Goal: Task Accomplishment & Management: Complete application form

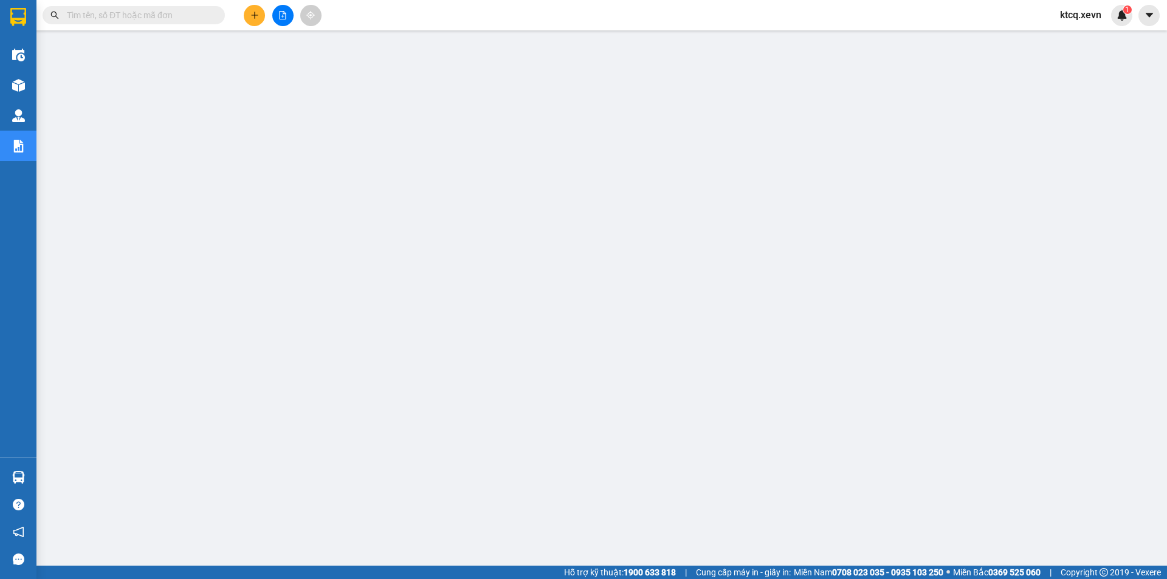
click at [122, 16] on input "text" at bounding box center [139, 15] width 144 height 13
paste input "HNXE2907250004"
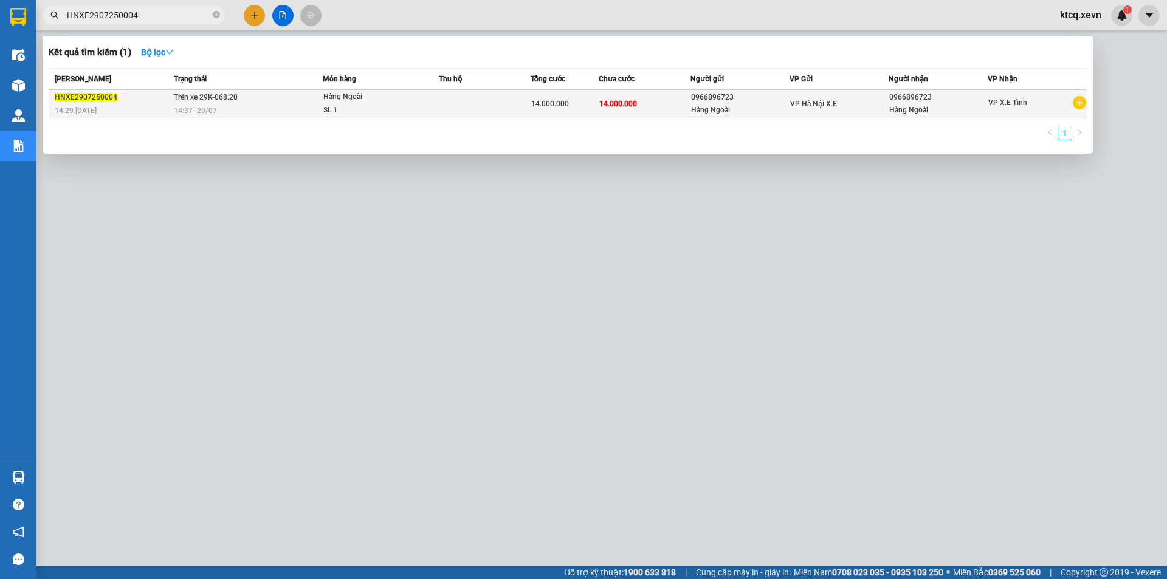
type input "HNXE2907250004"
click at [306, 103] on td "Trên xe 29K-068.20 14:37 [DATE]" at bounding box center [247, 104] width 153 height 29
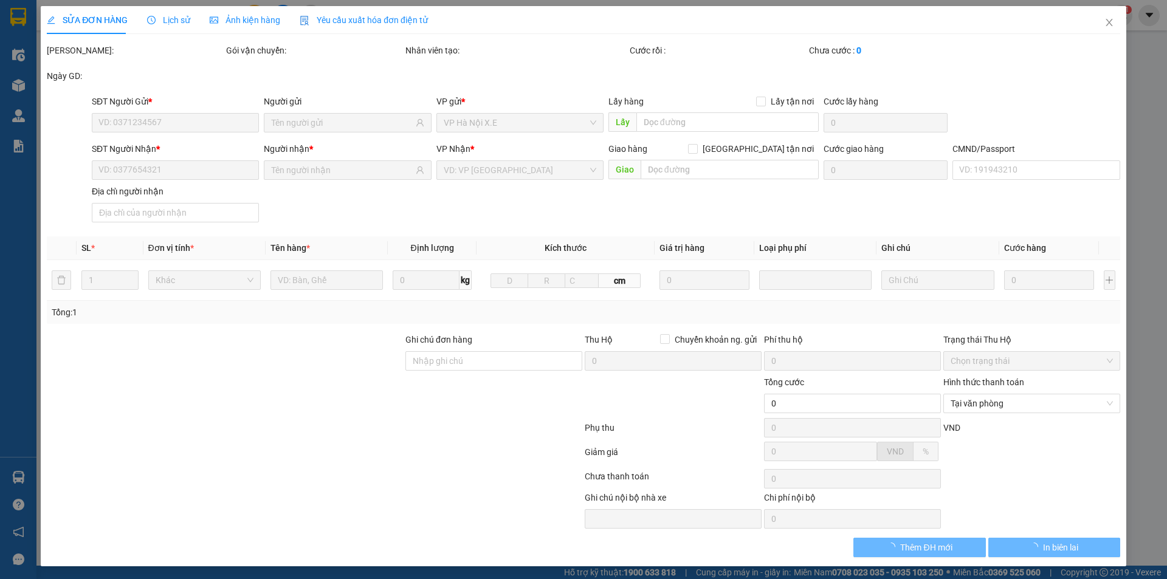
type input "0966896723"
type input "Hàng Ngoài"
type input "0966896723"
type input "Hàng Ngoài"
type input "14.000.000"
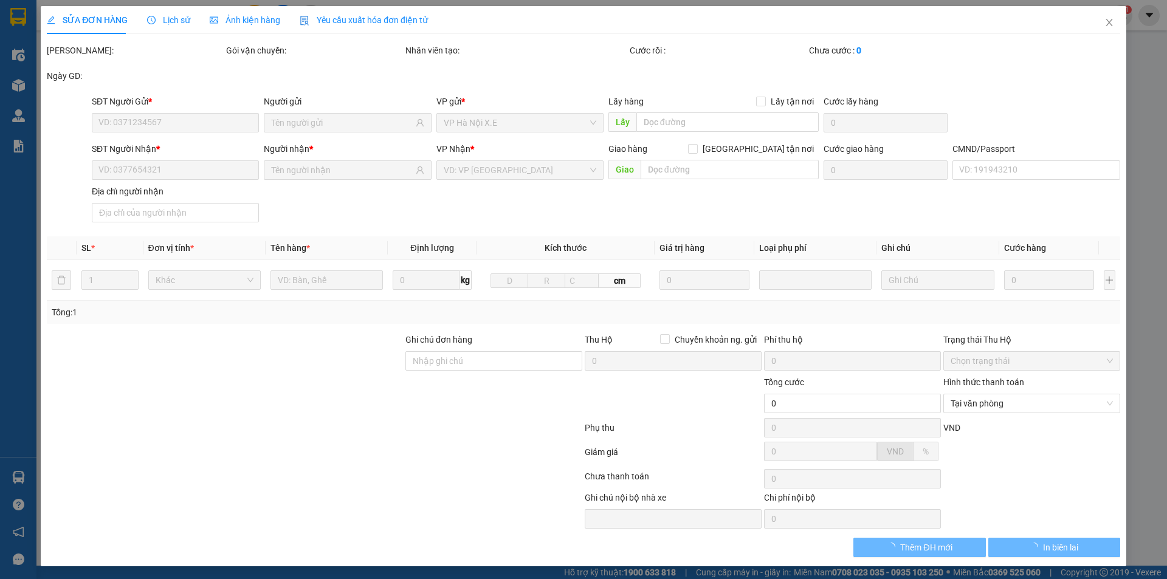
type input "14.000.000"
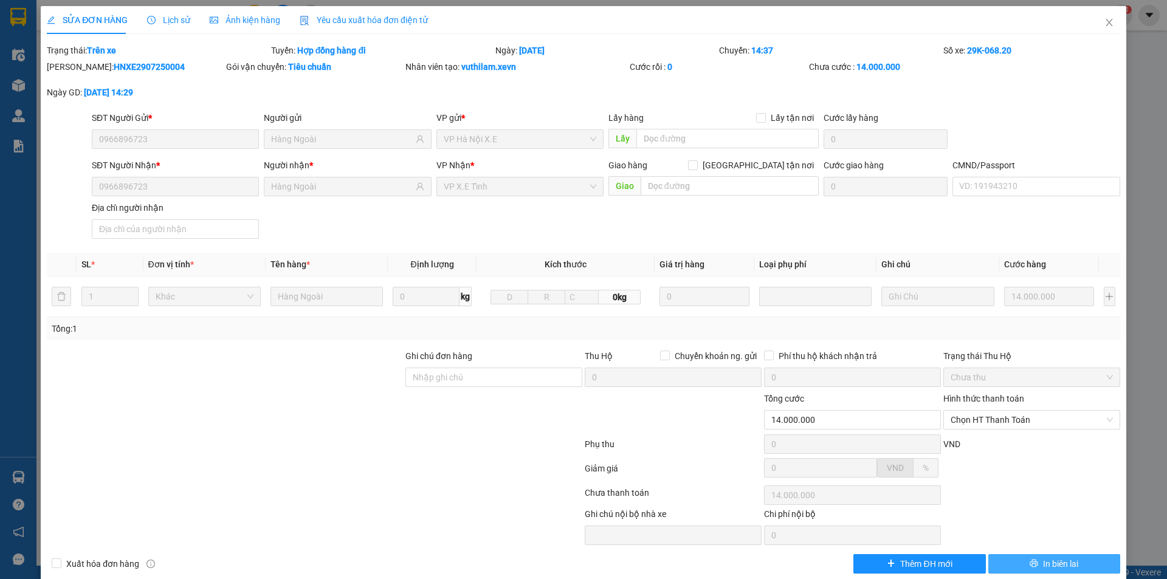
click at [1030, 562] on icon "printer" at bounding box center [1034, 563] width 9 height 9
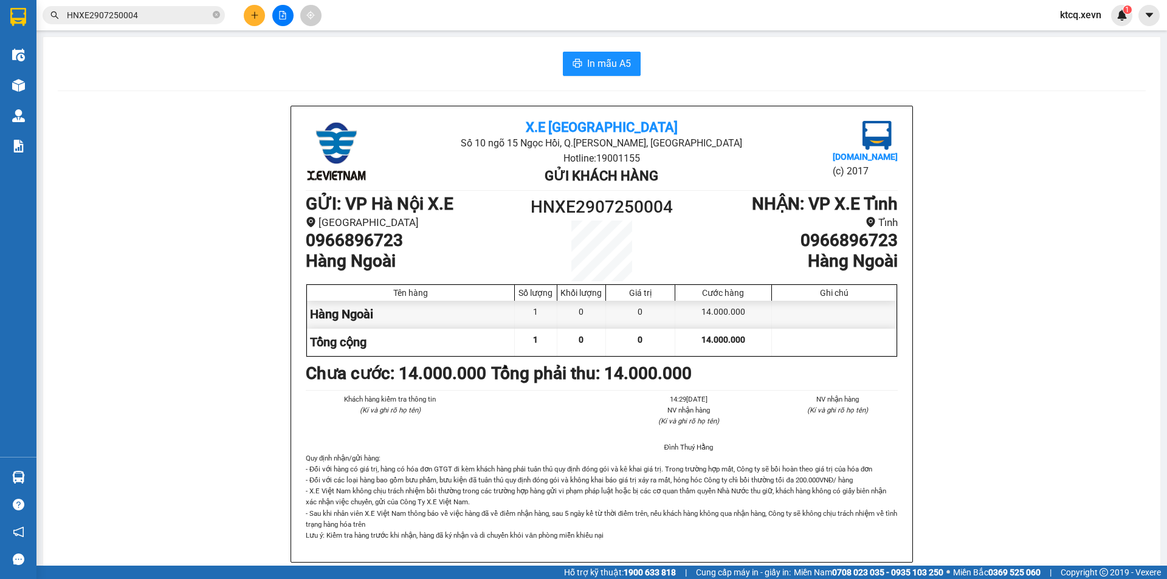
click at [137, 18] on input "HNXE2907250004" at bounding box center [139, 15] width 144 height 13
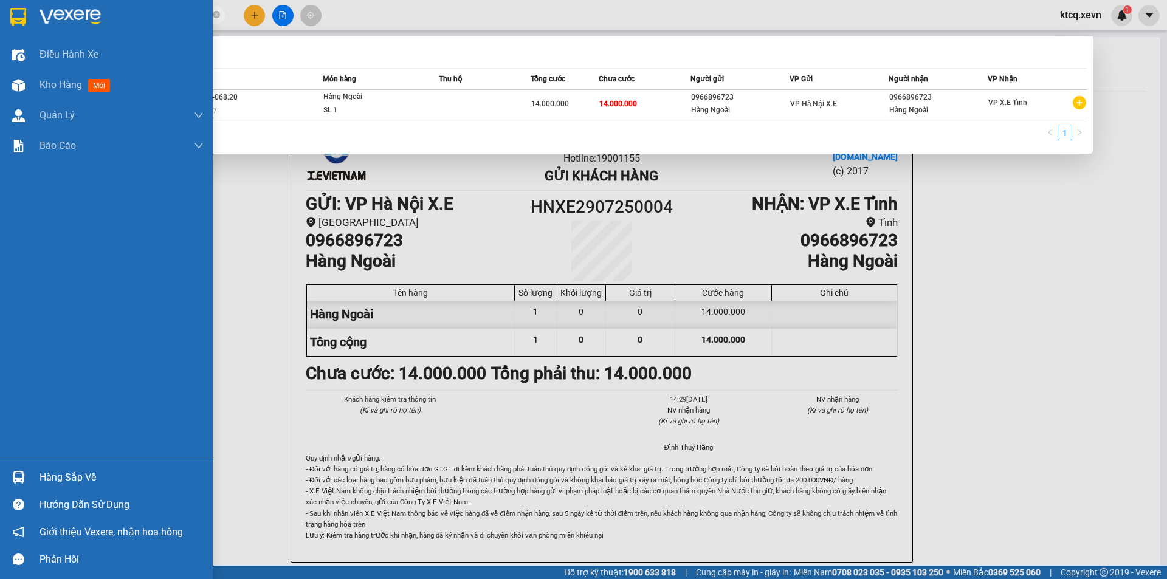
drag, startPoint x: 153, startPoint y: 16, endPoint x: 33, endPoint y: 6, distance: 120.2
click at [18, 8] on section "Kết quả tìm kiếm ( 1 ) Bộ lọc Mã ĐH Trạng thái Món hàng Thu hộ Tổng cước Chưa c…" at bounding box center [583, 289] width 1167 height 579
paste input "9"
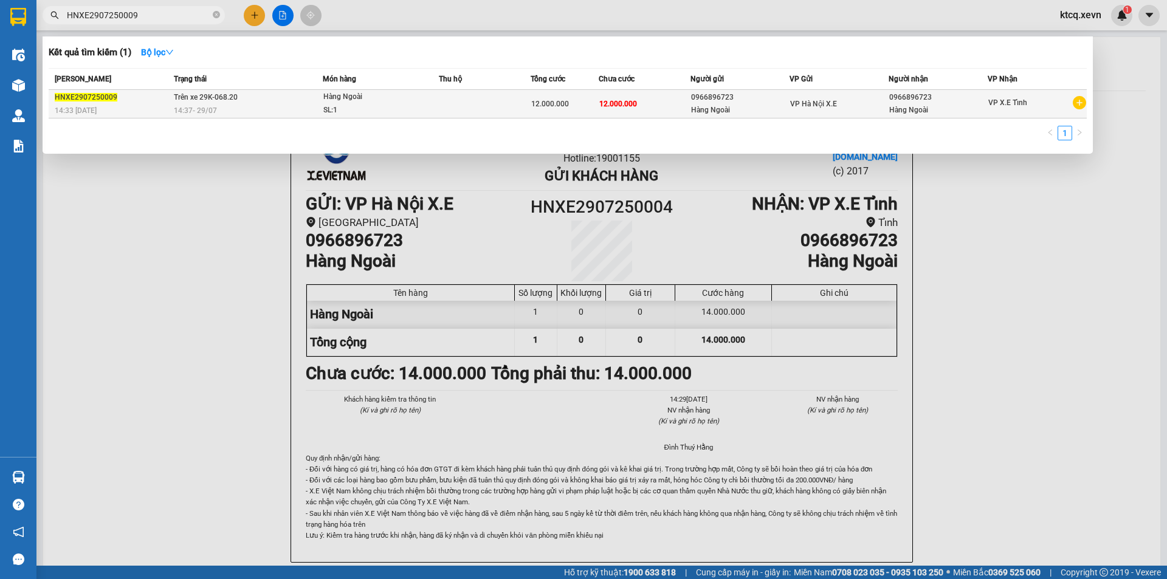
type input "HNXE2907250009"
click at [263, 107] on div "14:37 [DATE]" at bounding box center [248, 110] width 149 height 13
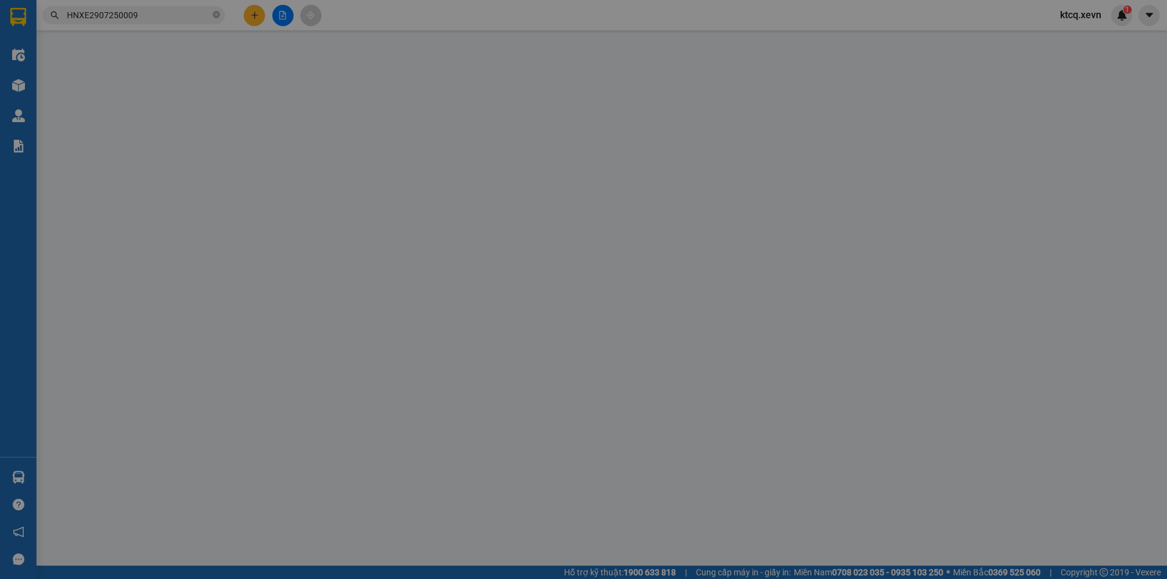
type input "0966896723"
type input "Hàng Ngoài"
type input "0966896723"
type input "Hàng Ngoài"
type input "12.000.000"
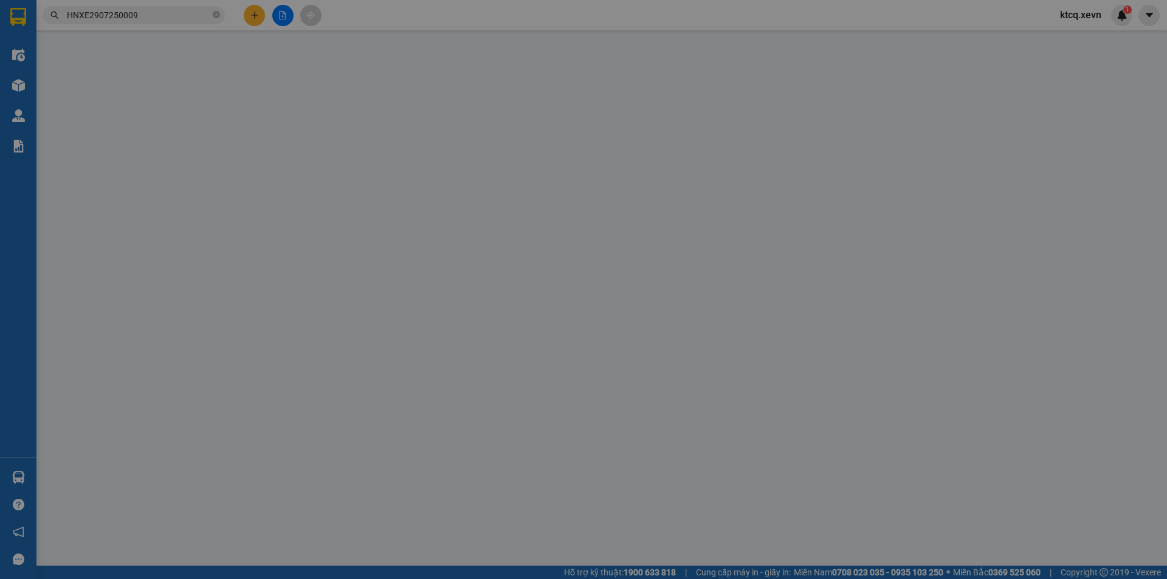
type input "12.000.000"
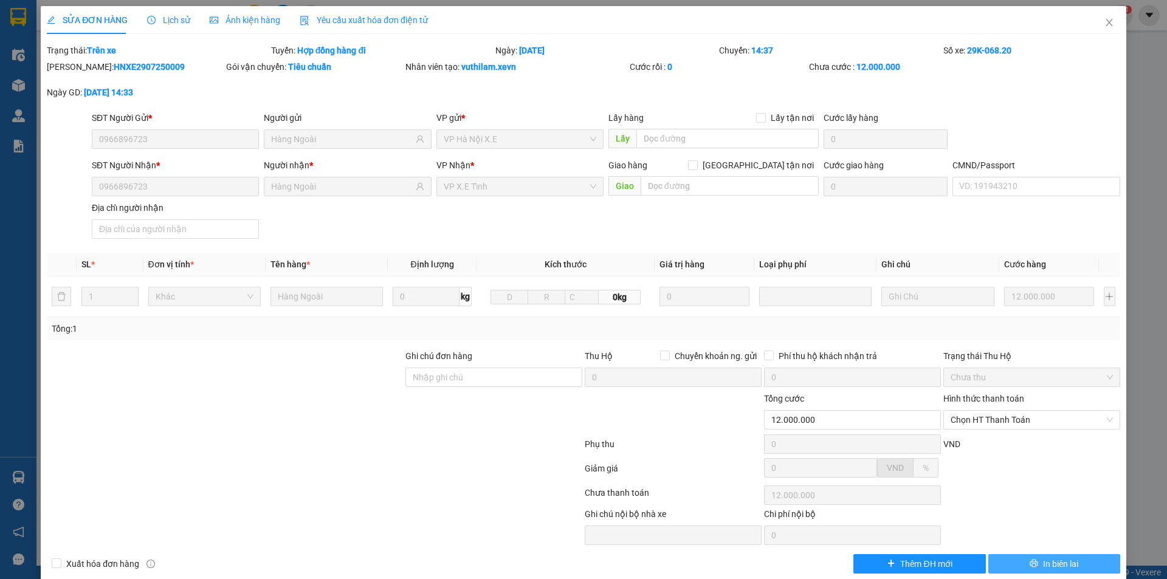
click at [1043, 567] on span "In biên lai" at bounding box center [1060, 564] width 35 height 13
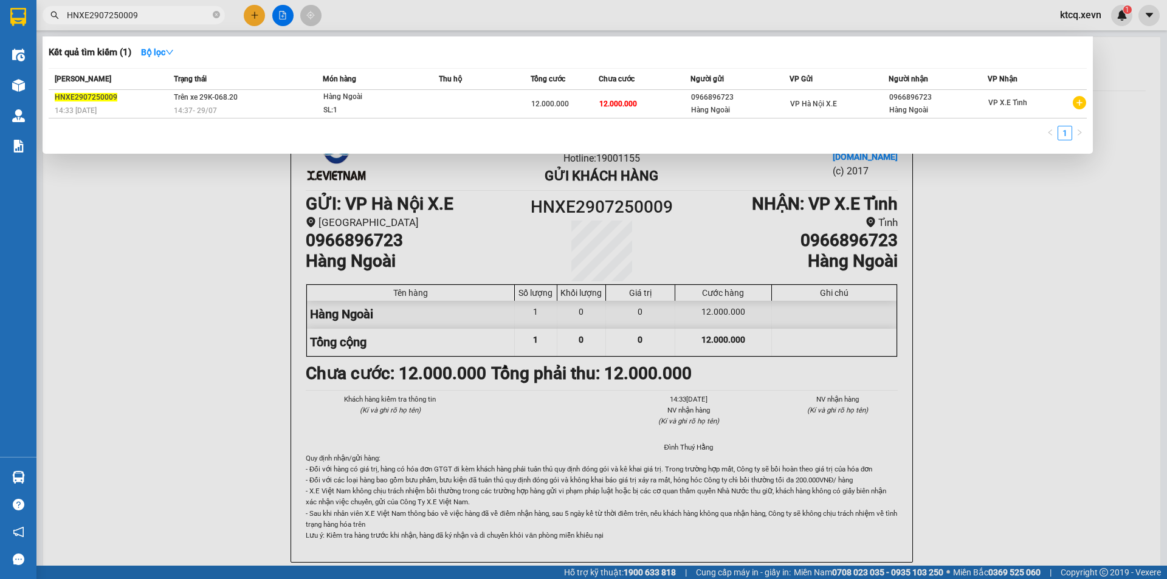
click at [145, 18] on input "HNXE2907250009" at bounding box center [139, 15] width 144 height 13
paste input "11"
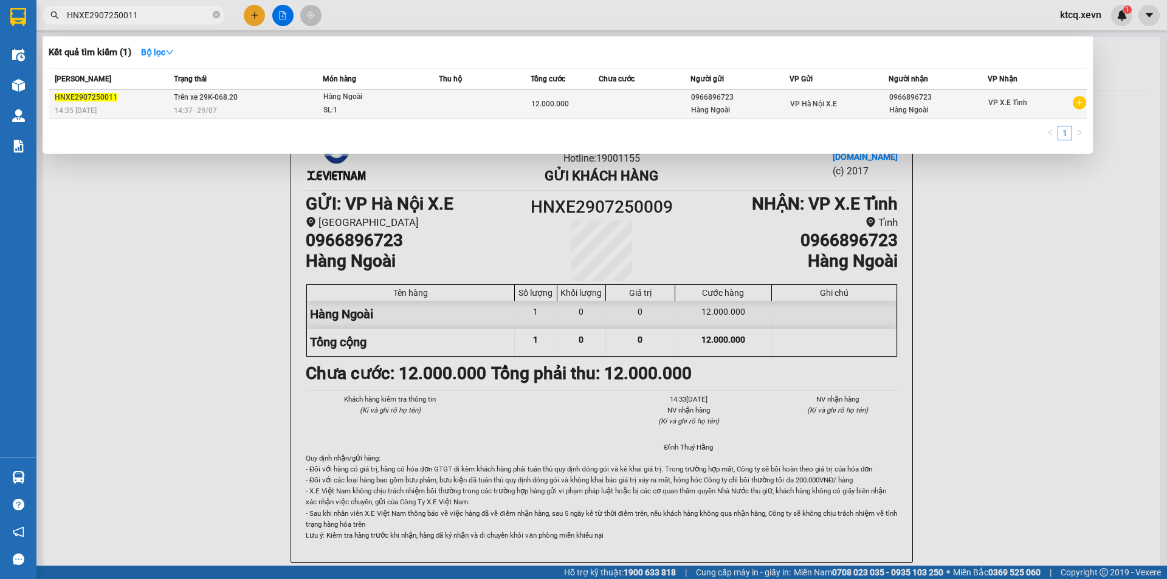
type input "HNXE2907250011"
click at [269, 102] on td "Trên xe 29K-068.20 14:37 [DATE]" at bounding box center [247, 104] width 153 height 29
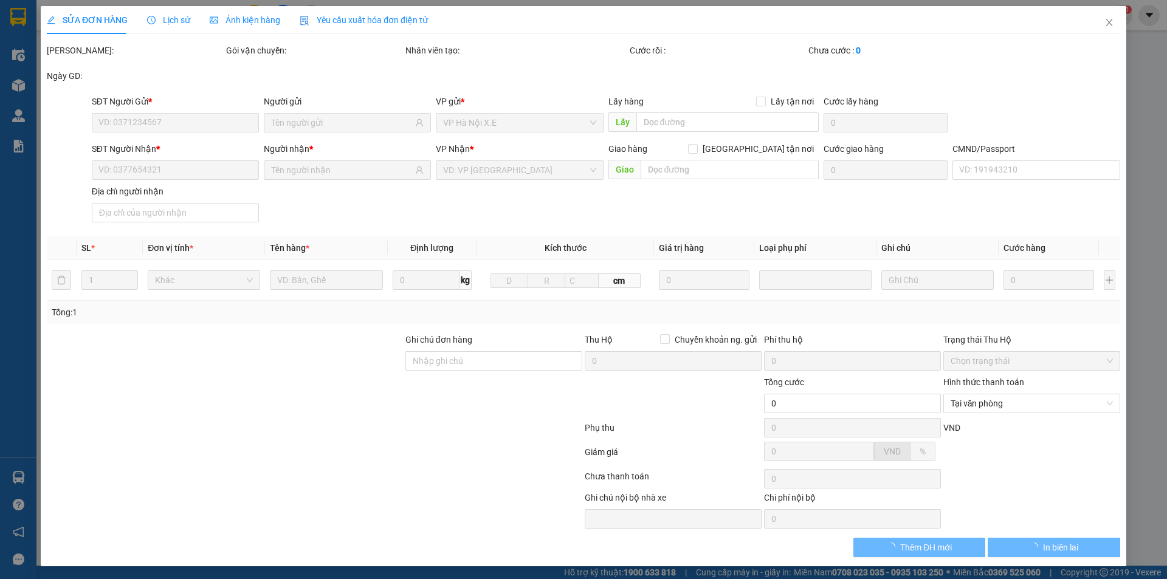
type input "0966896723"
type input "Hàng Ngoài"
type input "0966896723"
type input "Hàng Ngoài"
type input "12.000.000"
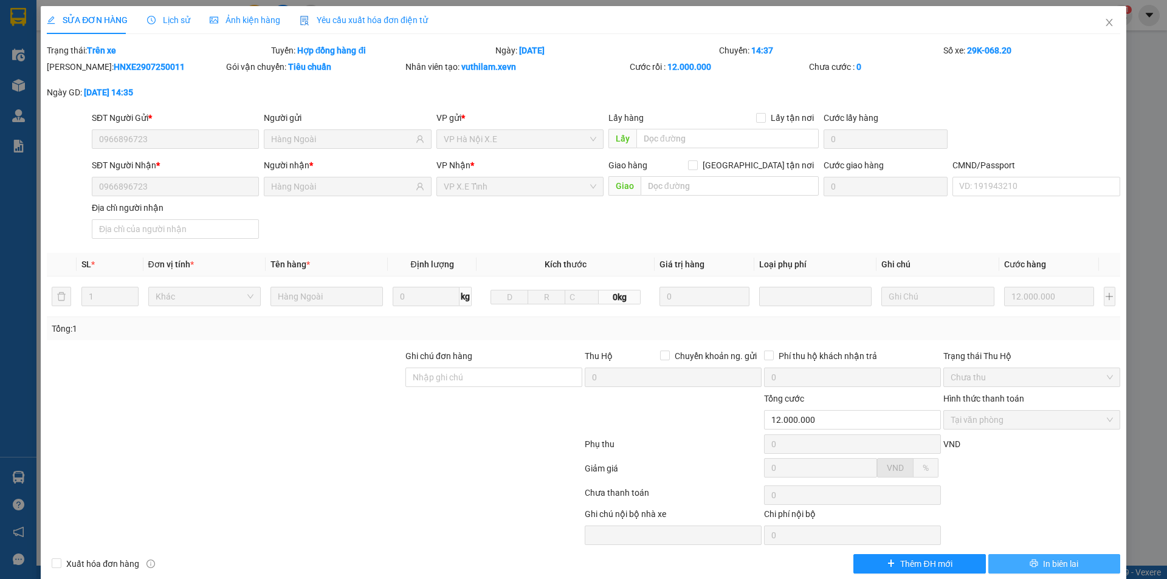
click at [1051, 567] on span "In biên lai" at bounding box center [1060, 564] width 35 height 13
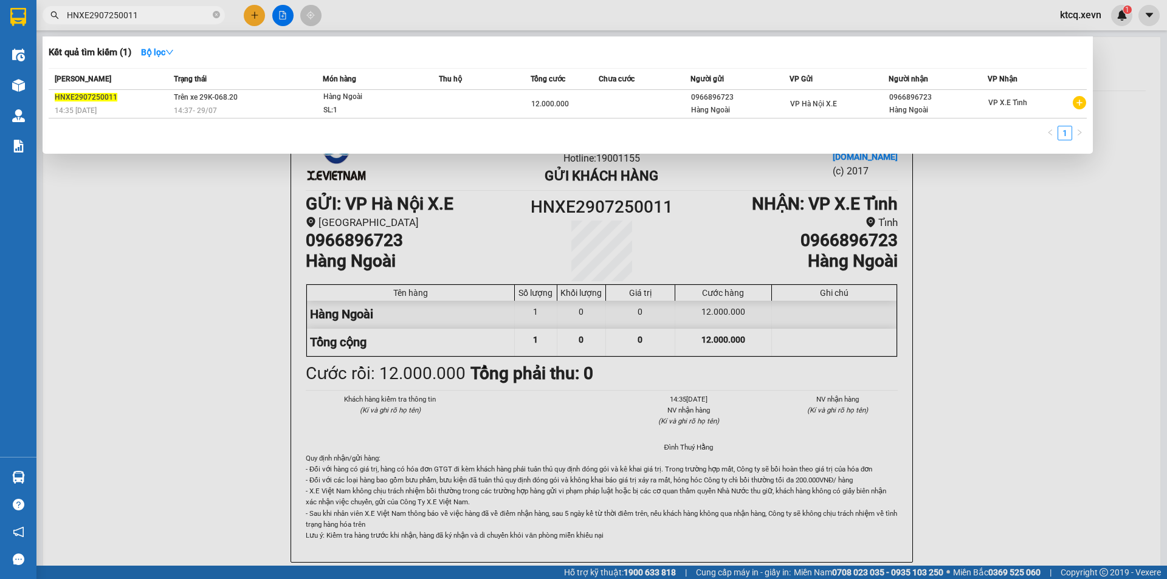
drag, startPoint x: 138, startPoint y: 16, endPoint x: 13, endPoint y: 12, distance: 124.7
click at [13, 12] on section "Kết quả tìm kiếm ( 1 ) Bộ lọc Mã ĐH Trạng thái Món hàng Thu hộ Tổng cước Chưa c…" at bounding box center [583, 289] width 1167 height 579
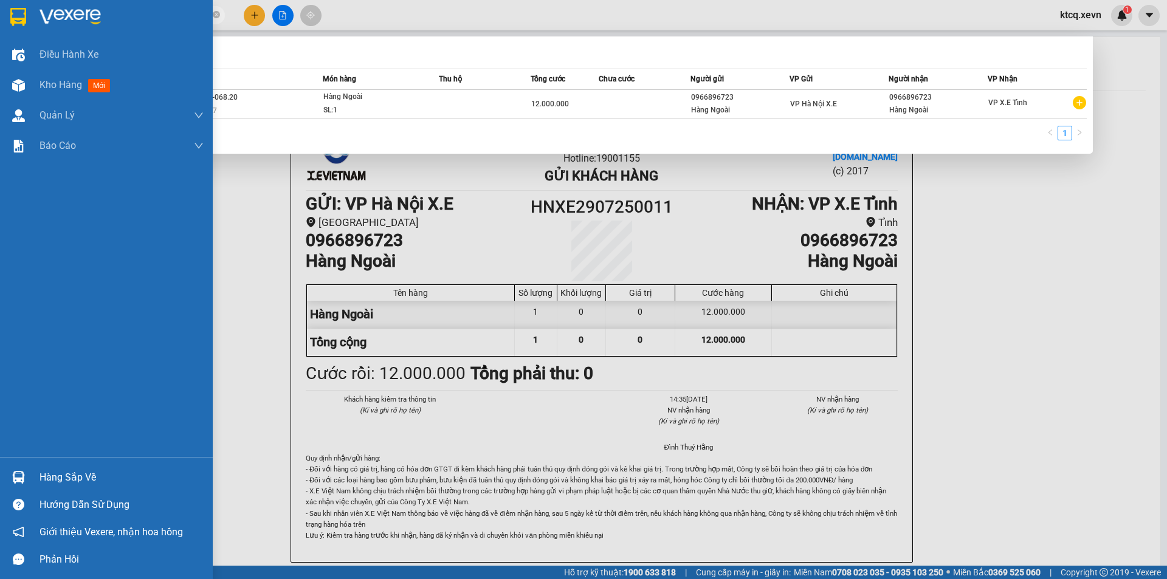
paste input "20"
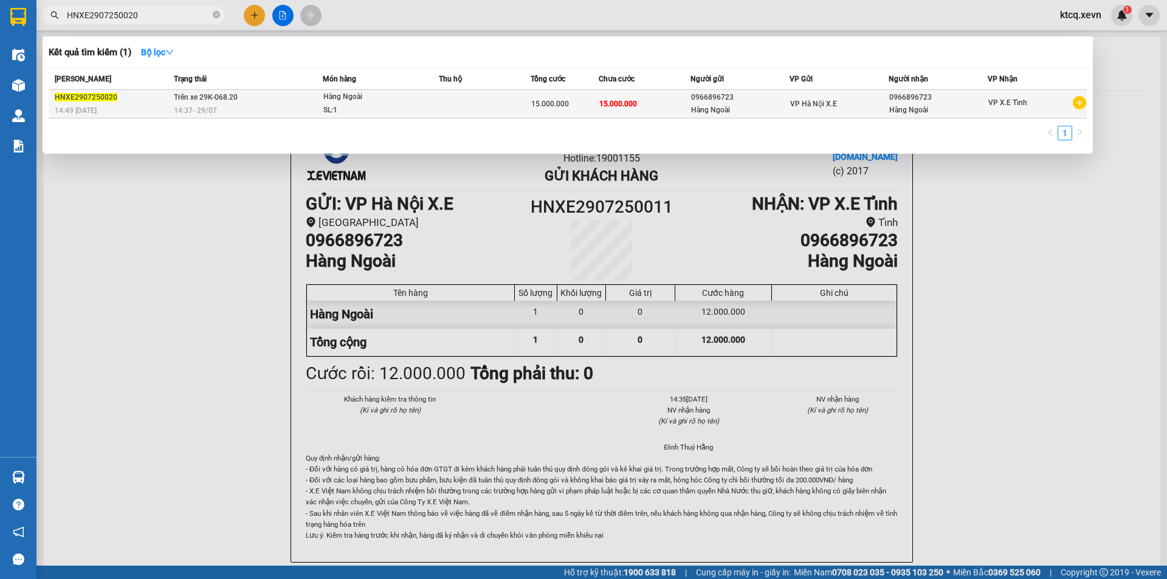
type input "HNXE2907250020"
click at [343, 103] on div "Hàng Ngoài" at bounding box center [368, 97] width 91 height 13
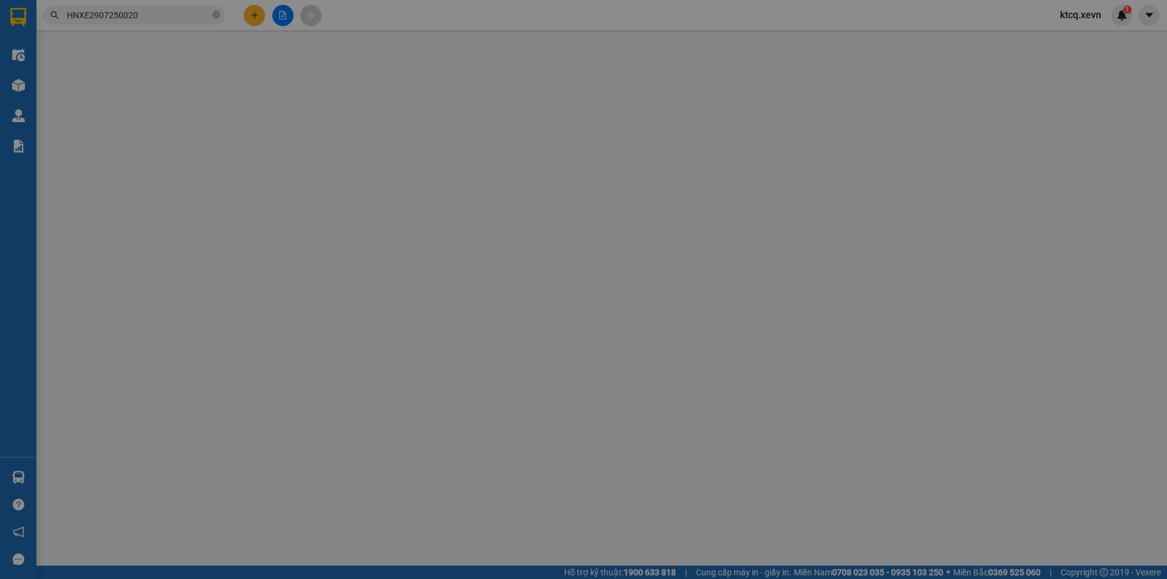
type input "0966896723"
type input "Hàng Ngoài"
type input "0966896723"
type input "Hàng Ngoài"
type input "15.000.000"
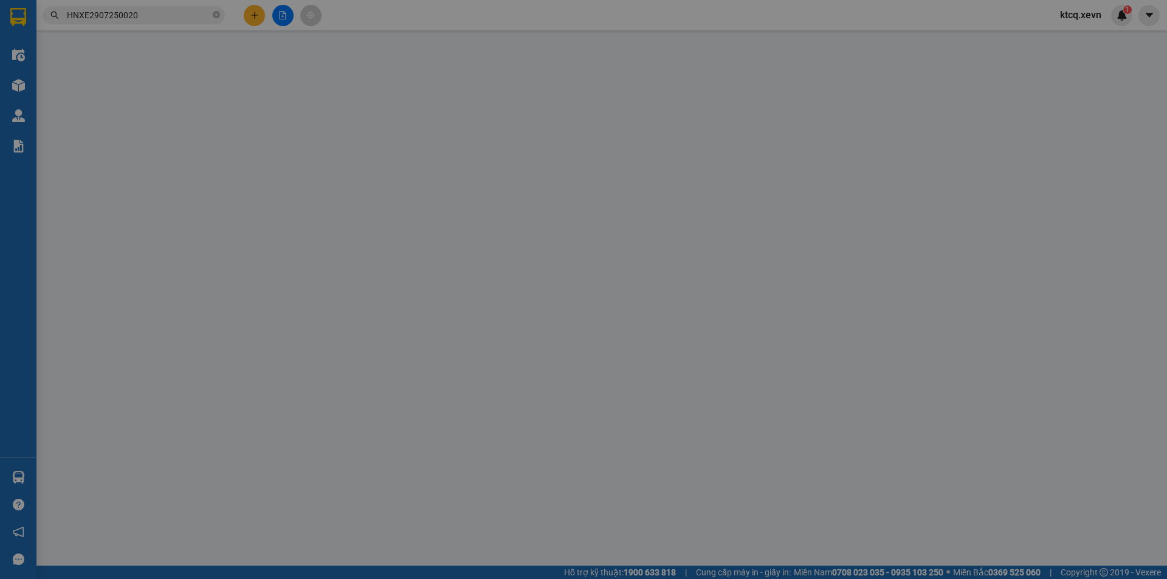
type input "15.000.000"
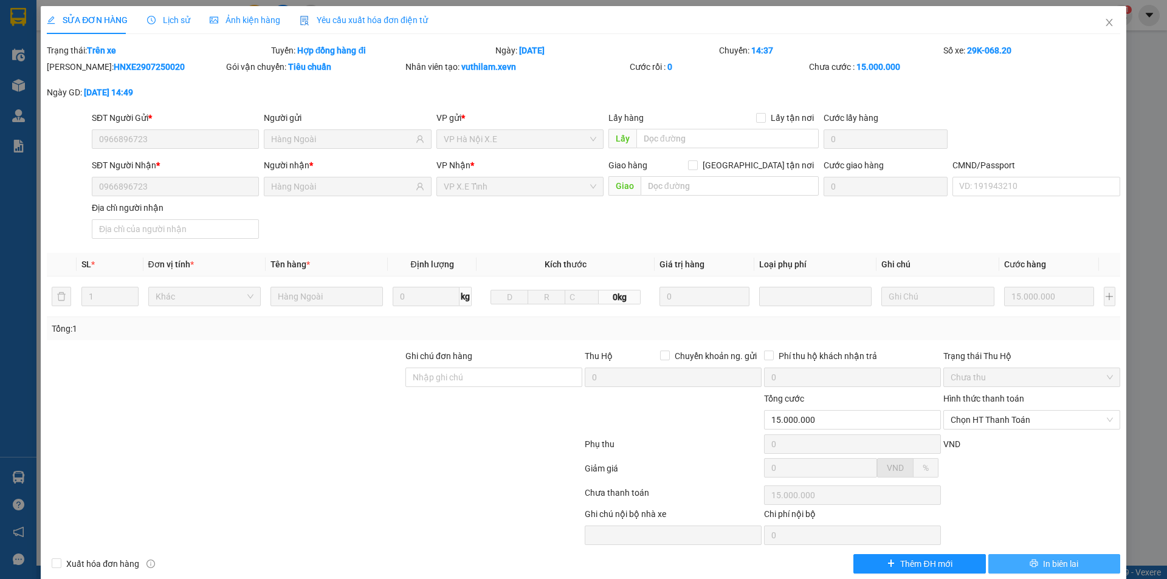
click at [1031, 561] on button "In biên lai" at bounding box center [1055, 564] width 132 height 19
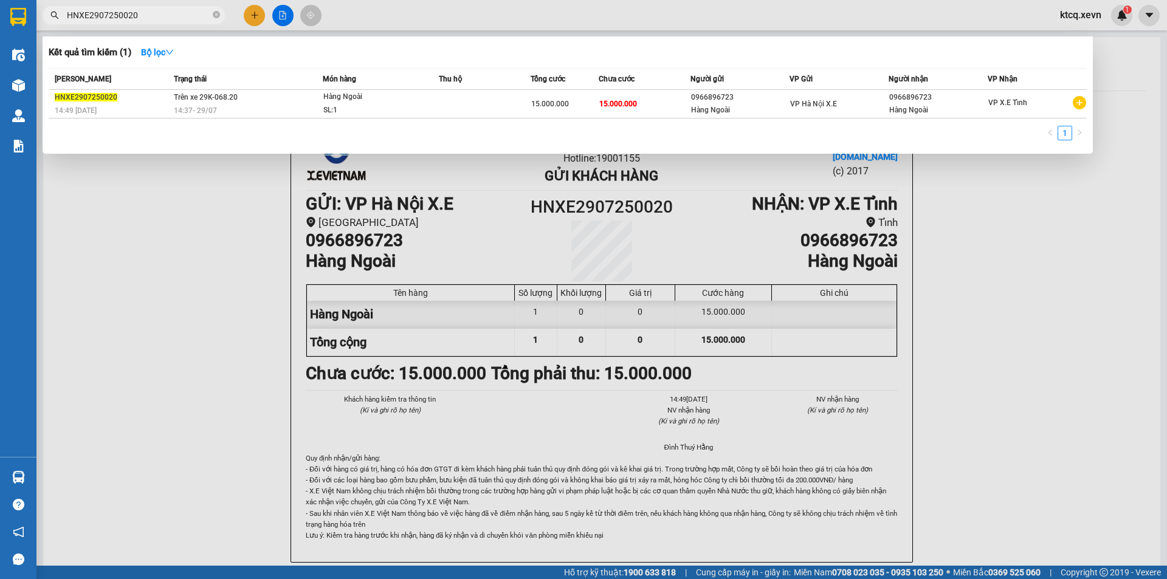
click at [152, 16] on input "HNXE2907250020" at bounding box center [139, 15] width 144 height 13
paste input "2"
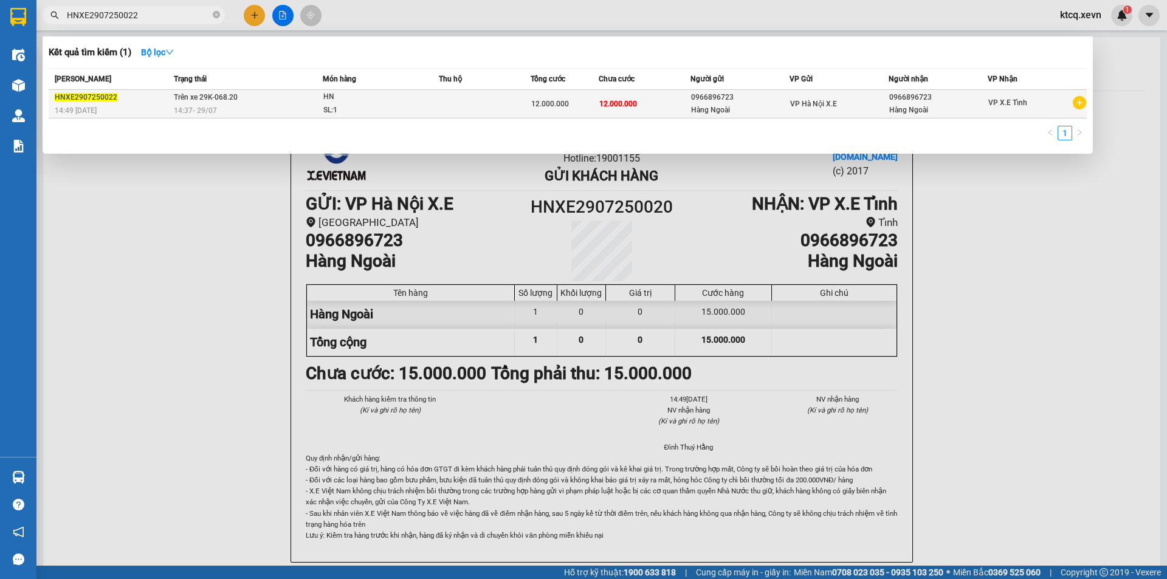
type input "HNXE2907250022"
click at [227, 105] on div "14:37 [DATE]" at bounding box center [248, 110] width 149 height 13
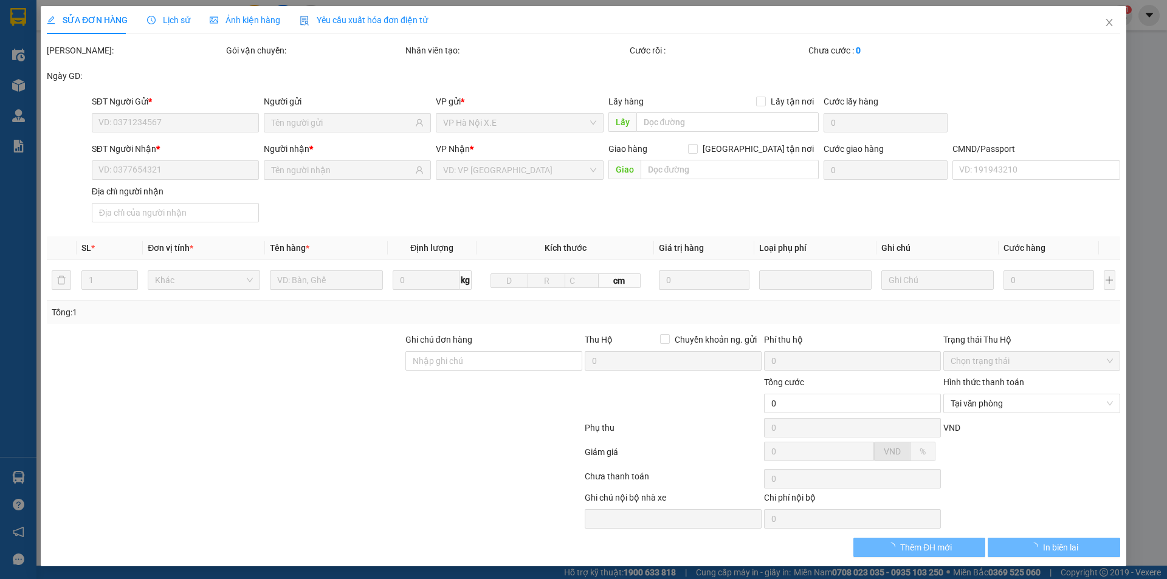
type input "0966896723"
type input "Hàng Ngoài"
type input "0966896723"
type input "Hàng Ngoài"
type input "12.000.000"
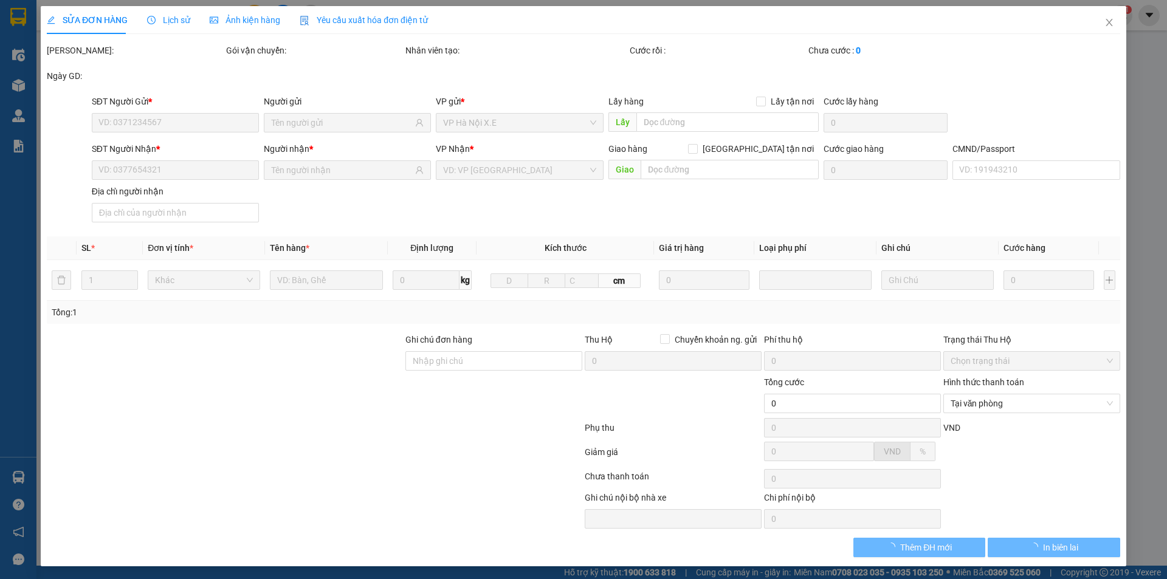
type input "12.000.000"
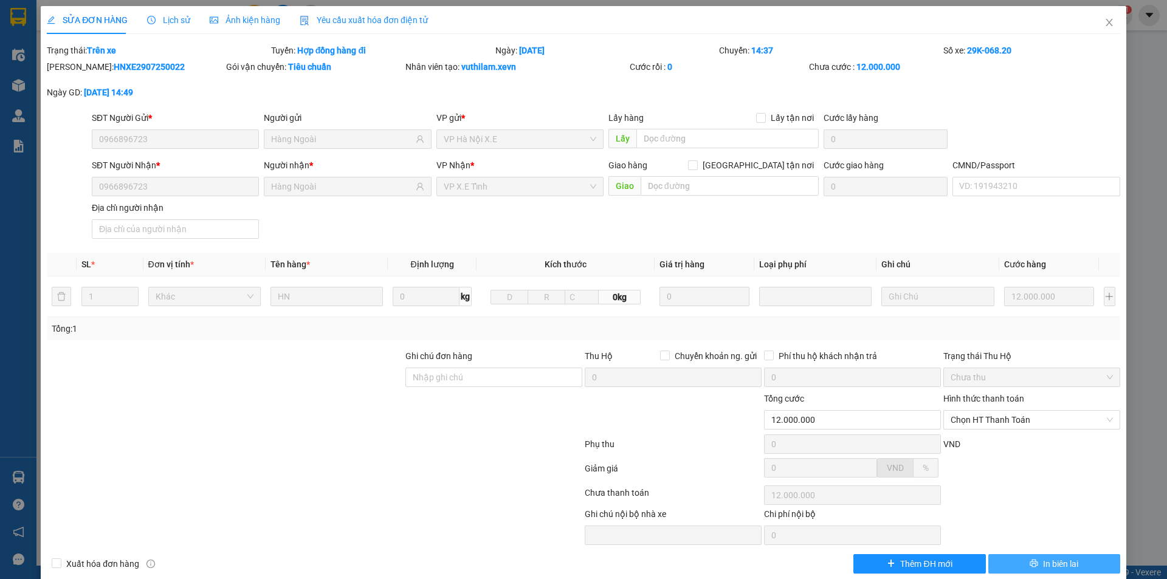
click at [1043, 559] on span "In biên lai" at bounding box center [1060, 564] width 35 height 13
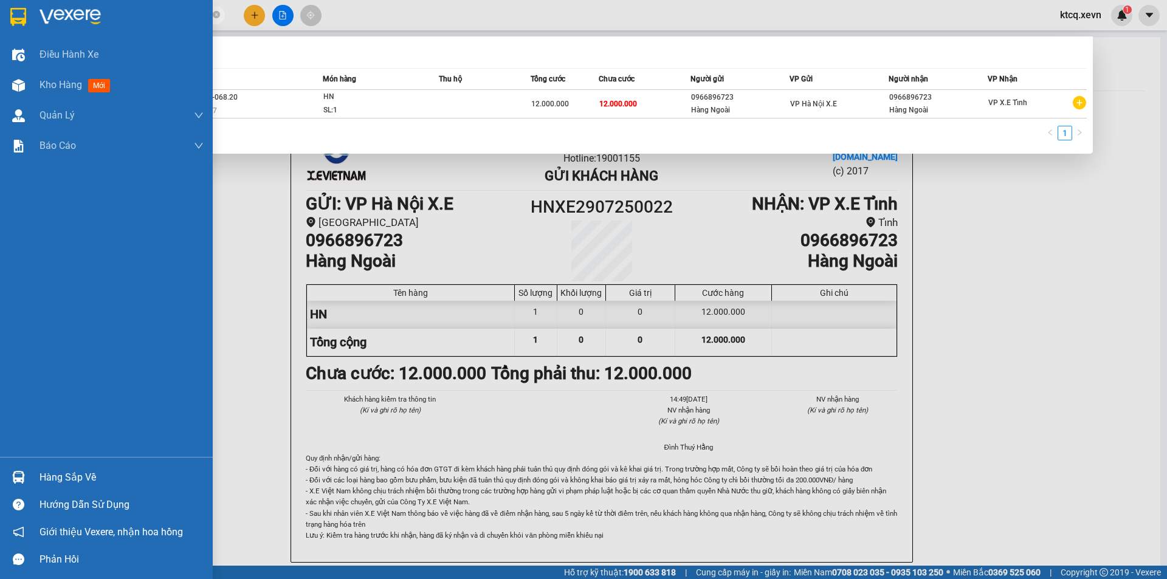
drag, startPoint x: 176, startPoint y: 12, endPoint x: 5, endPoint y: 16, distance: 170.9
click at [5, 16] on section "Kết quả tìm kiếm ( 1 ) Bộ lọc Mã ĐH Trạng thái Món hàng Thu hộ Tổng cước Chưa c…" at bounding box center [583, 289] width 1167 height 579
paste input "0508250003"
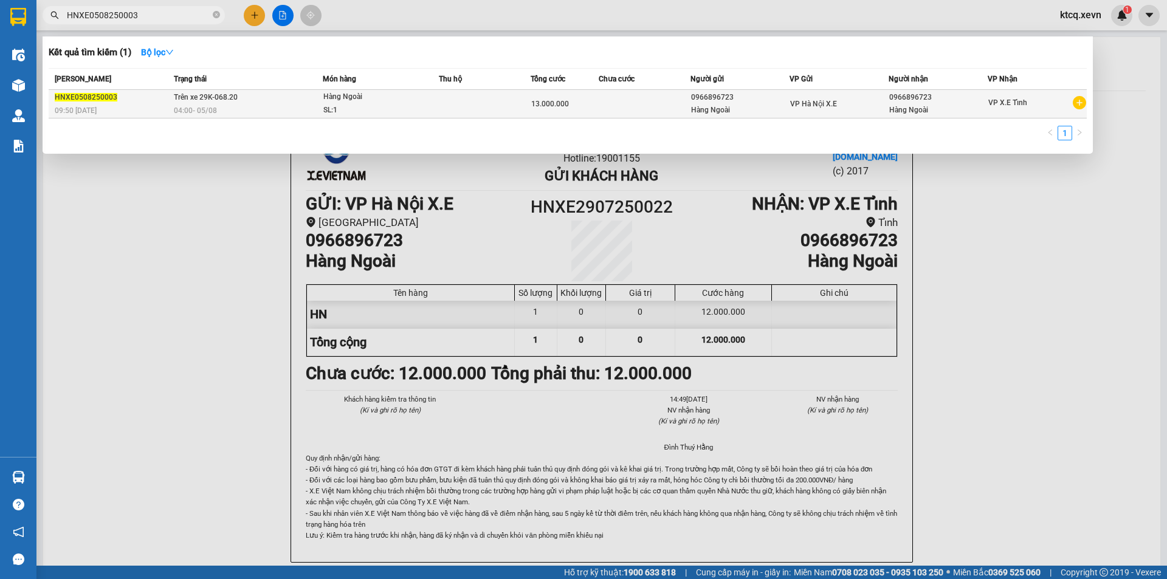
type input "HNXE0508250003"
click at [306, 107] on div "04:00 [DATE]" at bounding box center [248, 110] width 149 height 13
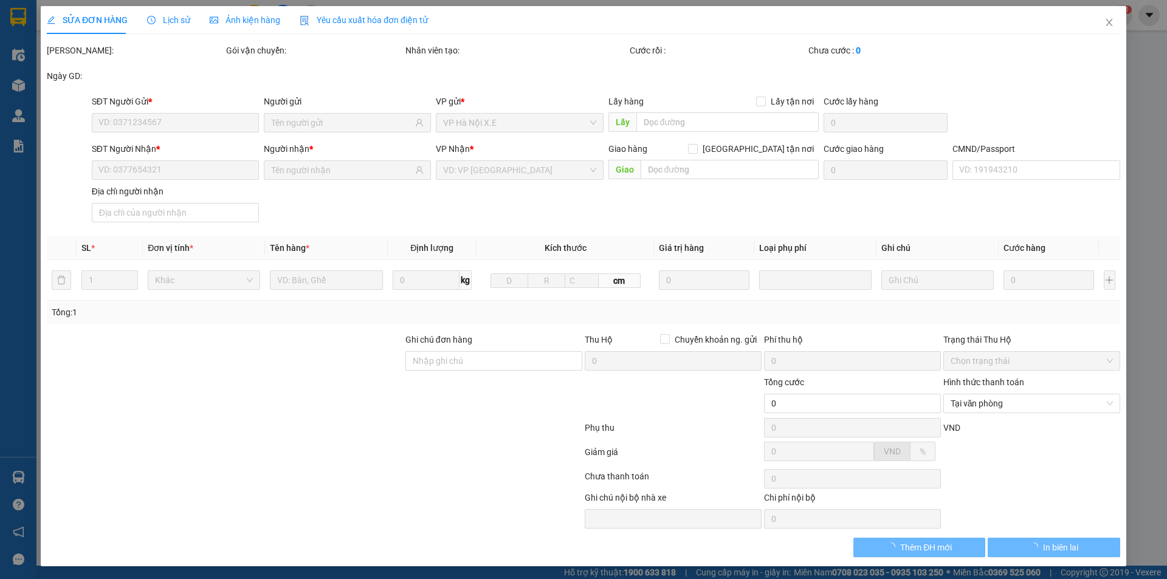
type input "0966896723"
type input "Hàng Ngoài"
type input "0966896723"
type input "Hàng Ngoài"
type input "13.000.000"
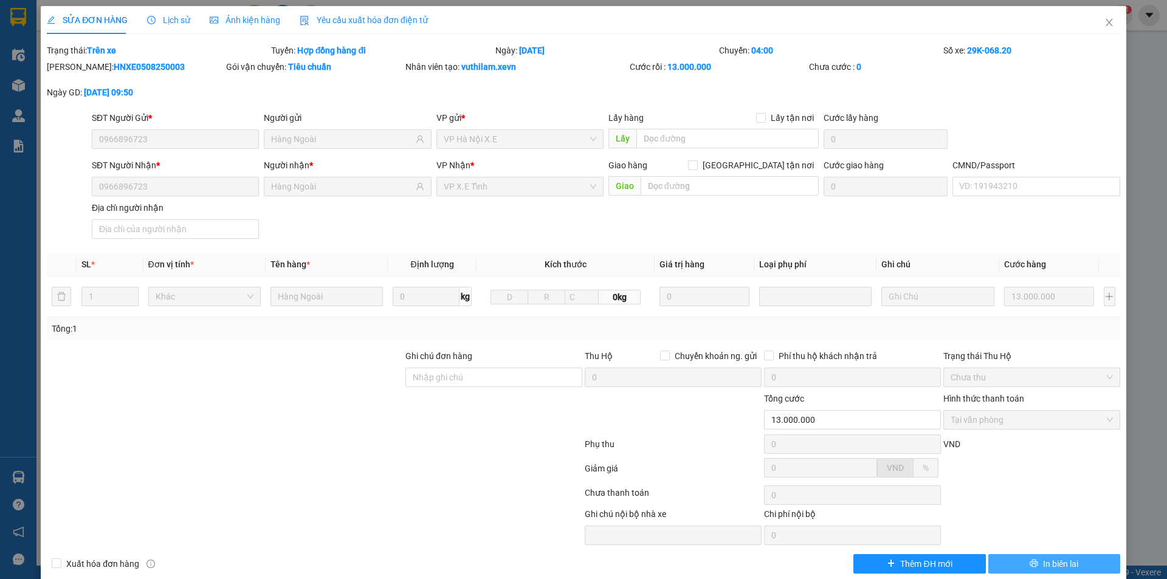
click at [1031, 563] on button "In biên lai" at bounding box center [1055, 564] width 132 height 19
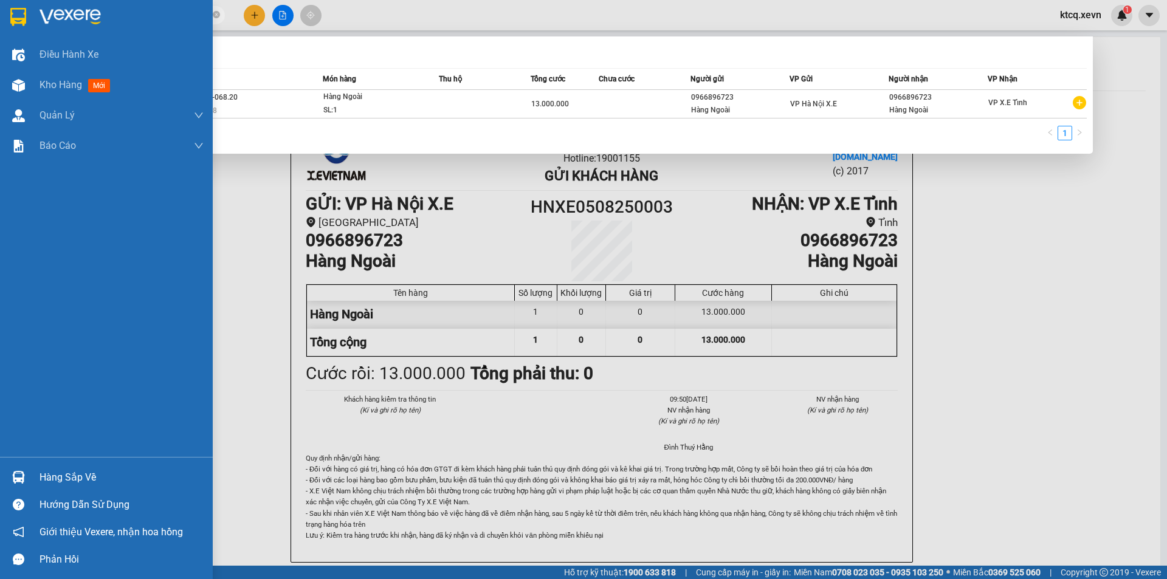
drag, startPoint x: 155, startPoint y: 13, endPoint x: 77, endPoint y: 3, distance: 78.4
click at [29, 14] on section "Kết quả tìm kiếm ( 1 ) Bộ lọc Mã ĐH Trạng thái Món hàng Thu hộ Tổng cước Chưa c…" at bounding box center [583, 289] width 1167 height 579
paste input "2907250027"
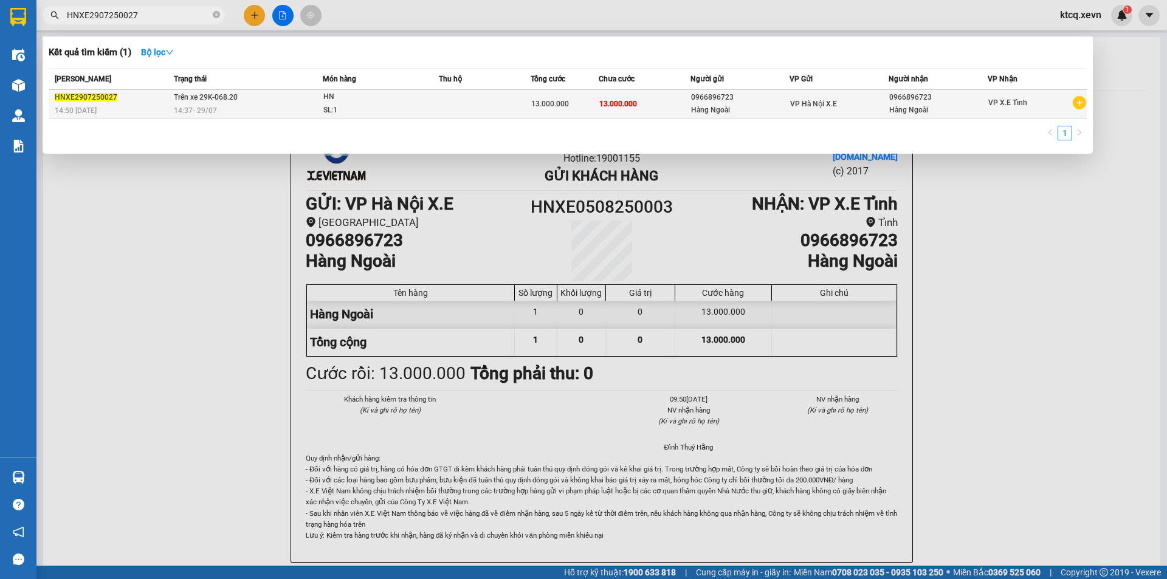
type input "HNXE2907250027"
click at [223, 106] on div "14:37 [DATE]" at bounding box center [248, 110] width 149 height 13
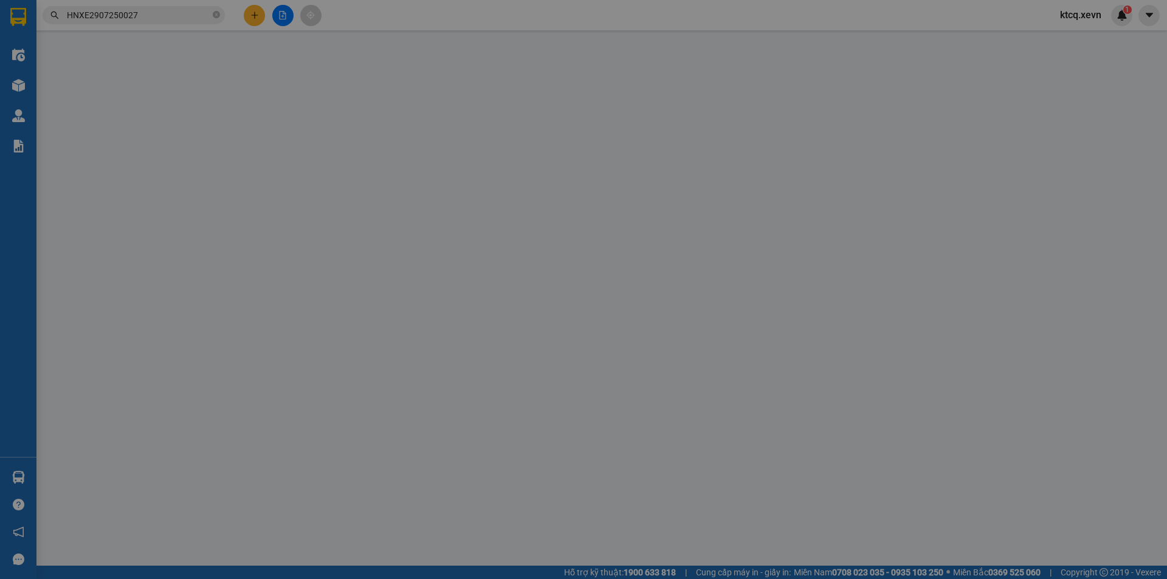
type input "0966896723"
type input "Hàng Ngoài"
type input "0966896723"
type input "Hàng Ngoài"
type input "13.000.000"
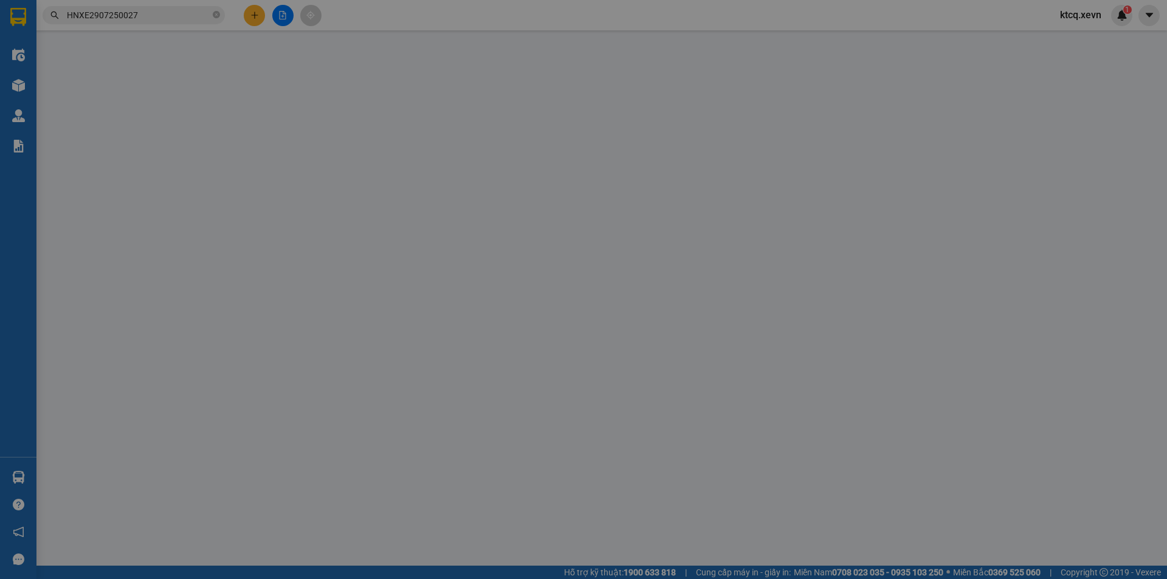
type input "13.000.000"
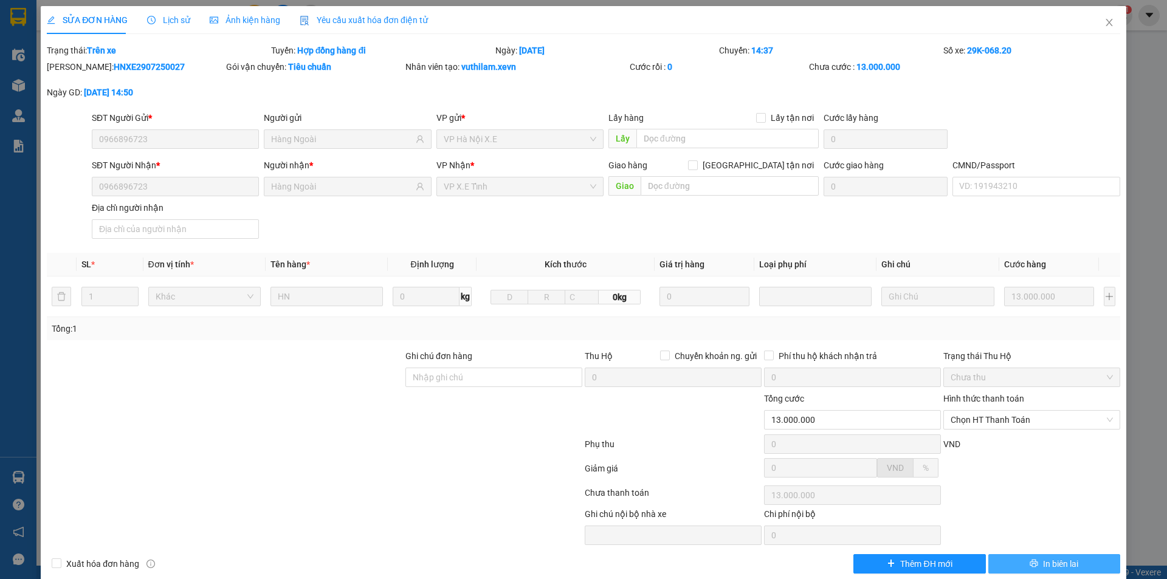
click at [1043, 563] on span "In biên lai" at bounding box center [1060, 564] width 35 height 13
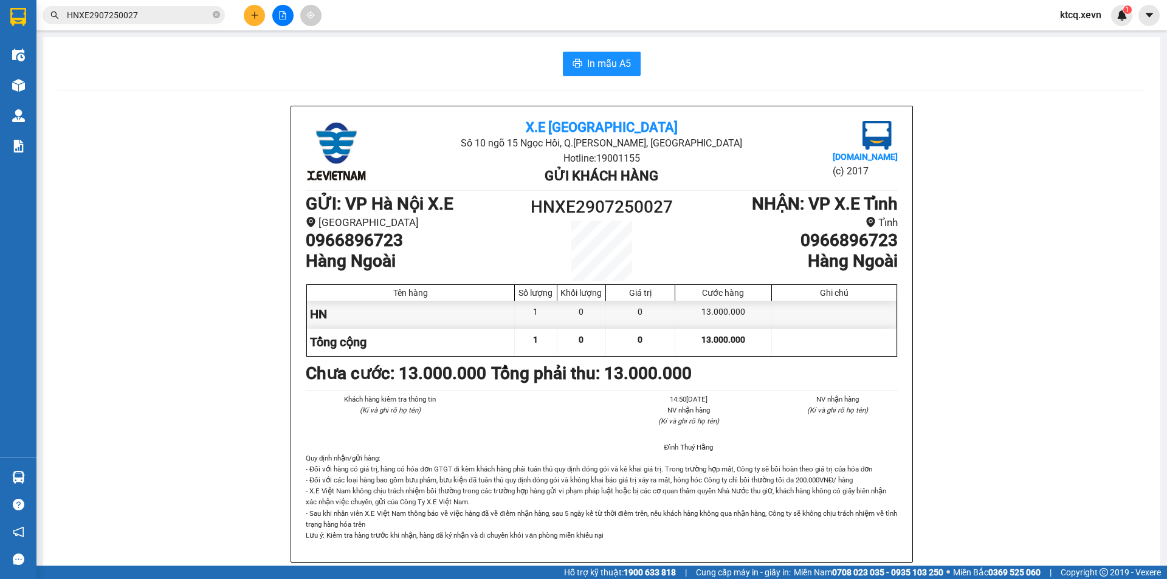
click at [137, 10] on input "HNXE2907250027" at bounding box center [139, 15] width 144 height 13
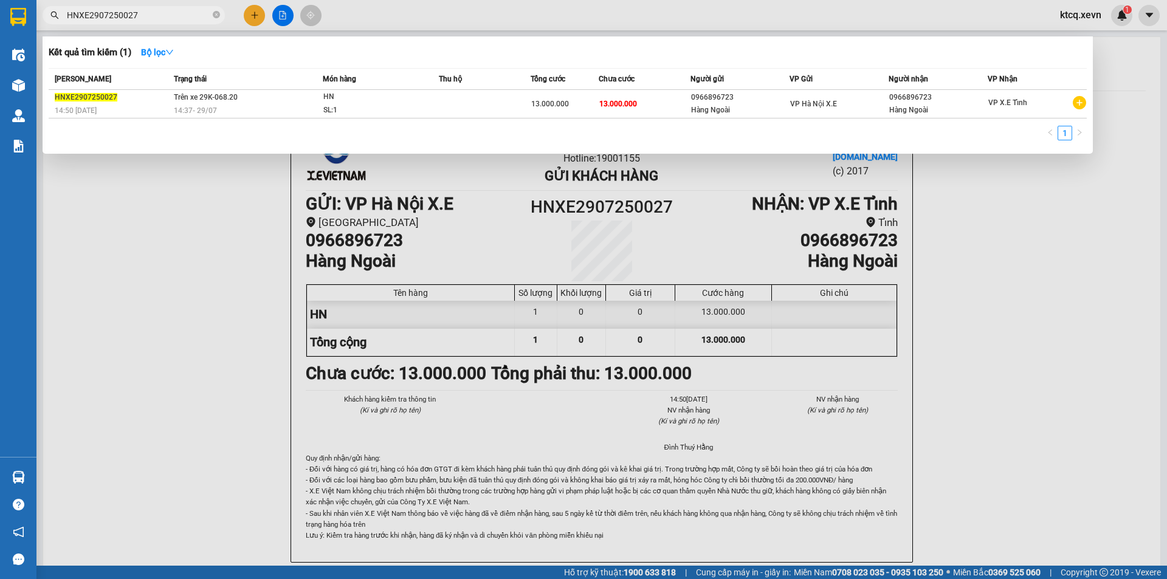
drag, startPoint x: 160, startPoint y: 16, endPoint x: 37, endPoint y: 16, distance: 122.8
click at [37, 16] on div "HNXE2907250027" at bounding box center [118, 15] width 237 height 18
paste input "0508250005"
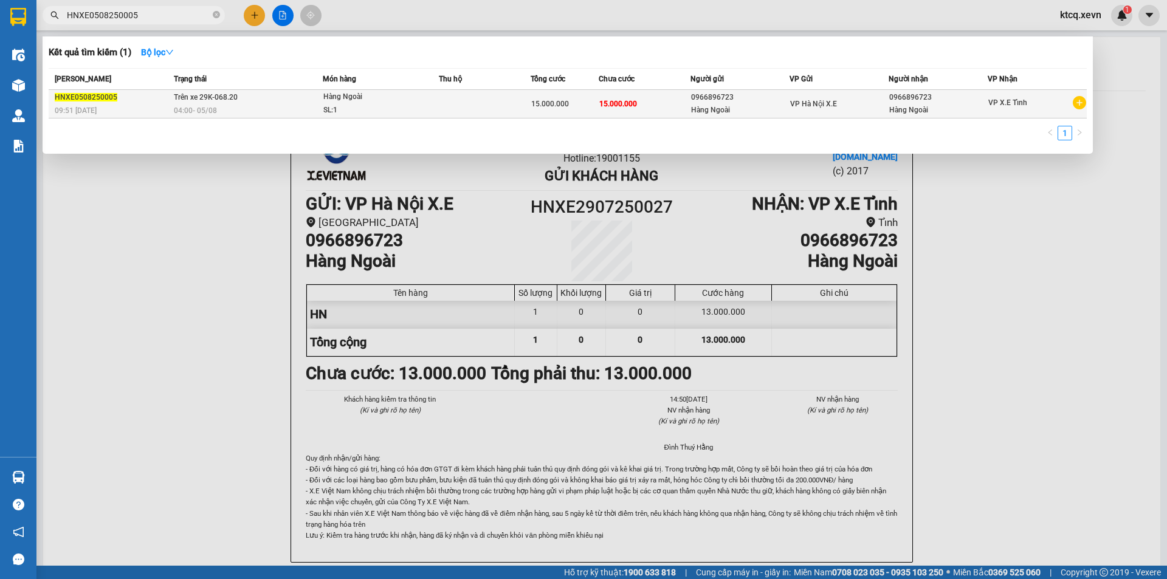
type input "HNXE0508250005"
click at [334, 103] on div "Hàng Ngoài" at bounding box center [368, 97] width 91 height 13
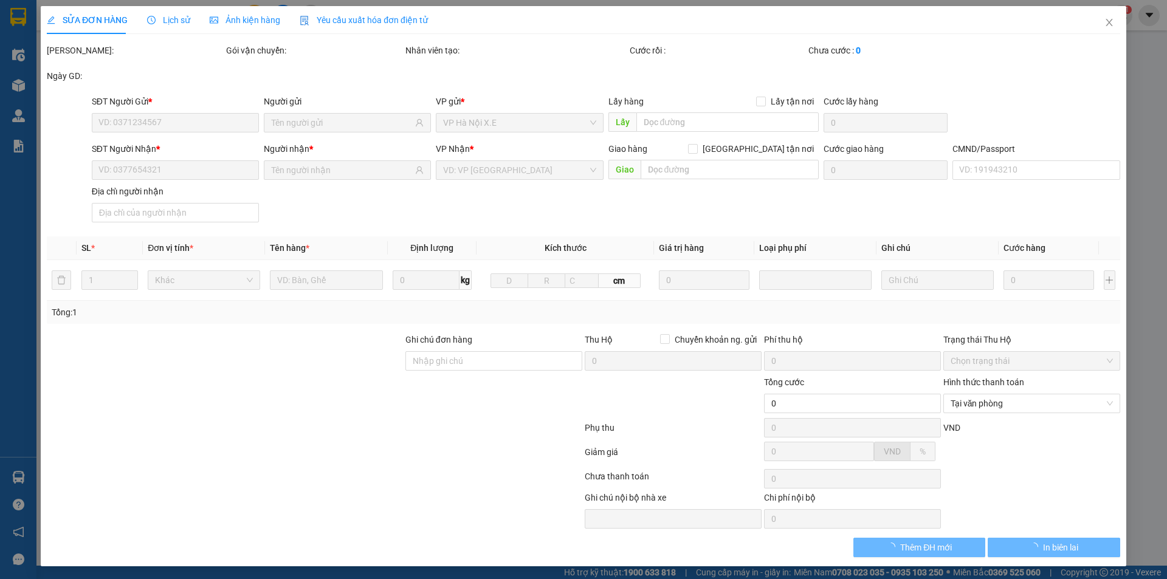
type input "0966896723"
type input "Hàng Ngoài"
type input "0966896723"
type input "Hàng Ngoài"
type input "15.000.000"
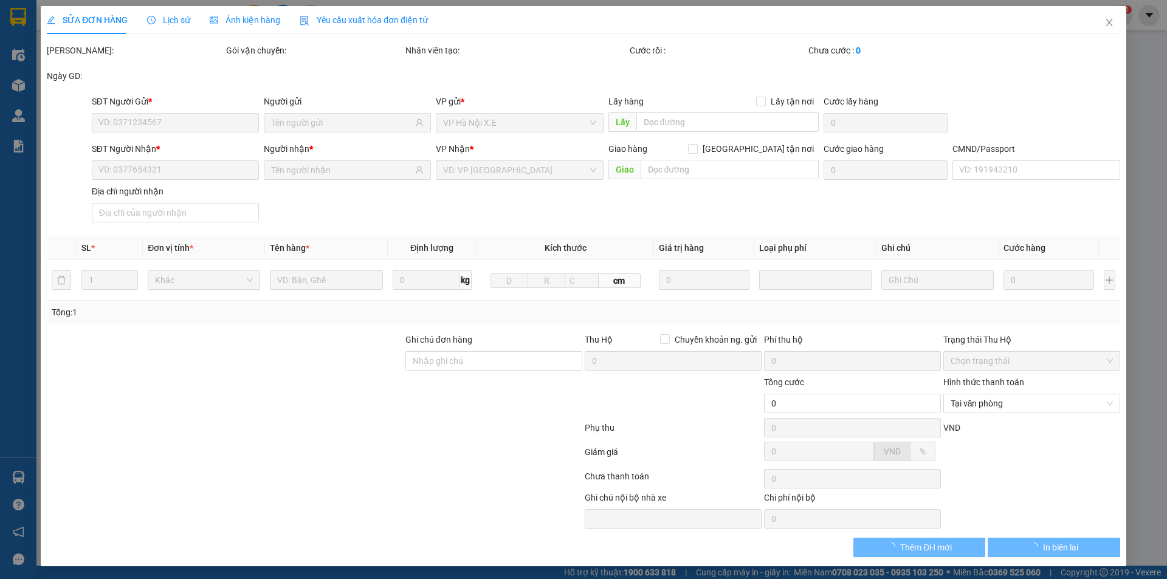
type input "15.000.000"
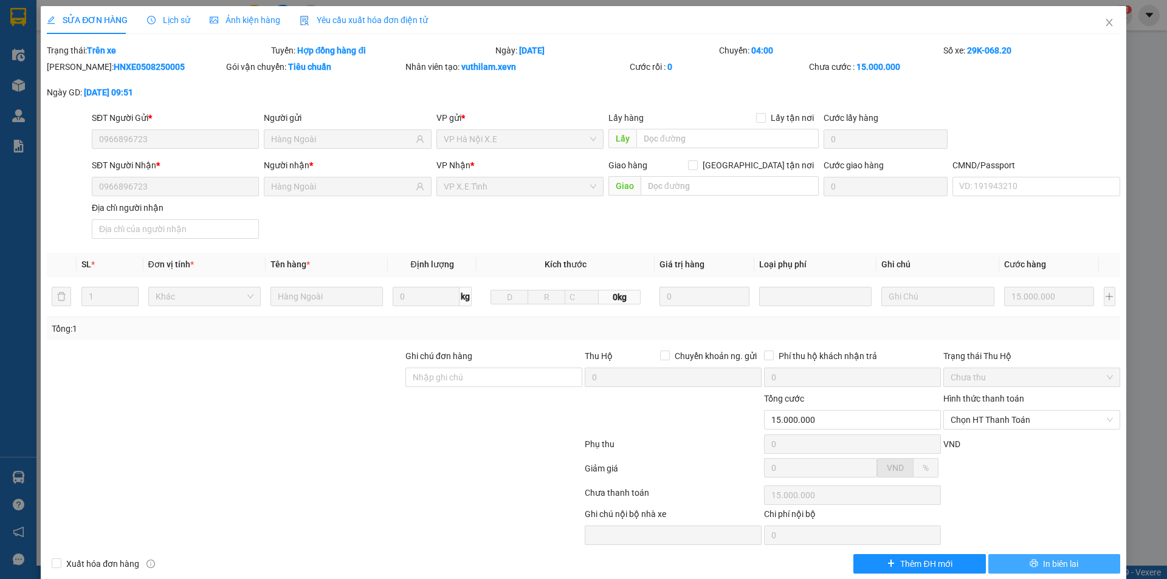
click at [1015, 558] on button "In biên lai" at bounding box center [1055, 564] width 132 height 19
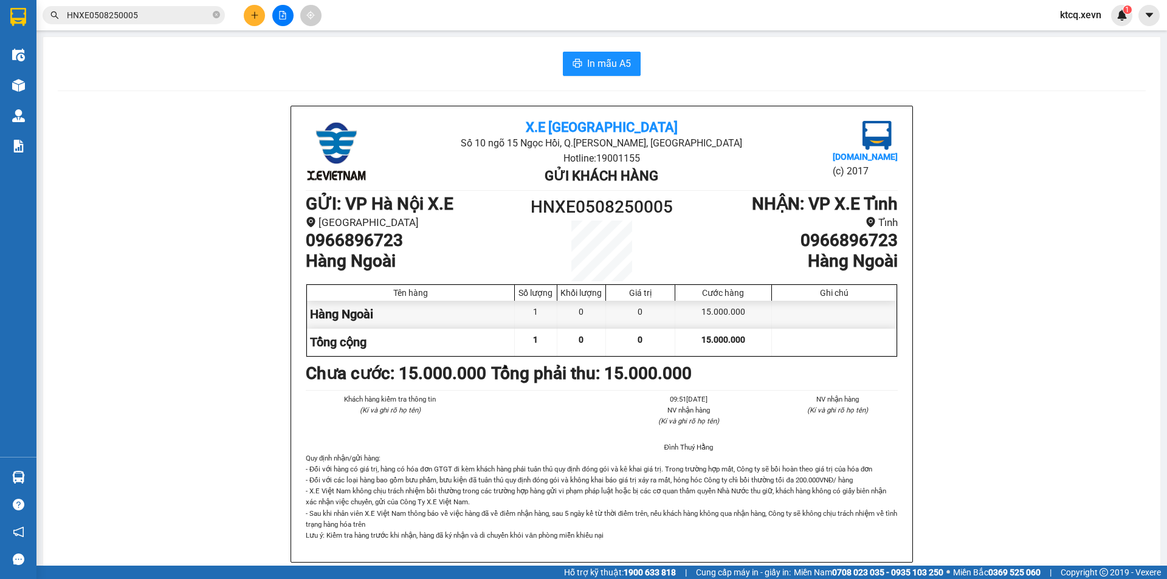
drag, startPoint x: 160, startPoint y: 24, endPoint x: 159, endPoint y: 18, distance: 6.8
click at [160, 24] on div "Kết quả tìm kiếm ( 1 ) Bộ lọc Mã ĐH Trạng thái Món hàng Thu hộ Tổng cước Chưa c…" at bounding box center [118, 15] width 237 height 21
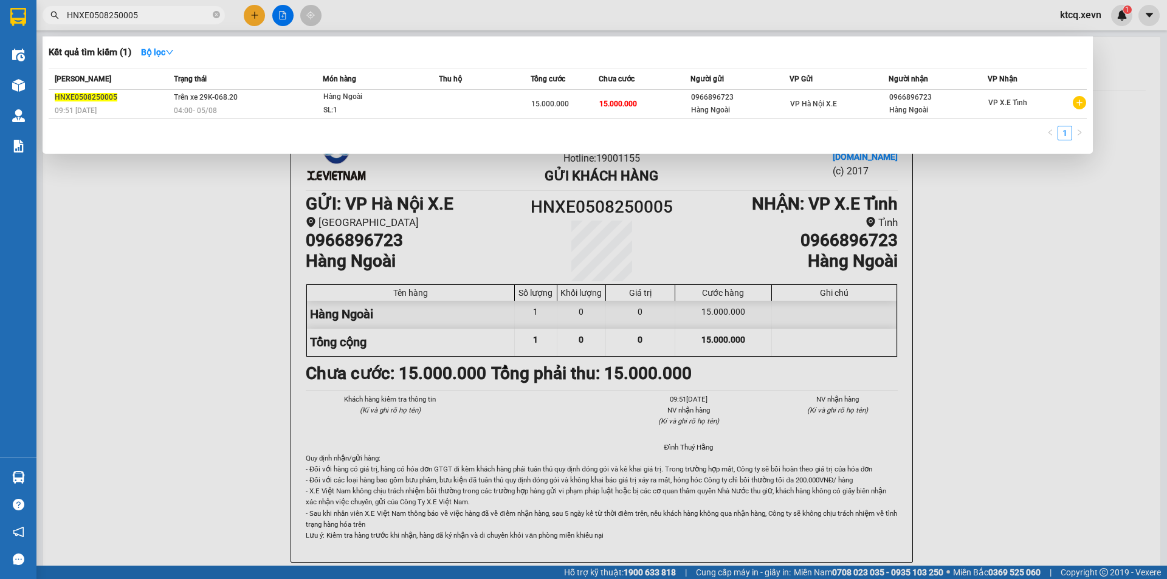
drag, startPoint x: 159, startPoint y: 17, endPoint x: 0, endPoint y: 22, distance: 158.8
click at [0, 22] on section "Kết quả tìm kiếm ( 1 ) Bộ lọc Mã ĐH Trạng thái Món hàng Thu hộ Tổng cước Chưa c…" at bounding box center [583, 289] width 1167 height 579
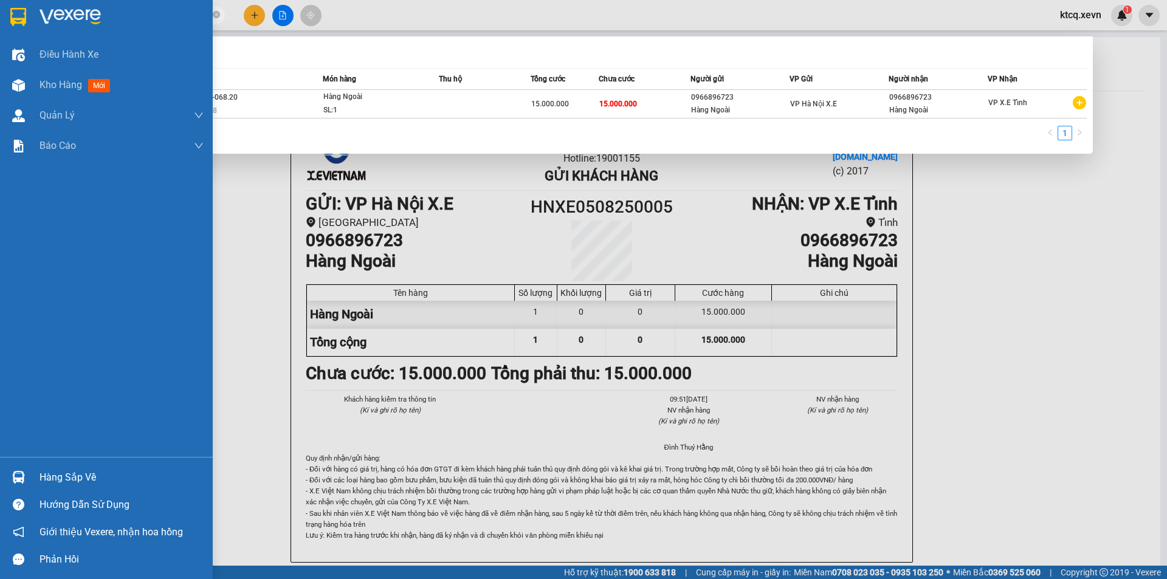
paste input "1108250001"
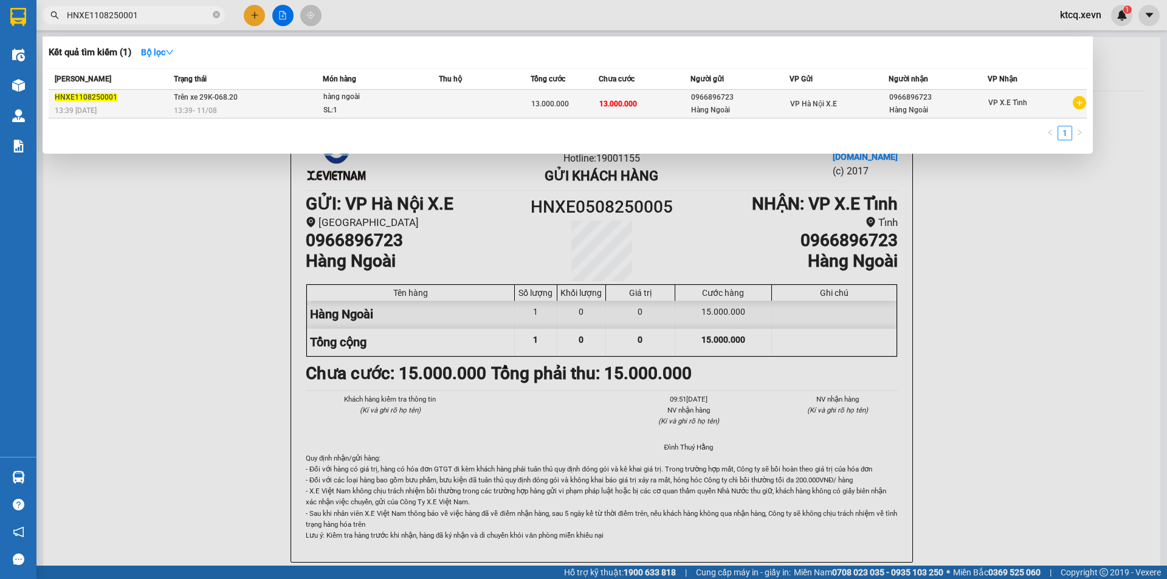
type input "HNXE1108250001"
click at [348, 110] on div "SL: 1" at bounding box center [368, 110] width 91 height 13
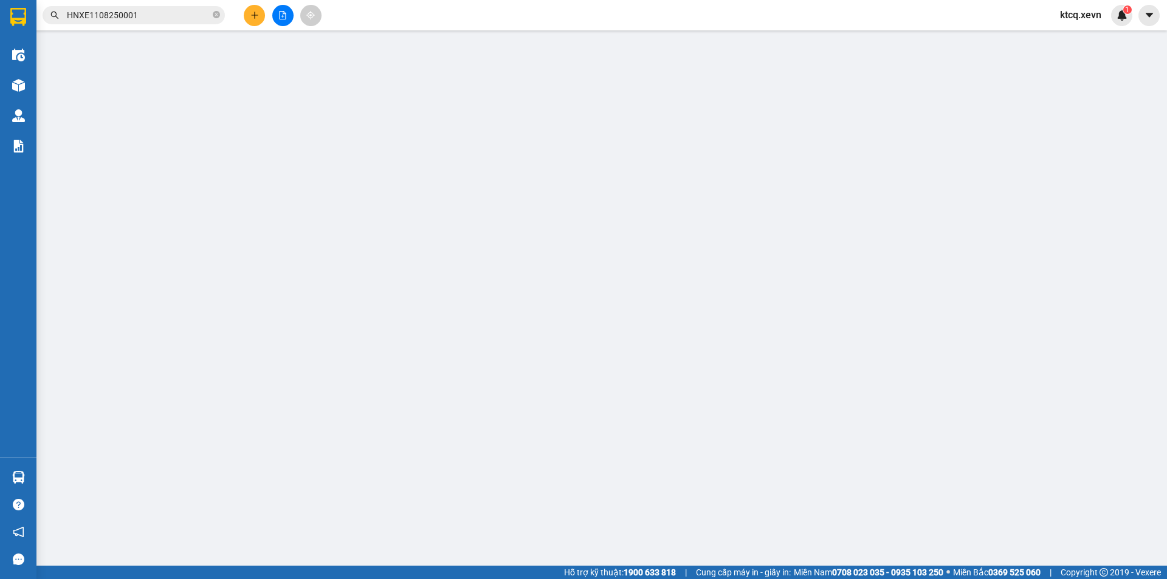
type input "0966896723"
type input "Hàng Ngoài"
type input "0966896723"
type input "Hàng Ngoài"
type input "13.000.000"
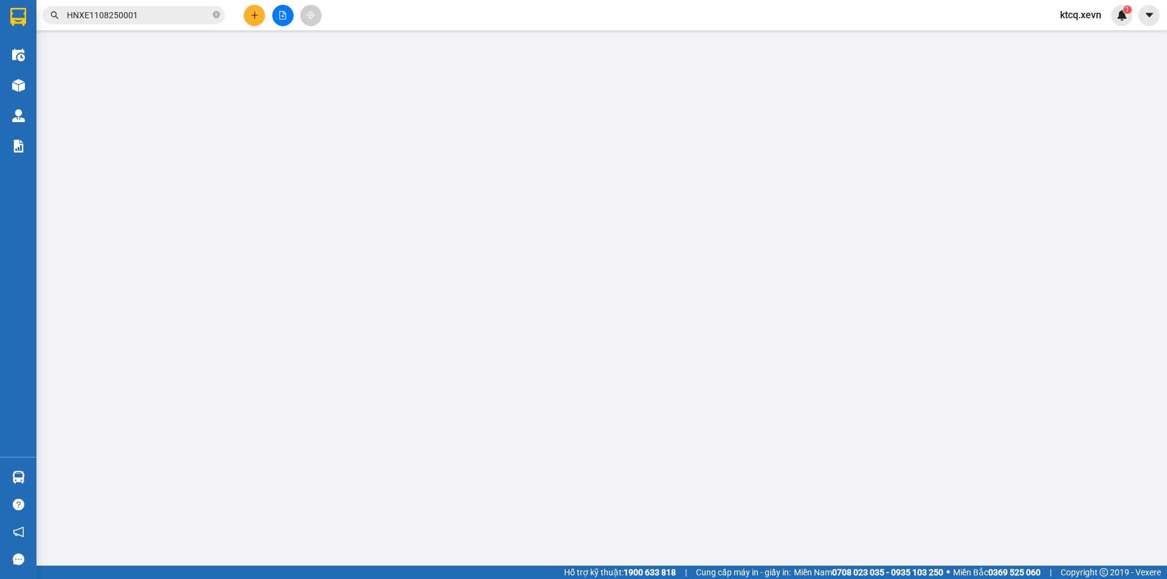
type input "13.000.000"
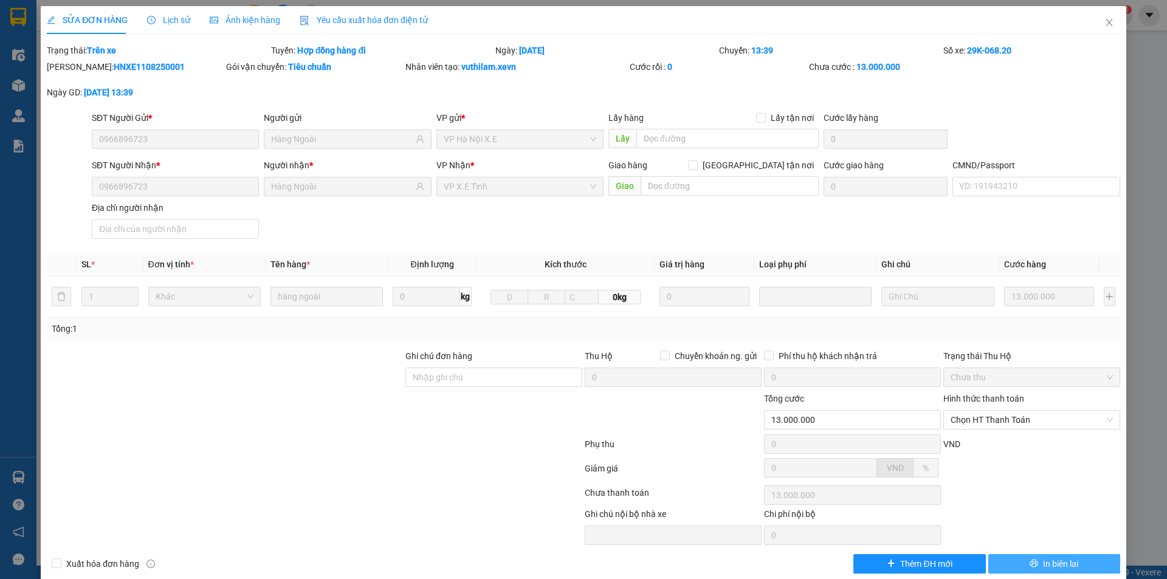
click at [1031, 562] on icon "printer" at bounding box center [1035, 564] width 8 height 8
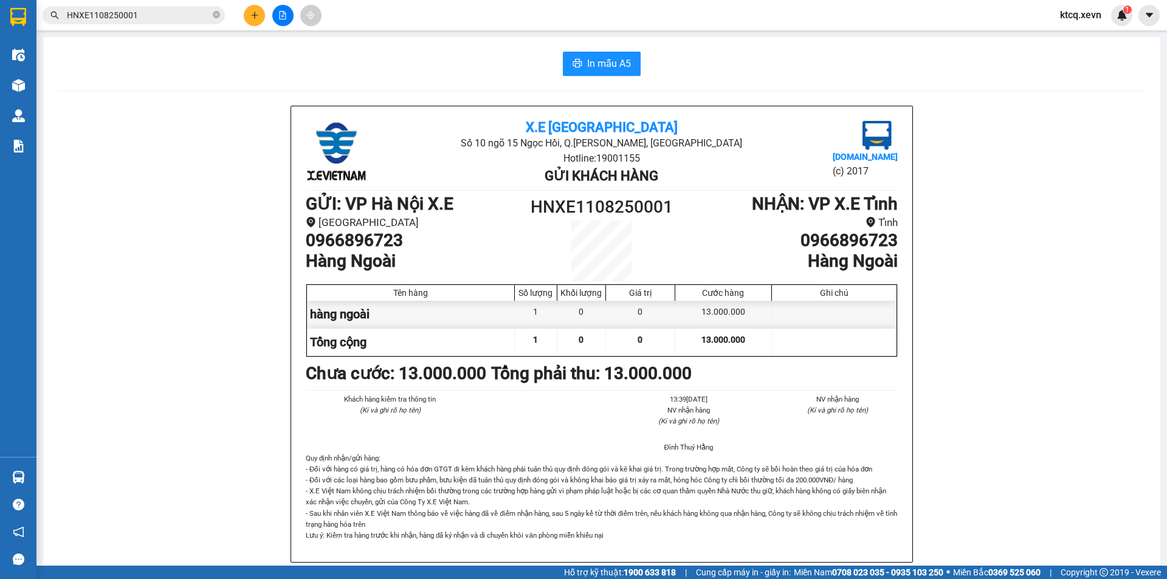
drag, startPoint x: 137, startPoint y: 19, endPoint x: 148, endPoint y: 16, distance: 11.2
click at [137, 19] on input "HNXE1108250001" at bounding box center [139, 15] width 144 height 13
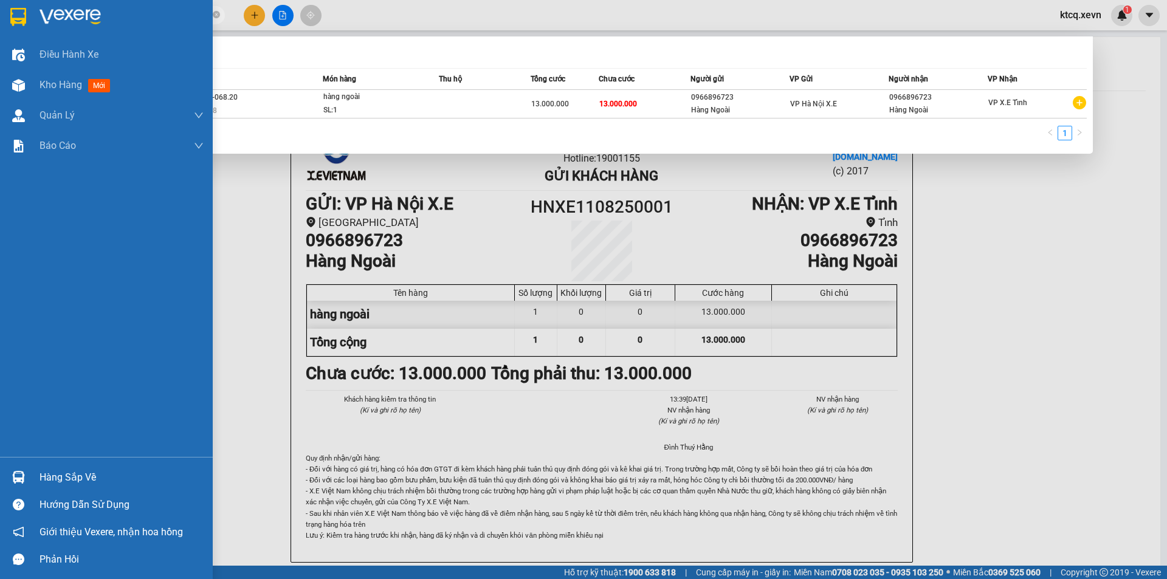
drag, startPoint x: 162, startPoint y: 13, endPoint x: 24, endPoint y: 7, distance: 138.1
click at [24, 7] on section "Kết quả tìm kiếm ( 1 ) Bộ lọc Mã ĐH Trạng thái Món hàng Thu hộ Tổng cước Chưa c…" at bounding box center [583, 289] width 1167 height 579
paste input "0508250007"
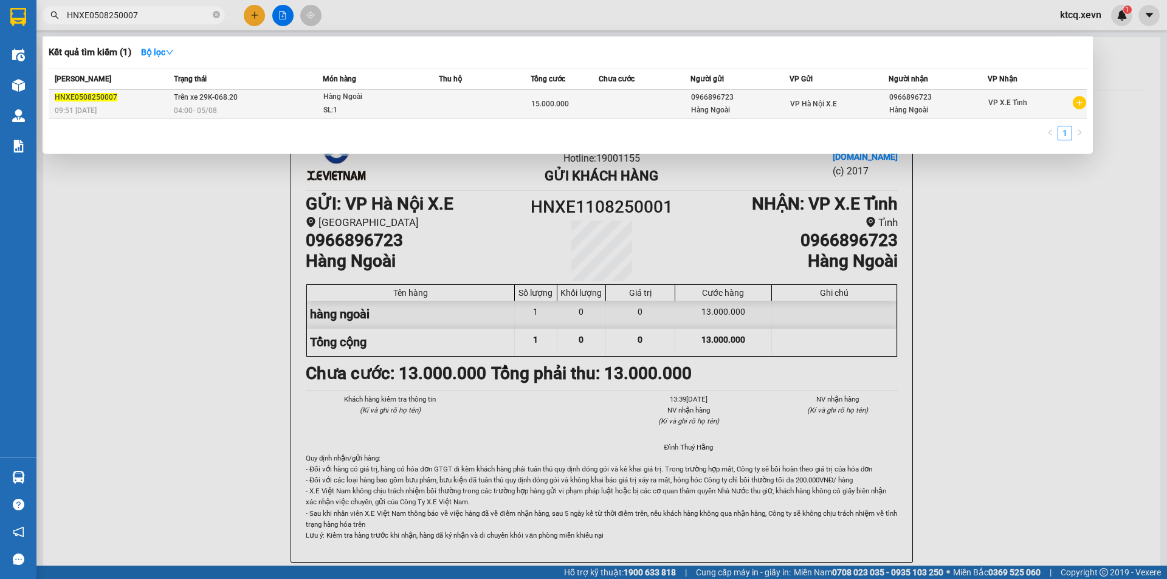
type input "HNXE0508250007"
click at [299, 105] on div "04:00 [DATE]" at bounding box center [248, 110] width 149 height 13
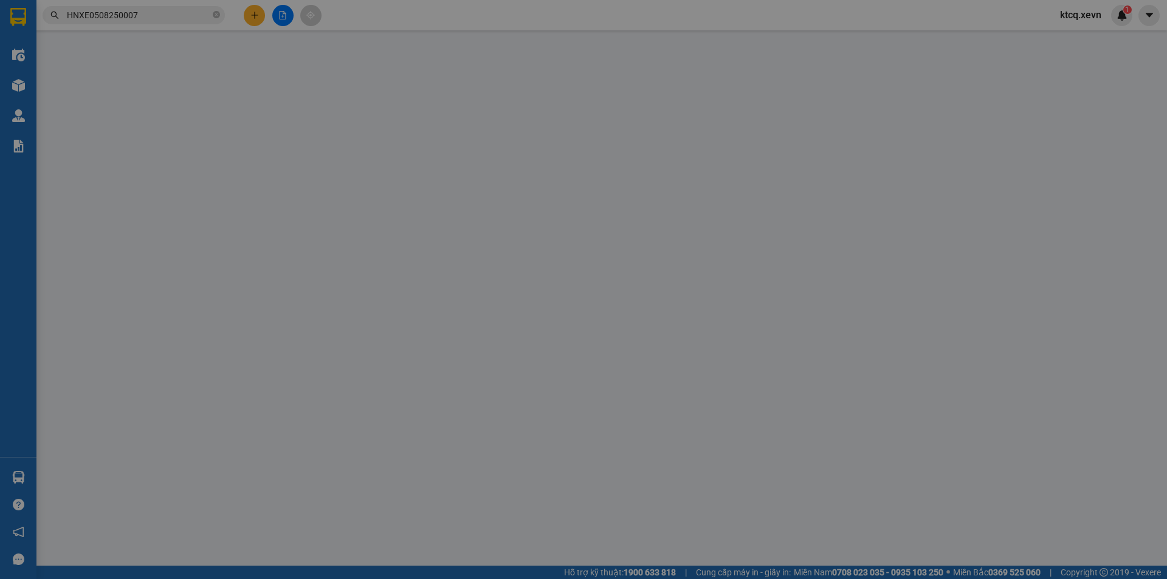
type input "0966896723"
type input "Hàng Ngoài"
type input "0966896723"
type input "Hàng Ngoài"
type input "15.000.000"
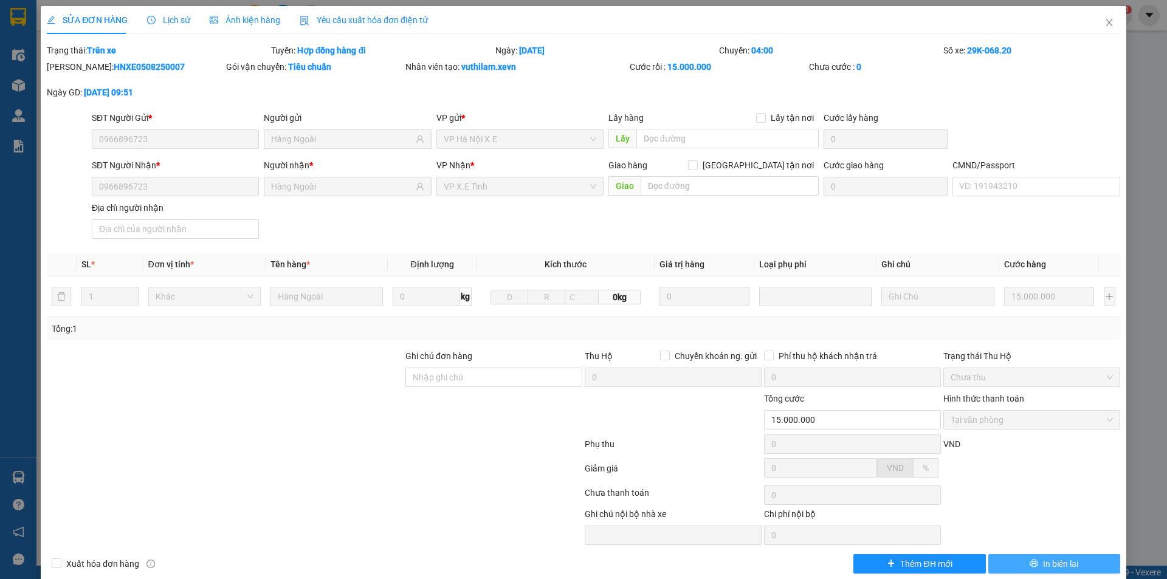
click at [1053, 569] on span "In biên lai" at bounding box center [1060, 564] width 35 height 13
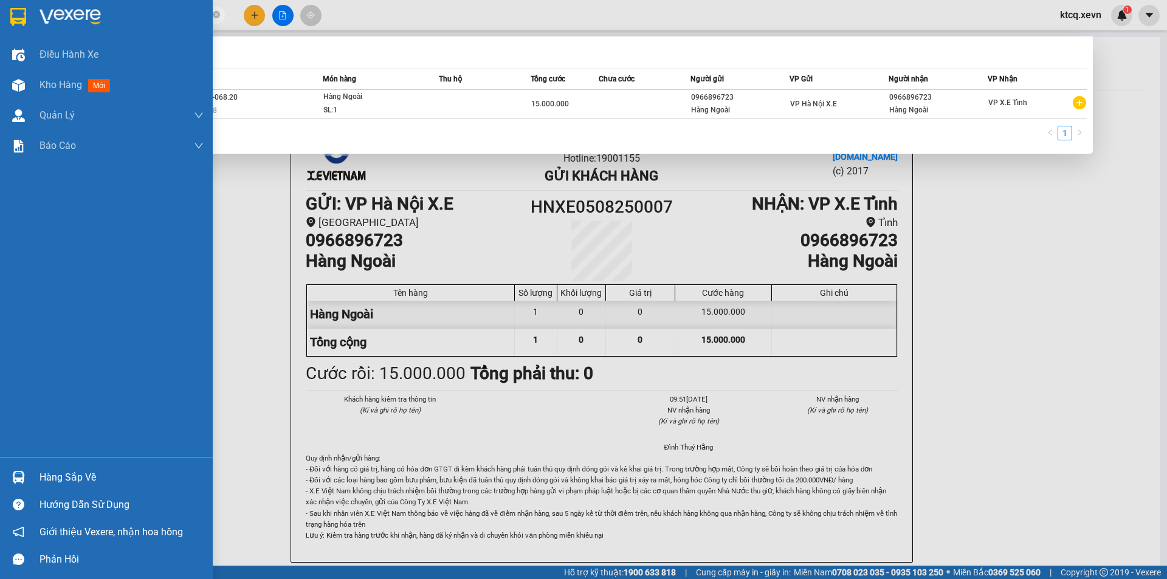
drag, startPoint x: 165, startPoint y: 16, endPoint x: 11, endPoint y: 10, distance: 154.6
click at [0, 13] on section "Kết quả tìm kiếm ( 1 ) Bộ lọc Mã ĐH Trạng thái Món hàng Thu hộ Tổng cước Chưa c…" at bounding box center [583, 289] width 1167 height 579
paste input "6"
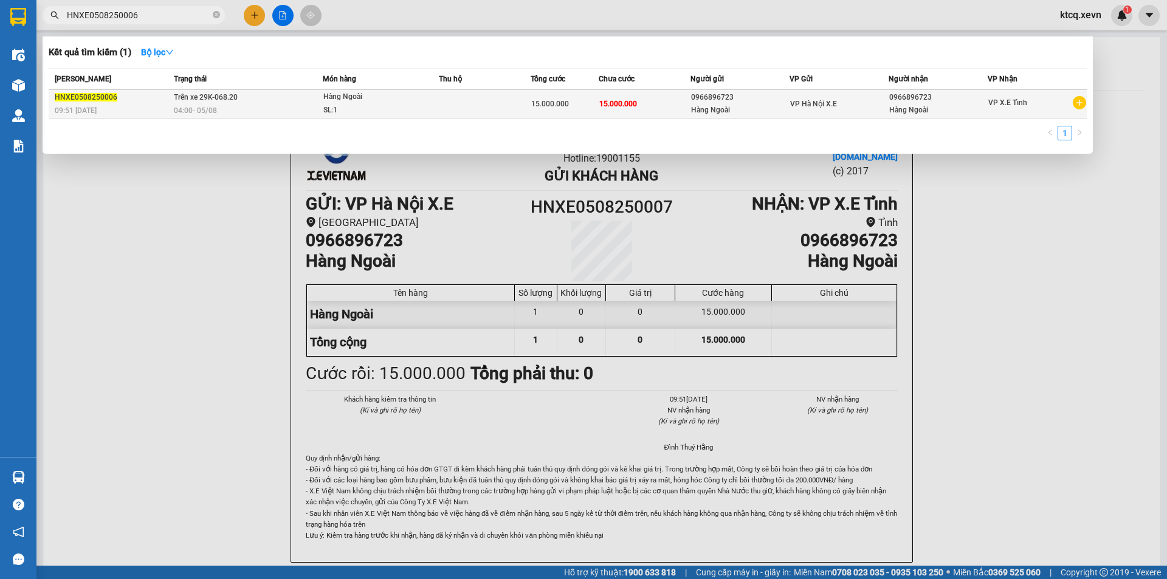
type input "HNXE0508250006"
click at [322, 95] on td "Trên xe 29K-068.20 04:00 [DATE]" at bounding box center [247, 104] width 153 height 29
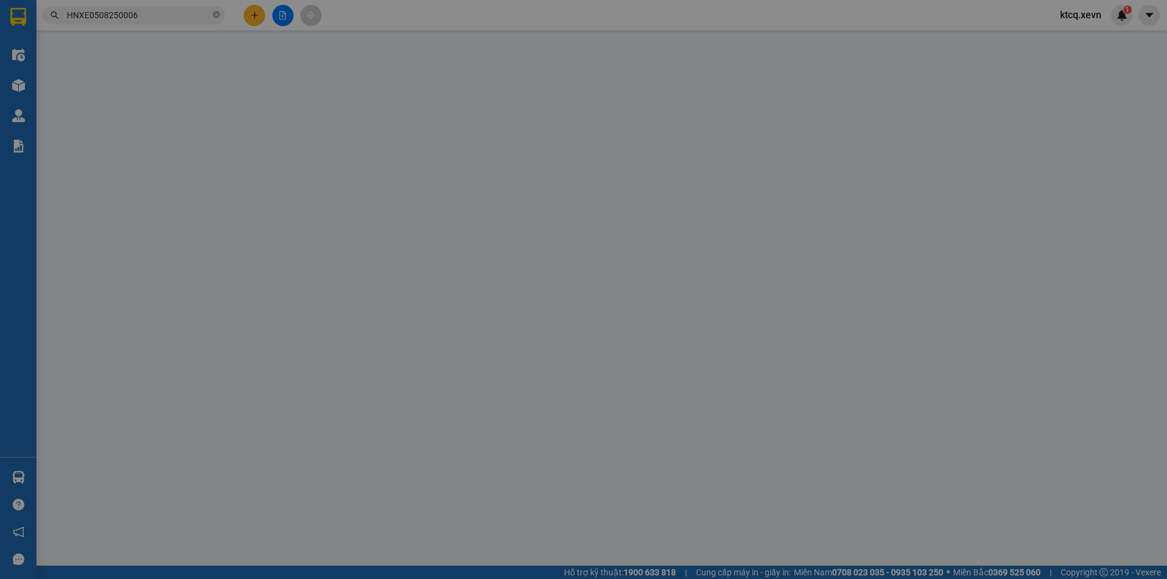
type input "0966896723"
type input "Hàng Ngoài"
type input "0966896723"
type input "Hàng Ngoài"
type input "15.000.000"
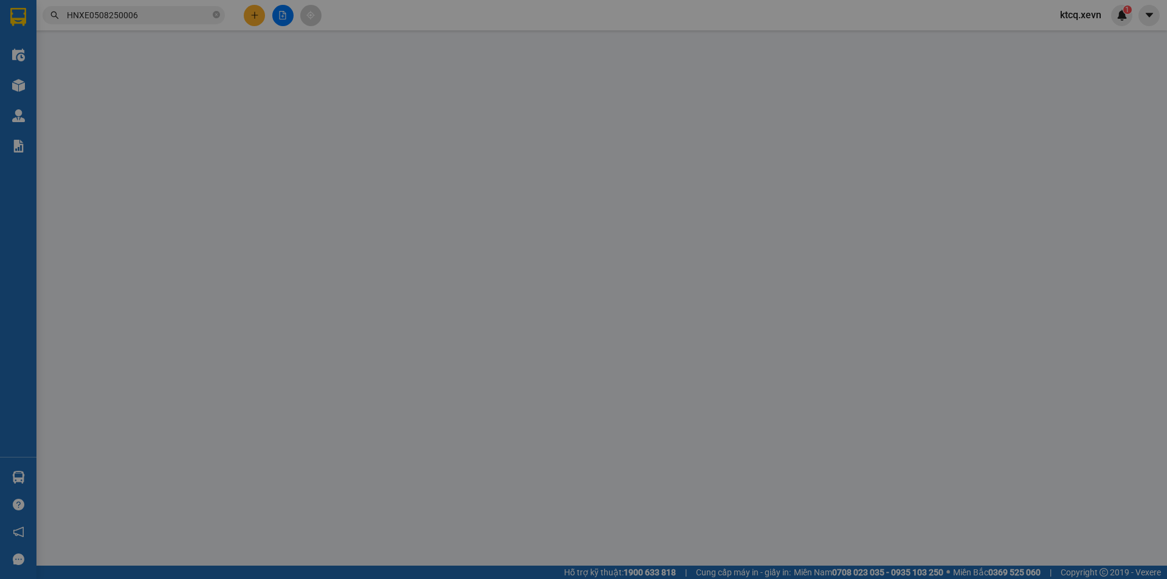
type input "15.000.000"
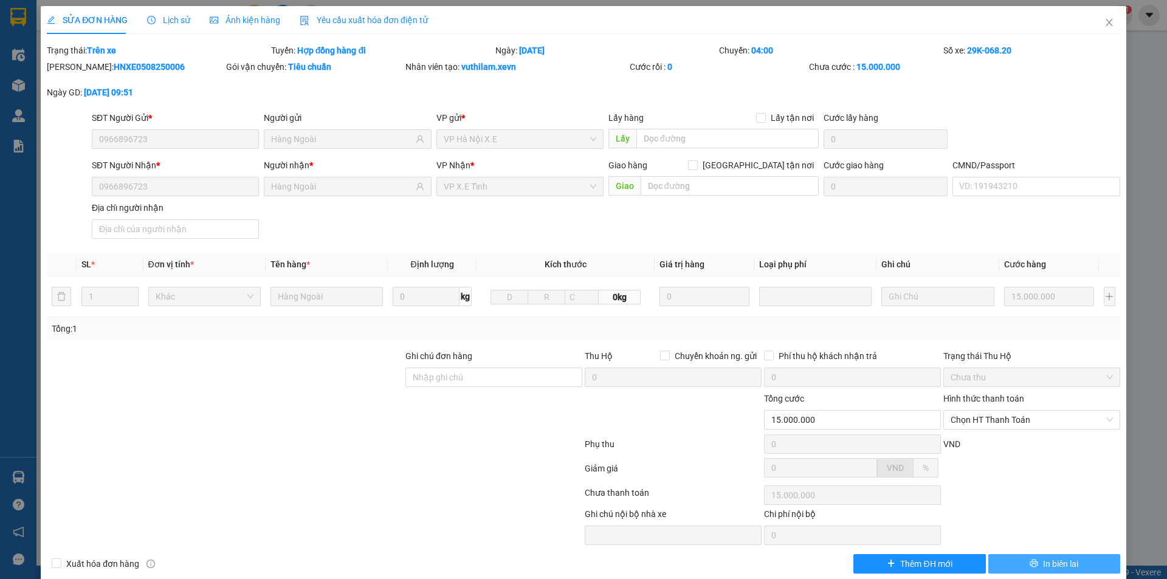
click at [1069, 560] on span "In biên lai" at bounding box center [1060, 564] width 35 height 13
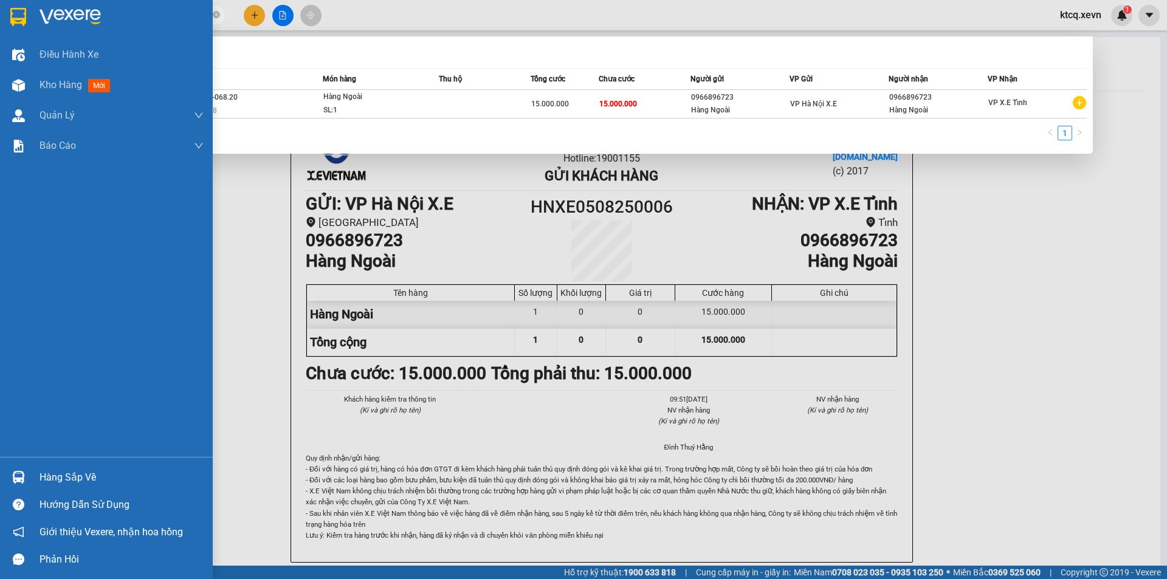
drag, startPoint x: 150, startPoint y: 15, endPoint x: 0, endPoint y: 9, distance: 150.3
click at [0, 9] on section "Kết quả tìm kiếm ( 1 ) Bộ lọc Mã ĐH Trạng thái Món hàng Thu hộ Tổng cước Chưa c…" at bounding box center [583, 289] width 1167 height 579
paste input "2907250025"
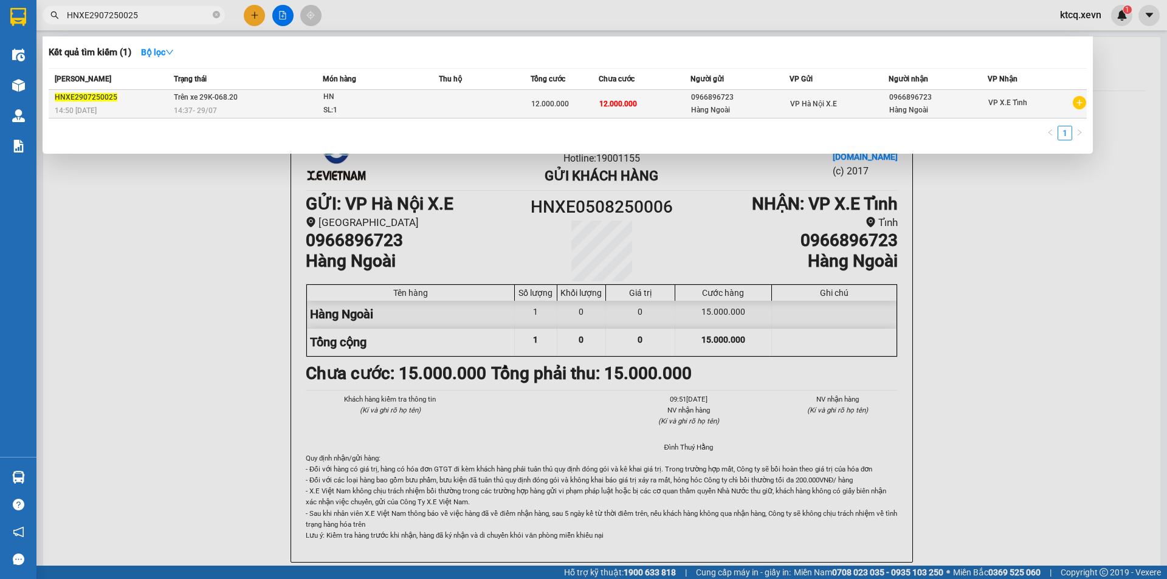
type input "HNXE2907250025"
click at [306, 99] on td "Trên xe 29K-068.20 14:37 [DATE]" at bounding box center [247, 104] width 153 height 29
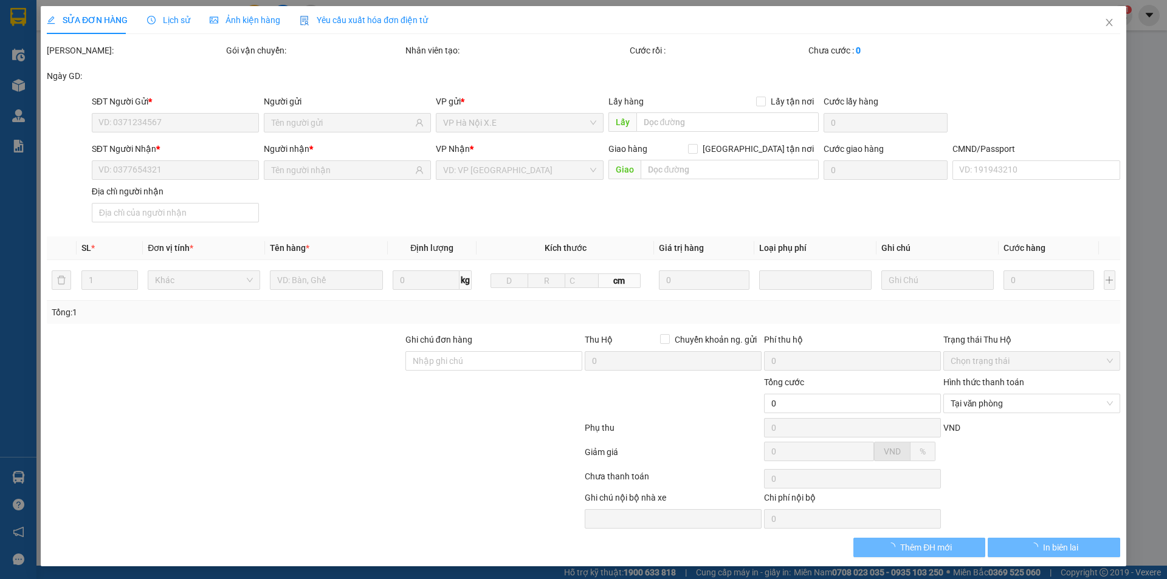
type input "0966896723"
type input "Hàng Ngoài"
type input "0966896723"
type input "Hàng Ngoài"
type input "12.000.000"
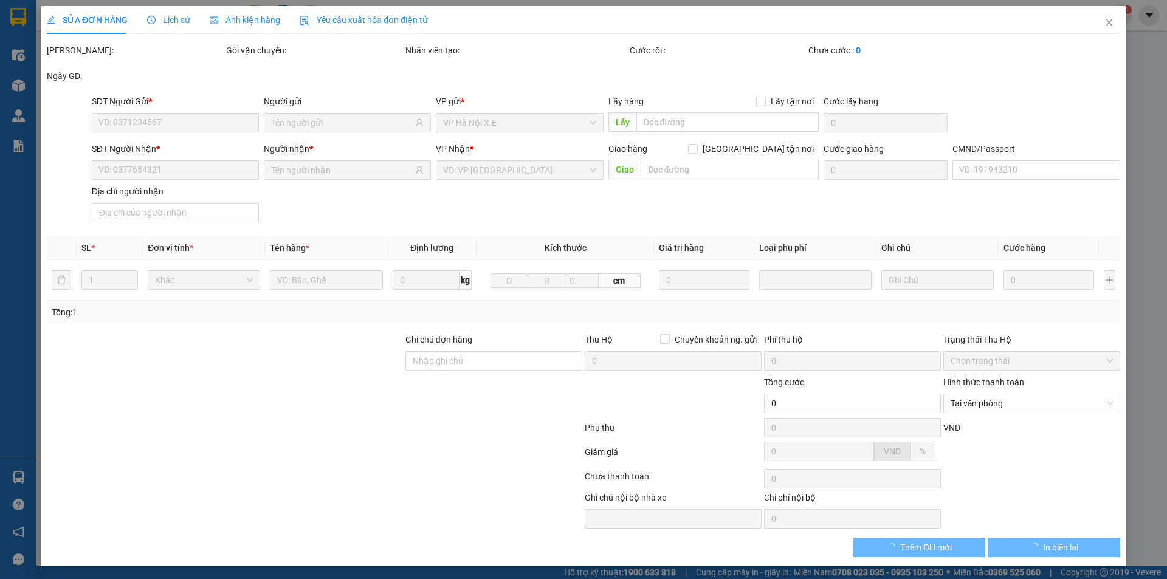
type input "12.000.000"
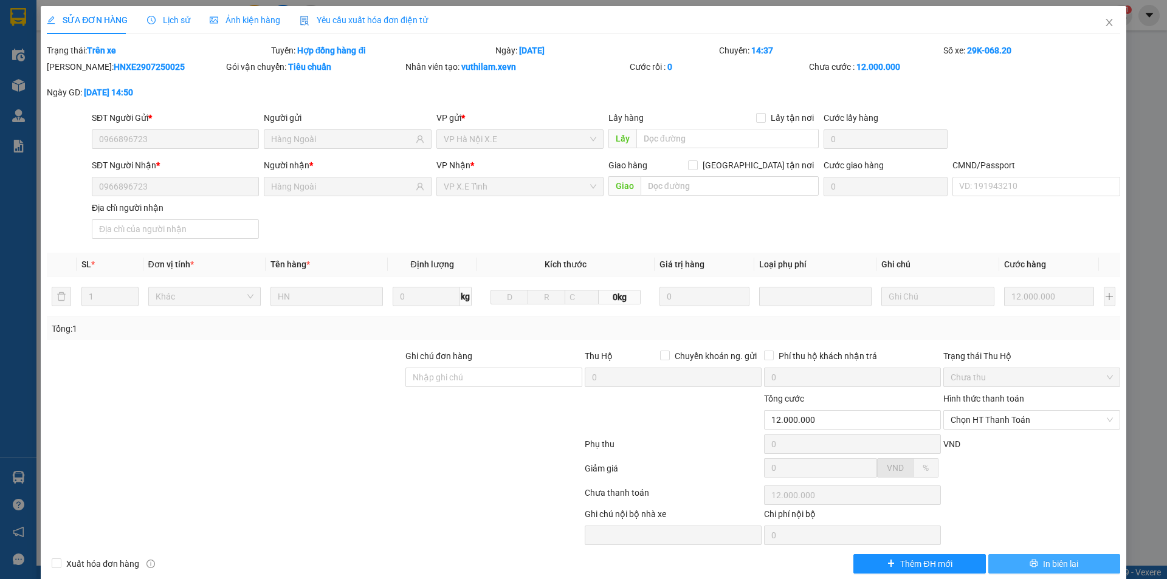
click at [1031, 562] on icon "printer" at bounding box center [1035, 564] width 8 height 8
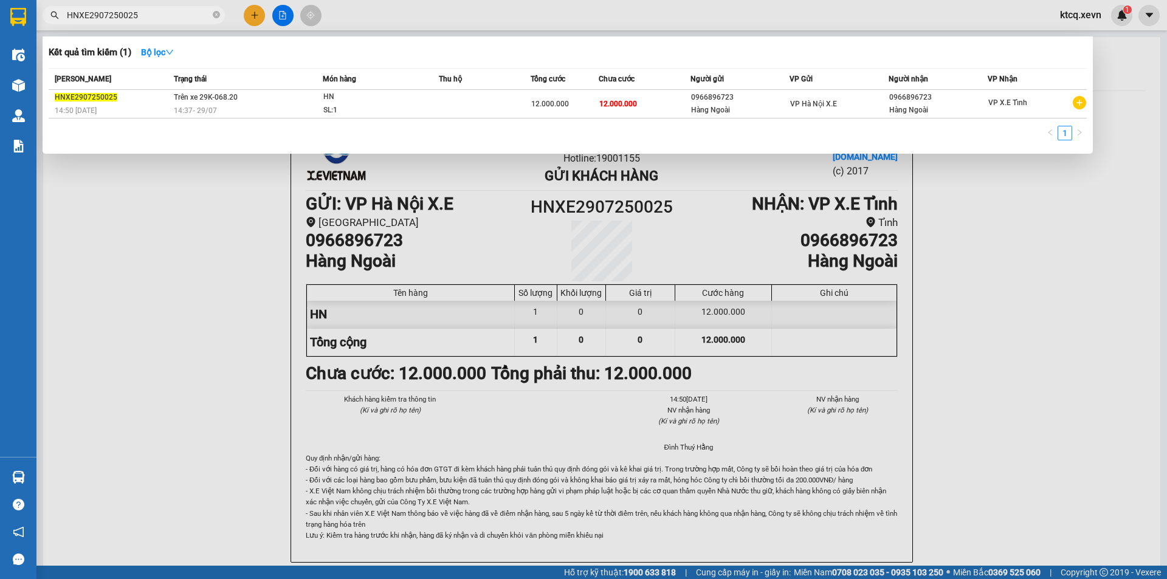
drag, startPoint x: 149, startPoint y: 15, endPoint x: 19, endPoint y: 11, distance: 129.6
click at [19, 11] on section "Kết quả tìm kiếm ( 1 ) Bộ lọc Mã ĐH Trạng thái Món hàng Thu hộ Tổng cước Chưa c…" at bounding box center [583, 289] width 1167 height 579
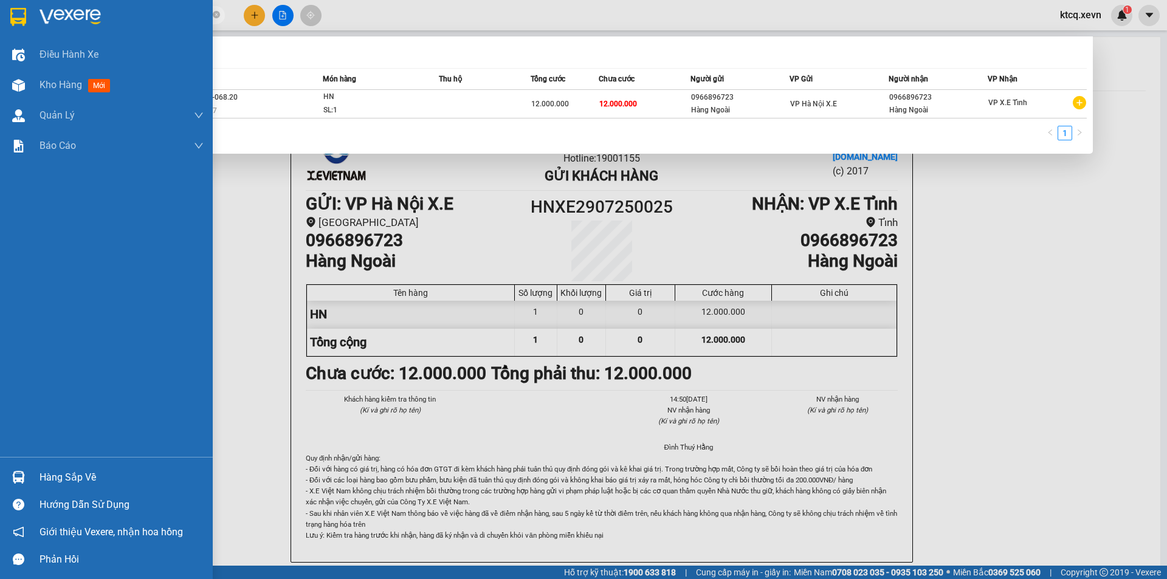
paste input "VPT0108250002"
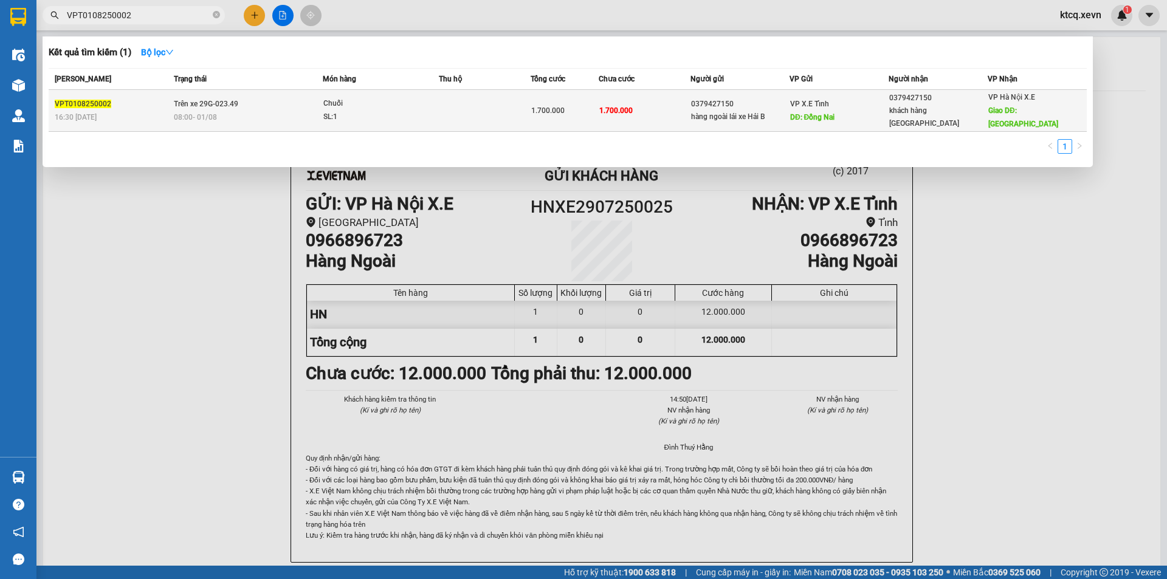
type input "VPT0108250002"
click at [421, 101] on span "Chuối SL: 1" at bounding box center [380, 110] width 115 height 26
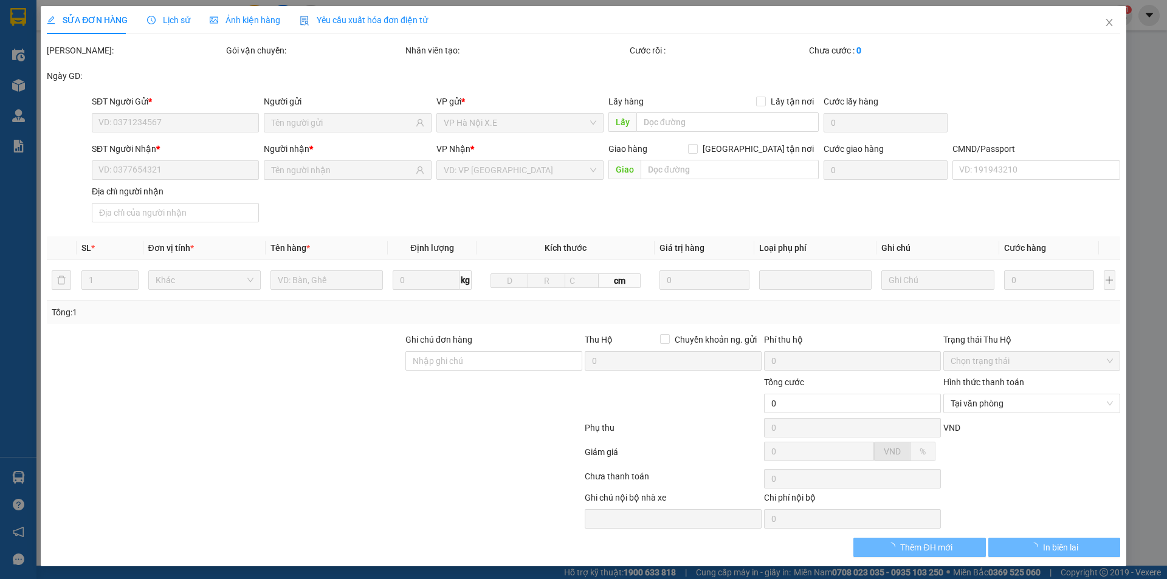
type input "0379427150"
type input "hàng ngoài lái xe Hải B"
type input "Đồng Nai"
type input "0379427150"
type input "khách hàng [GEOGRAPHIC_DATA]"
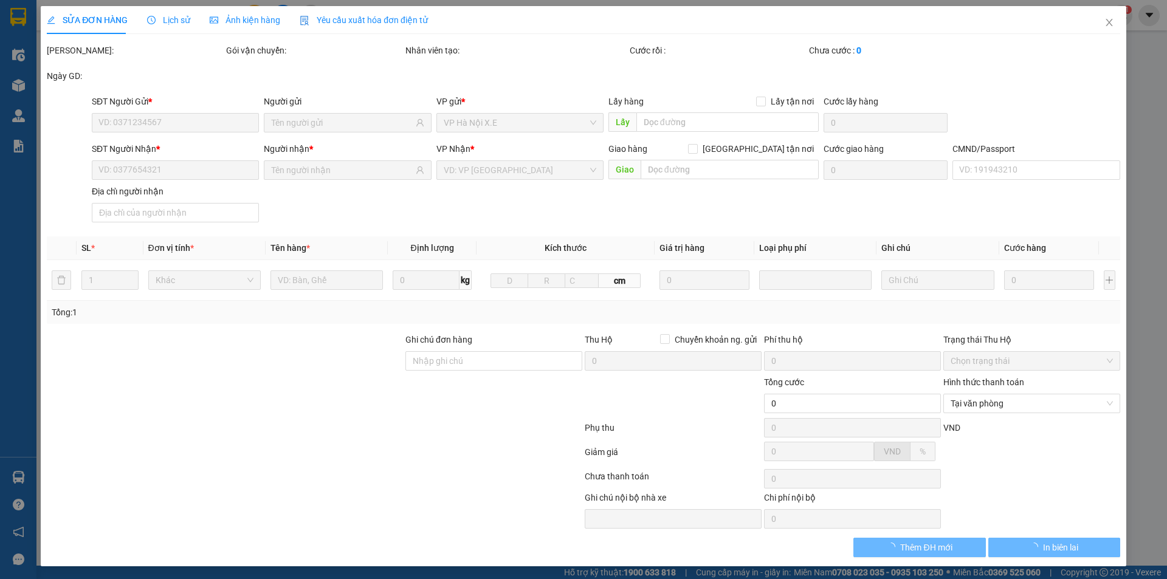
type input "[GEOGRAPHIC_DATA]"
type input "Chưa biết cước chính xác"
type input "1.700.000"
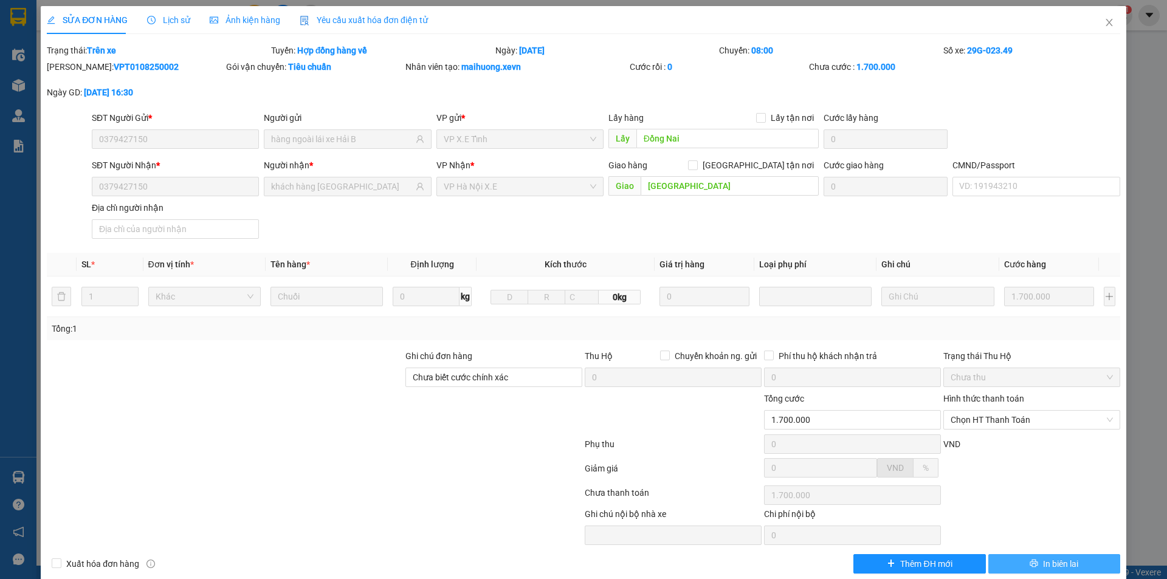
click at [1043, 564] on span "In biên lai" at bounding box center [1060, 564] width 35 height 13
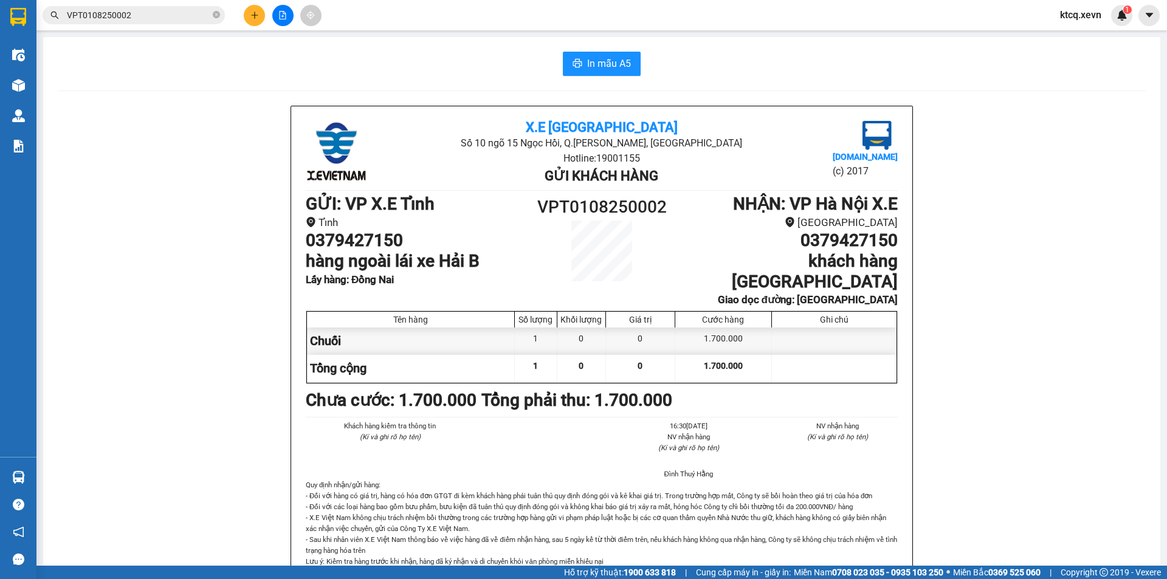
drag, startPoint x: 128, startPoint y: 12, endPoint x: 144, endPoint y: 16, distance: 17.1
click at [128, 12] on input "VPT0108250002" at bounding box center [139, 15] width 144 height 13
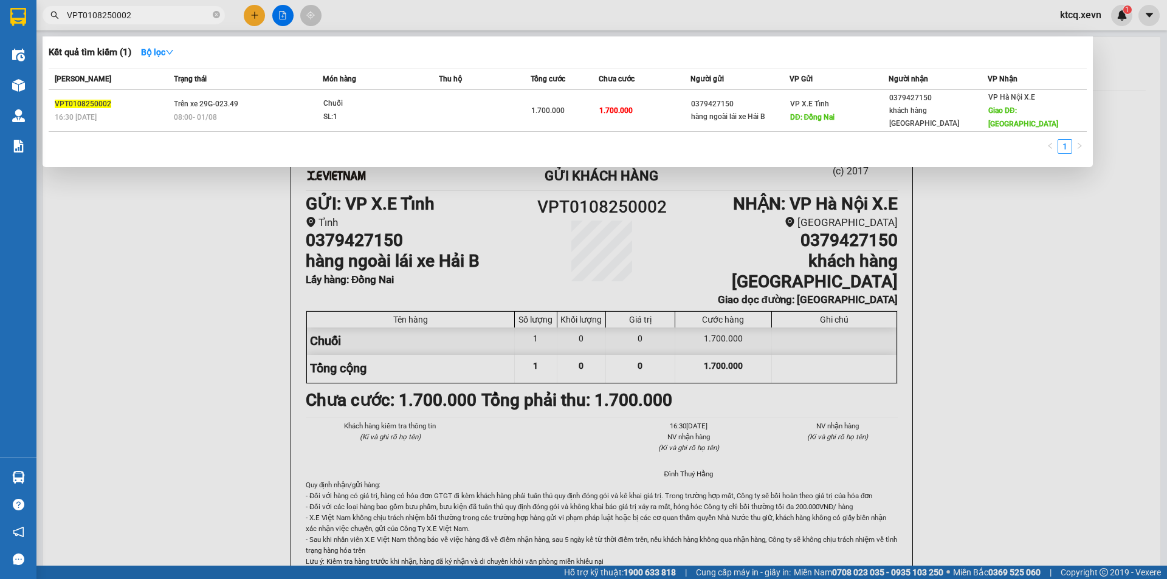
drag, startPoint x: 157, startPoint y: 18, endPoint x: 38, endPoint y: 12, distance: 119.9
click at [38, 12] on div "VPT0108250002" at bounding box center [118, 15] width 237 height 18
paste input "HNXE0508250008"
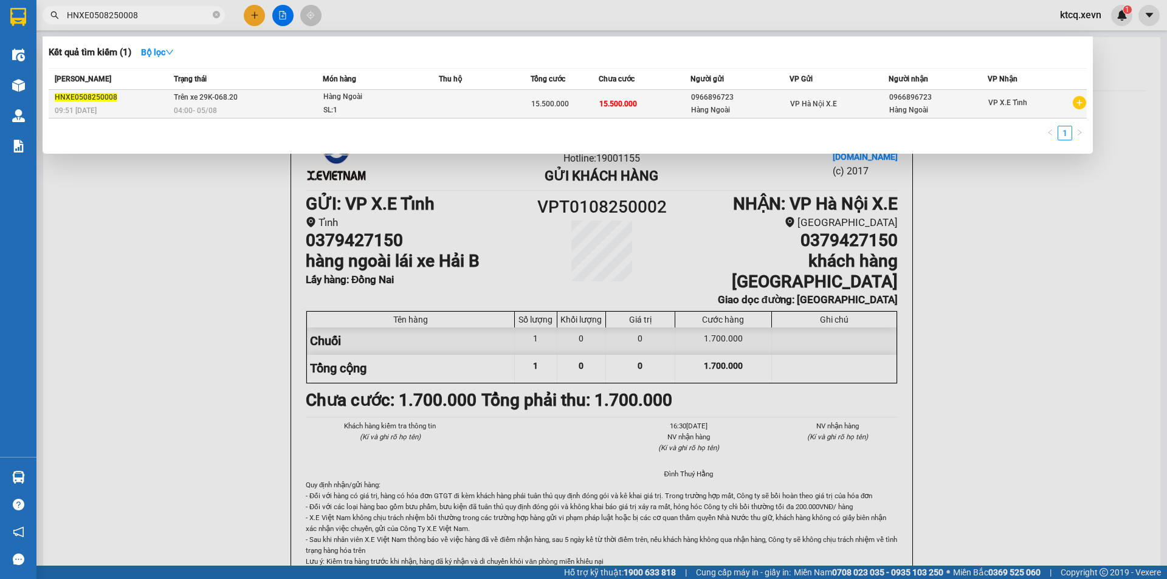
type input "HNXE0508250008"
click at [430, 100] on span "Hàng Ngoài SL: 1" at bounding box center [380, 104] width 115 height 26
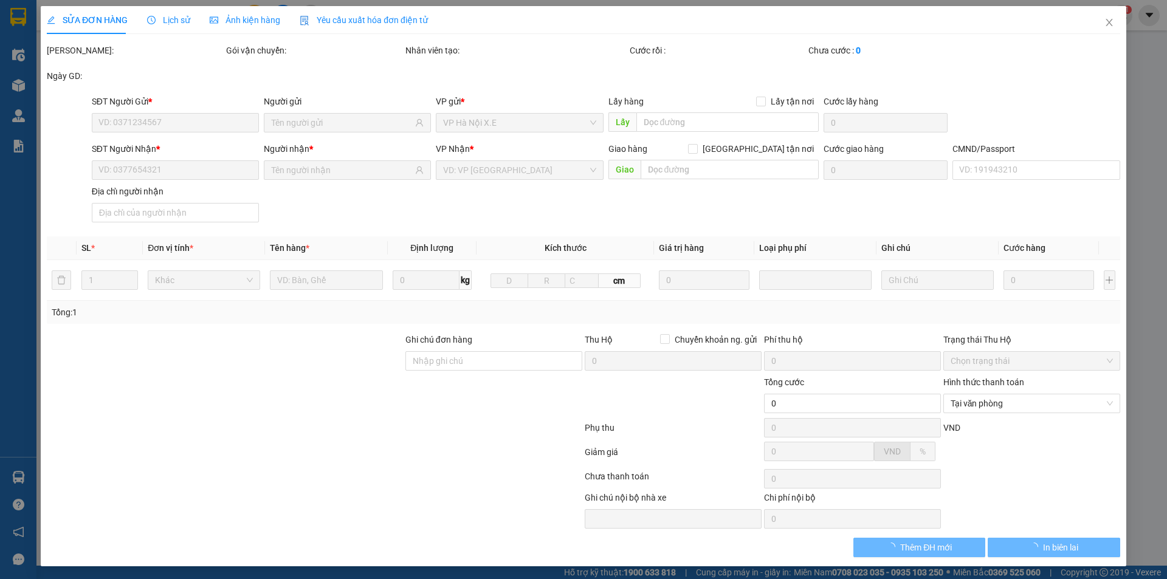
type input "0966896723"
type input "Hàng Ngoài"
type input "0966896723"
type input "Hàng Ngoài"
type input "15.500.000"
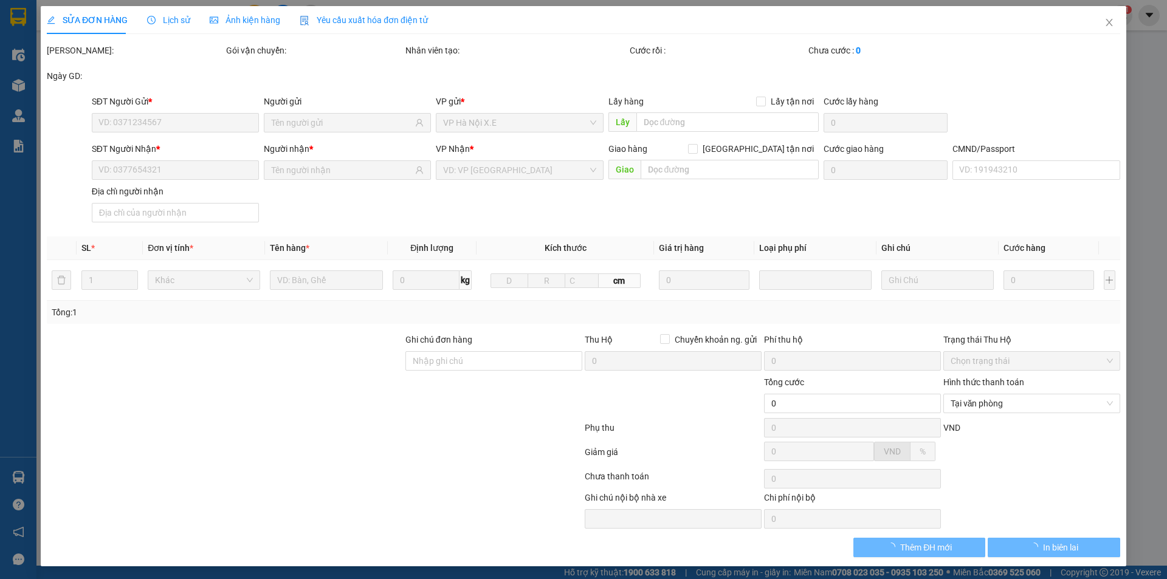
type input "15.500.000"
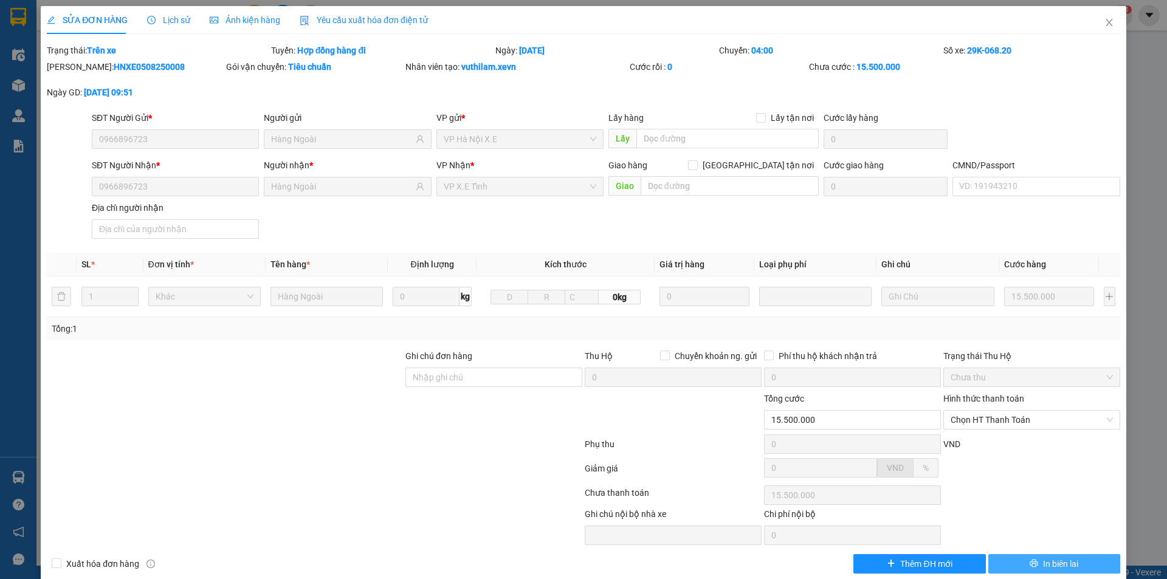
click at [1051, 562] on span "In biên lai" at bounding box center [1060, 564] width 35 height 13
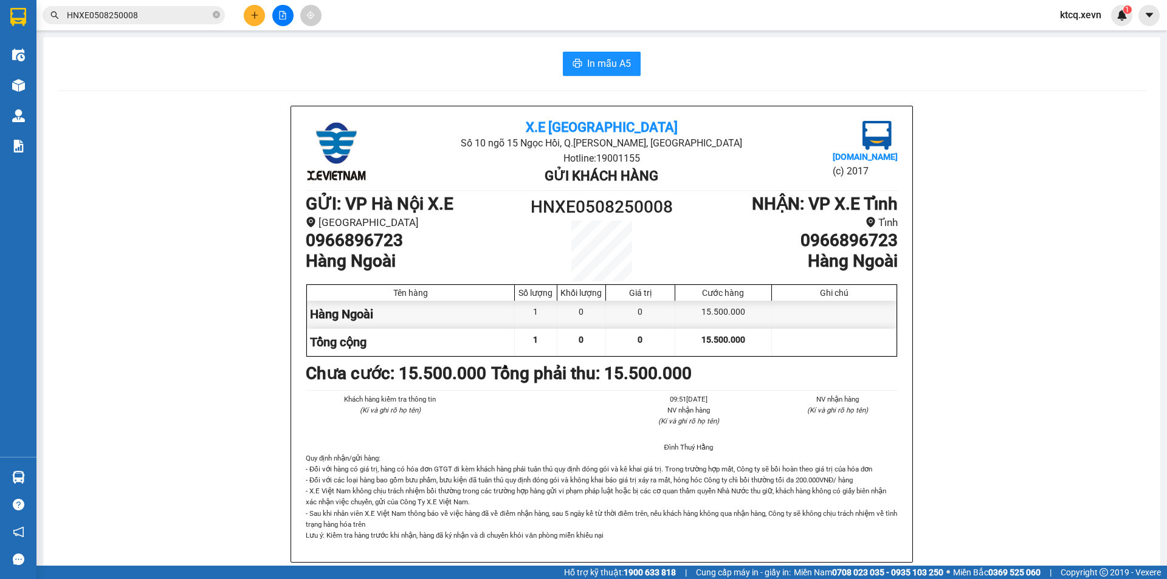
click at [170, 15] on input "HNXE0508250008" at bounding box center [139, 15] width 144 height 13
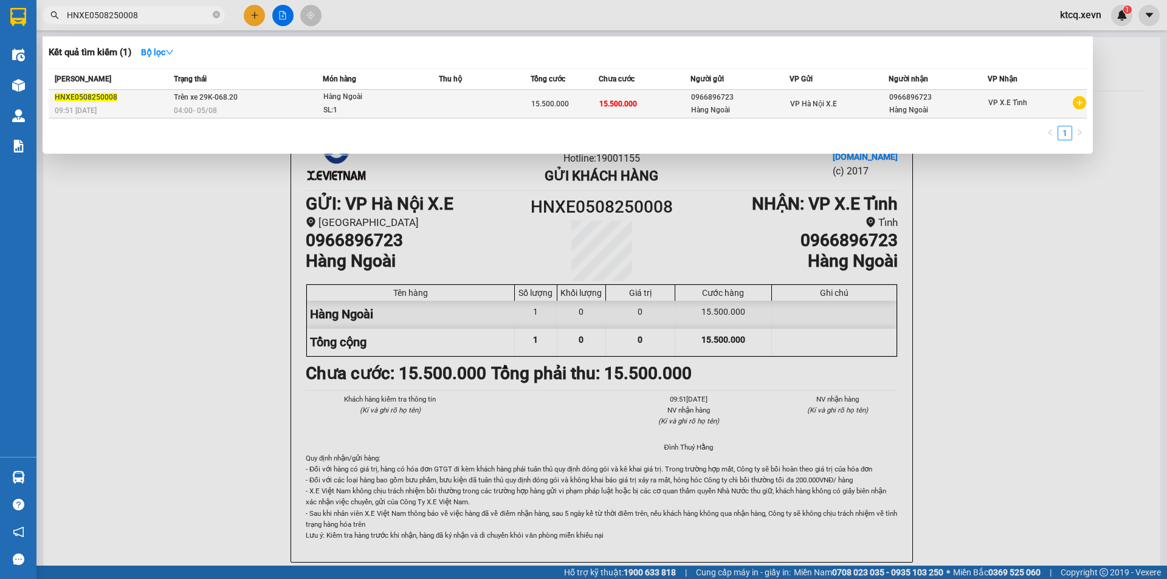
click at [227, 103] on td "Trên xe 29K-068.20 04:00 [DATE]" at bounding box center [247, 104] width 153 height 29
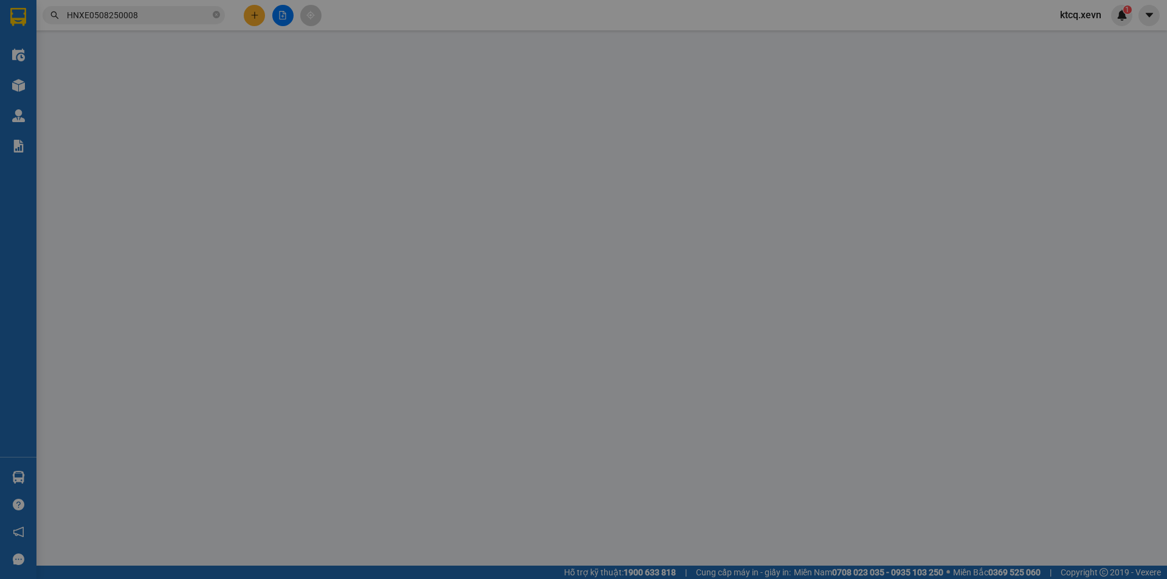
type input "0966896723"
type input "Hàng Ngoài"
type input "0966896723"
type input "Hàng Ngoài"
type input "15.500.000"
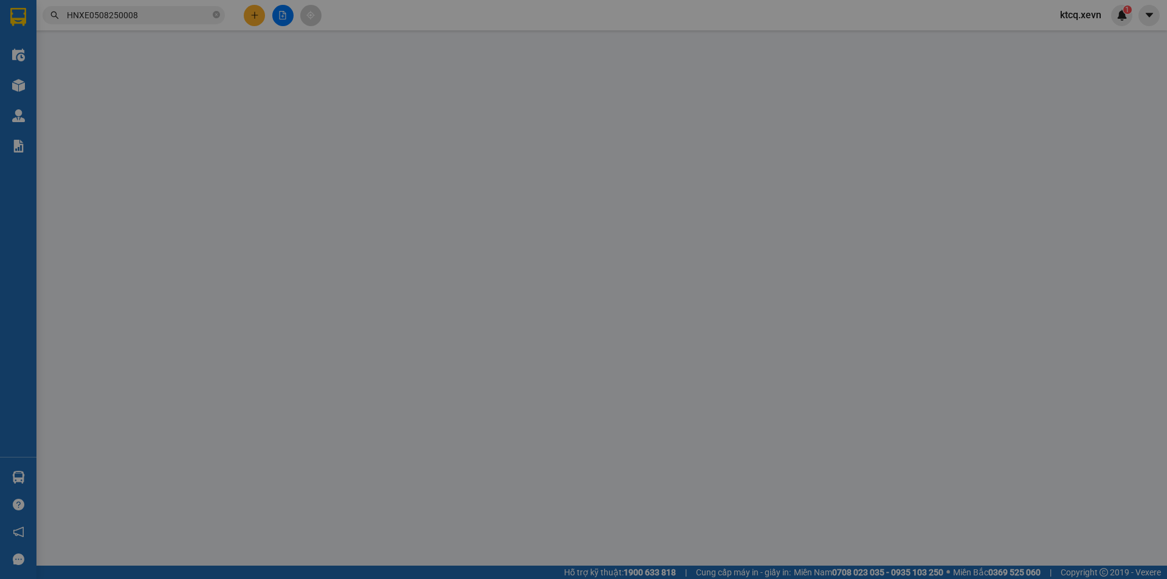
type input "15.500.000"
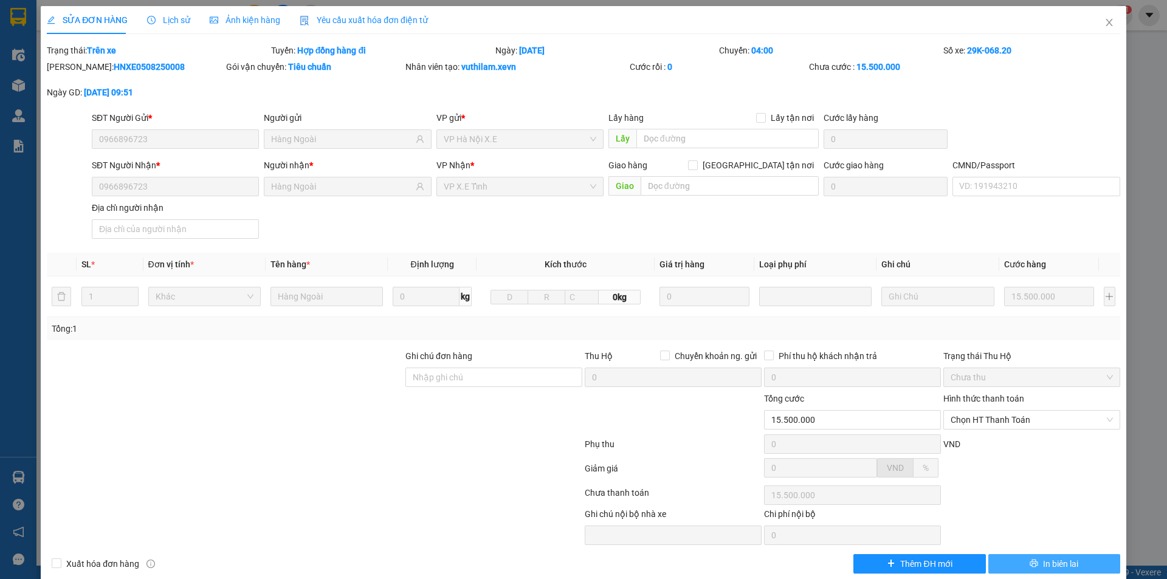
click at [1051, 559] on span "In biên lai" at bounding box center [1060, 564] width 35 height 13
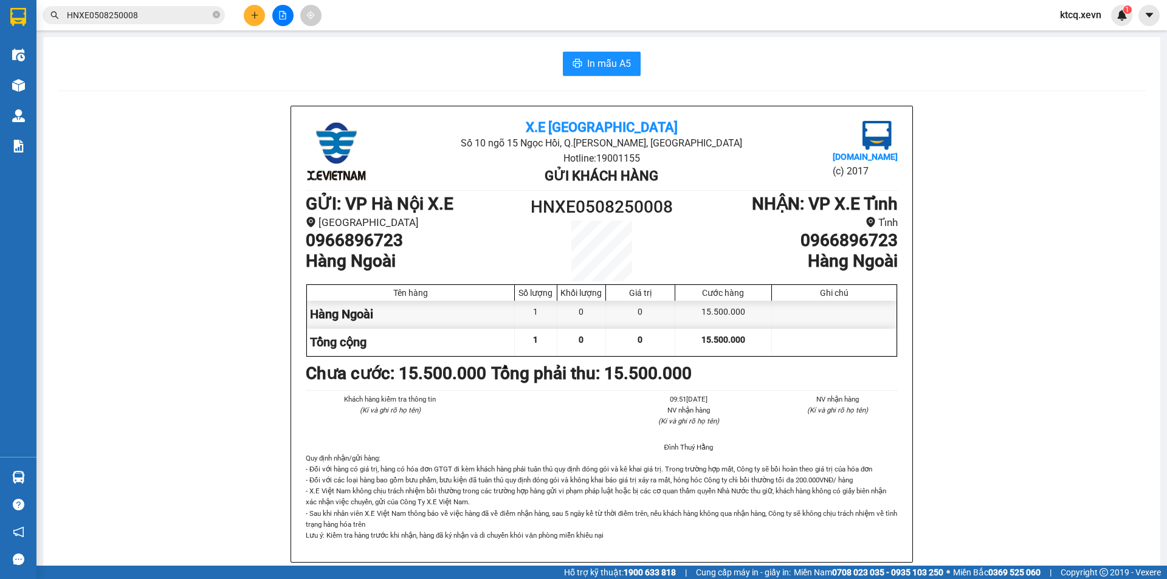
click at [167, 12] on input "HNXE0508250008" at bounding box center [139, 15] width 144 height 13
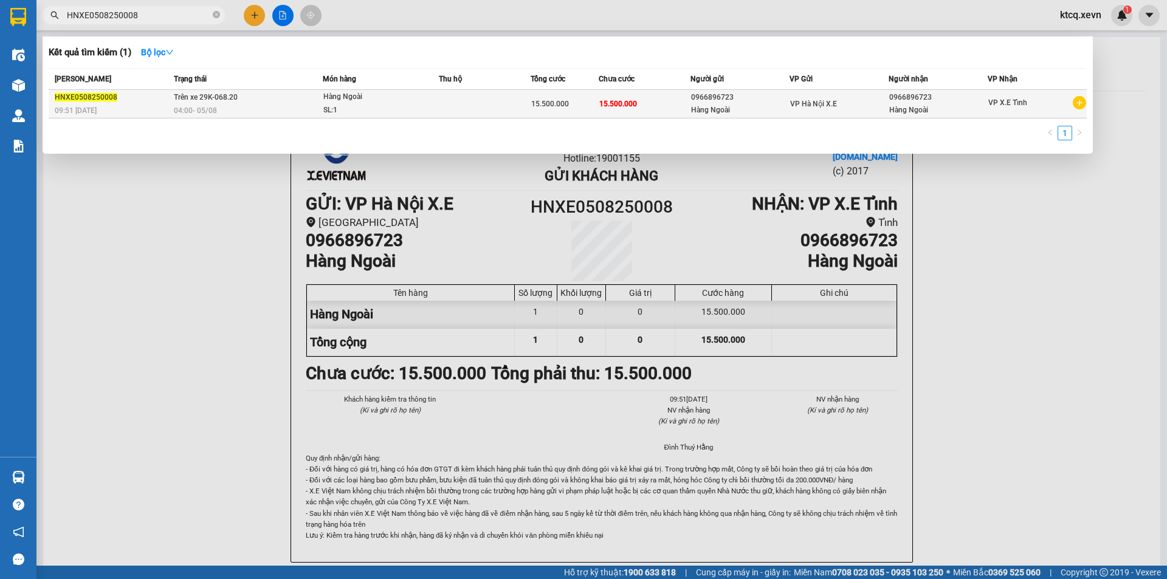
click at [284, 105] on div "04:00 [DATE]" at bounding box center [248, 110] width 149 height 13
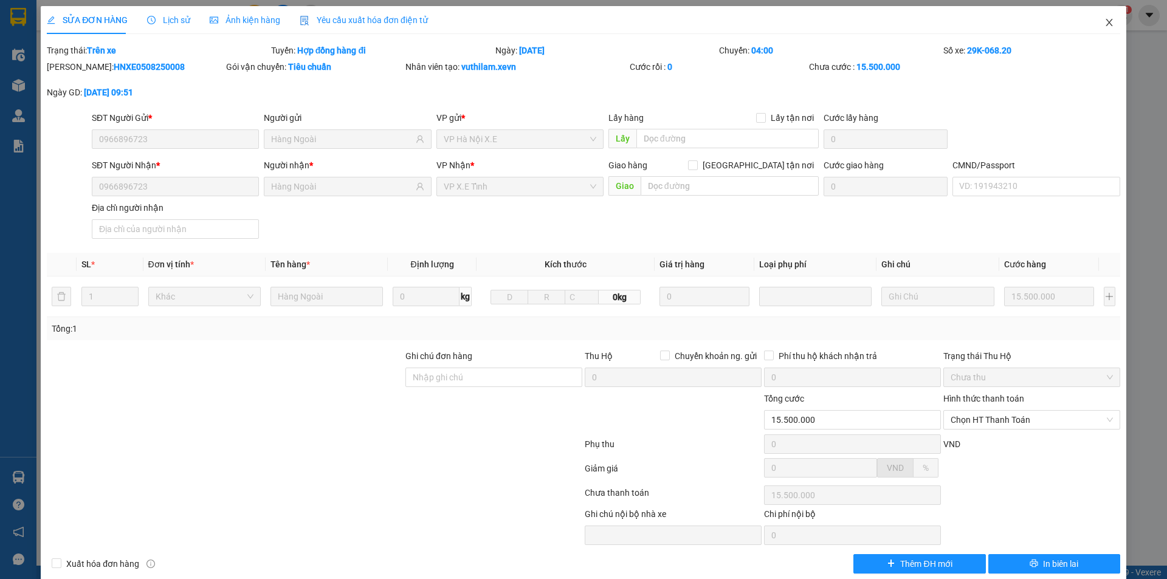
drag, startPoint x: 1099, startPoint y: 23, endPoint x: 586, endPoint y: 26, distance: 513.2
click at [1095, 22] on span "Close" at bounding box center [1110, 23] width 34 height 34
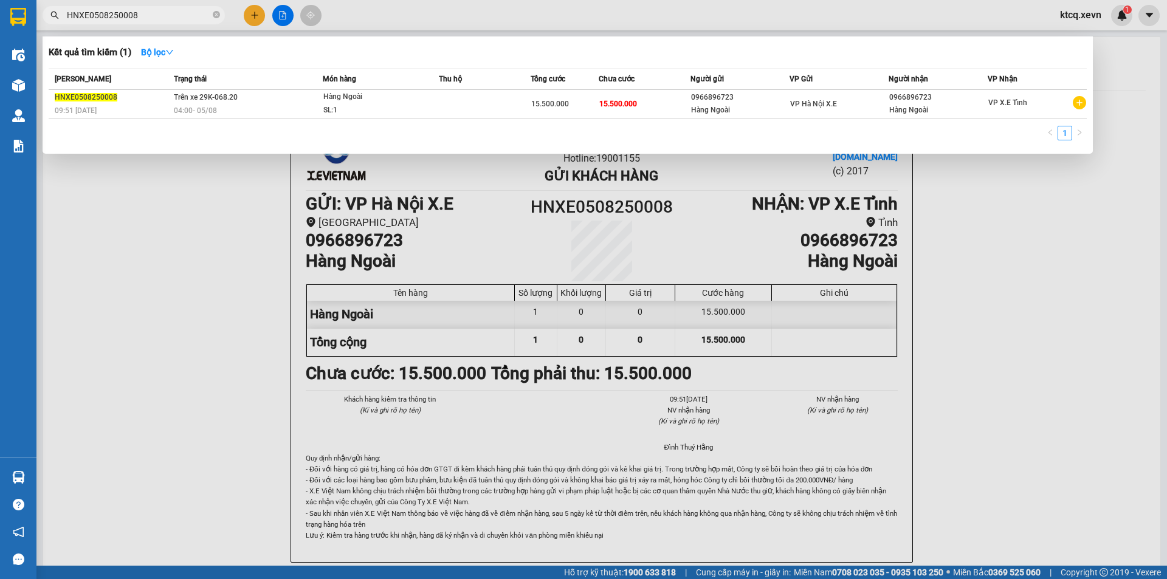
drag, startPoint x: 158, startPoint y: 15, endPoint x: 7, endPoint y: 2, distance: 151.3
click at [7, 2] on section "Kết quả tìm kiếm ( 1 ) Bộ lọc Mã ĐH Trạng thái Món hàng Thu hộ Tổng cước Chưa c…" at bounding box center [583, 289] width 1167 height 579
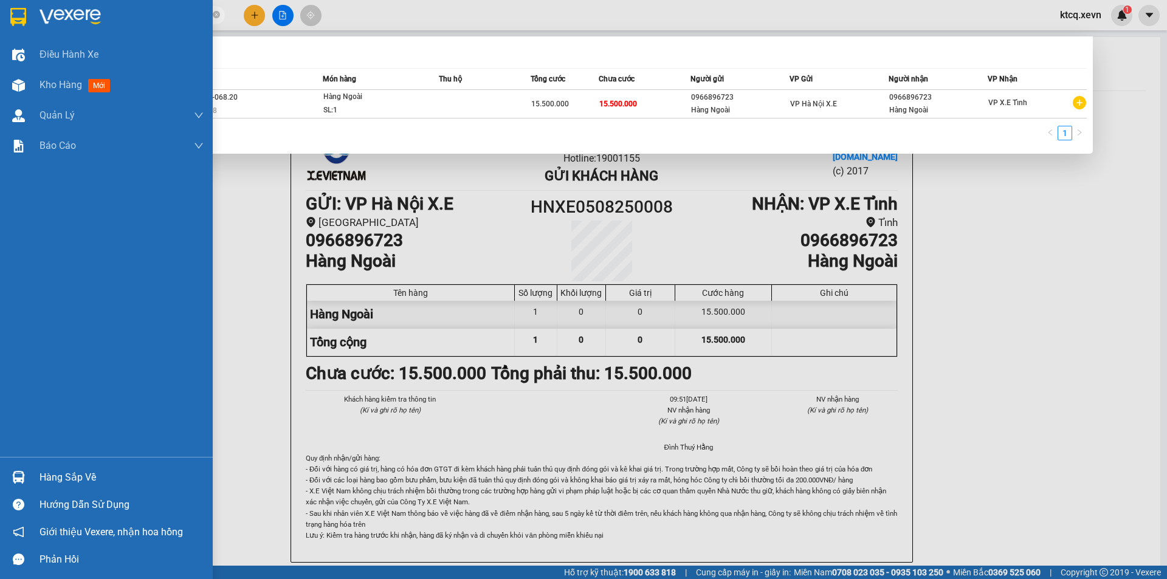
paste input "VPT1308250002"
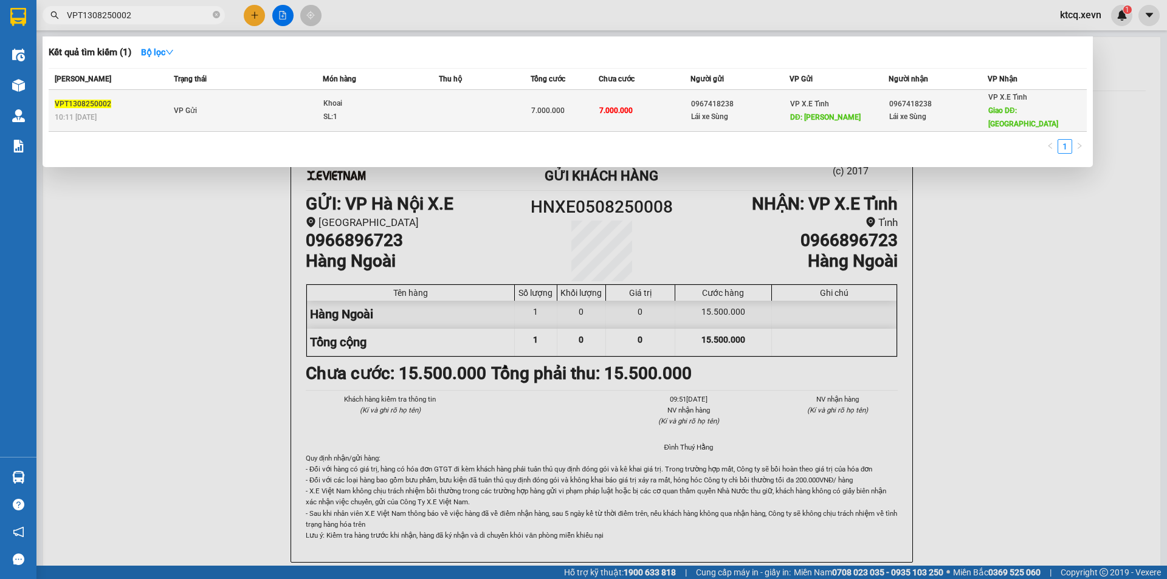
type input "VPT1308250002"
click at [202, 103] on td "VP Gửi" at bounding box center [247, 111] width 153 height 42
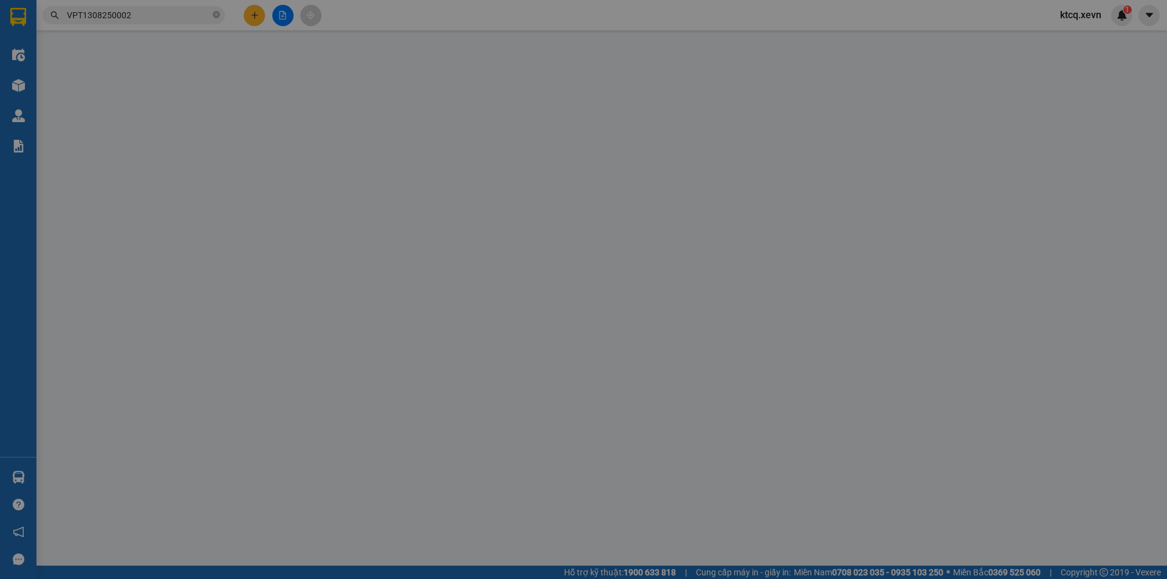
type input "0967418238"
type input "Lái xe Sùng"
type input "[PERSON_NAME]"
type input "0967418238"
type input "Lái xe Sùng"
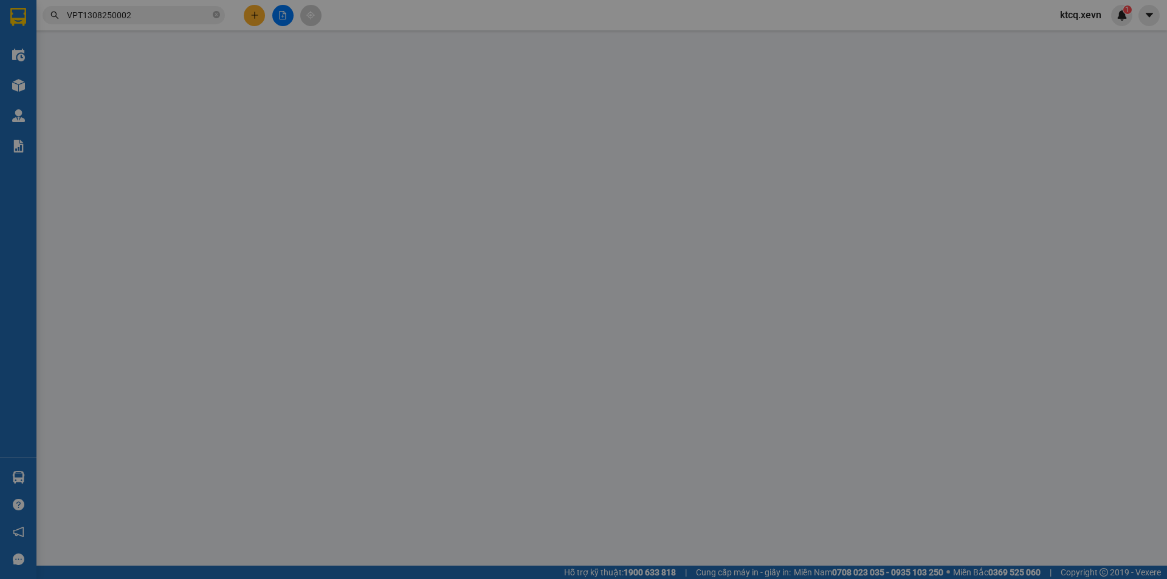
type input "[GEOGRAPHIC_DATA]"
type input "7.000.000"
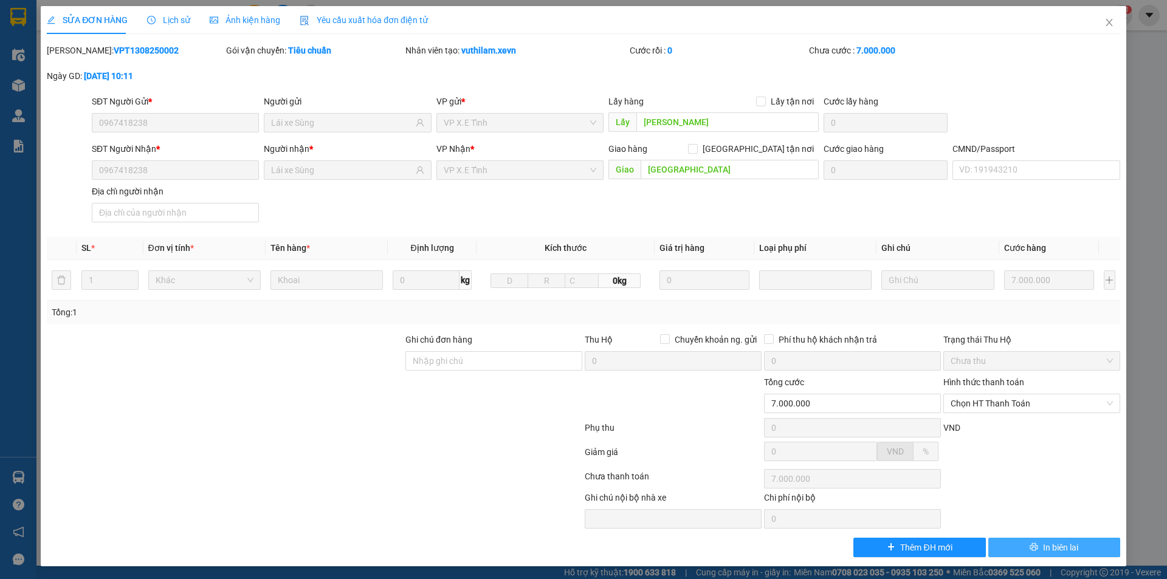
click at [1031, 550] on icon "printer" at bounding box center [1035, 548] width 8 height 8
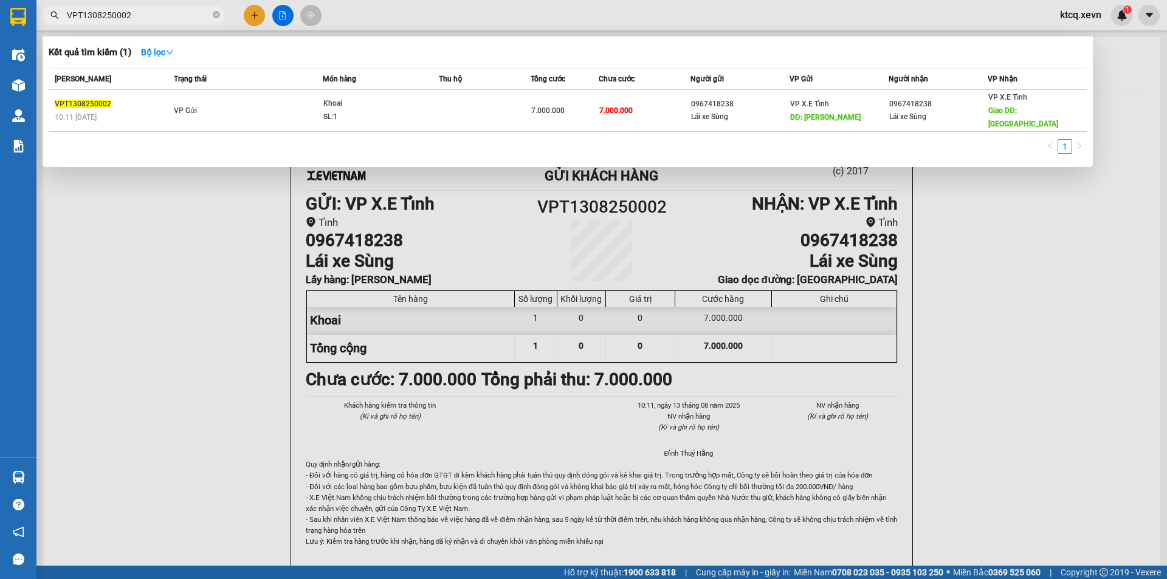
drag, startPoint x: 134, startPoint y: 18, endPoint x: 14, endPoint y: 9, distance: 120.7
click at [14, 9] on section "Kết quả tìm kiếm ( 1 ) Bộ lọc Mã ĐH Trạng thái Món hàng Thu hộ Tổng cước Chưa c…" at bounding box center [583, 289] width 1167 height 579
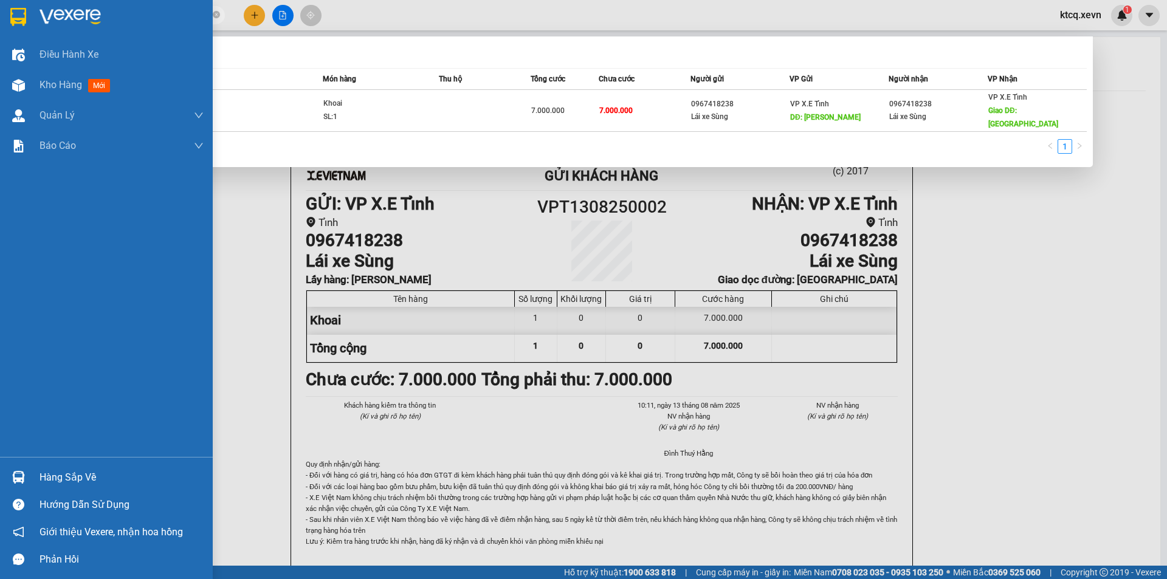
paste input "5"
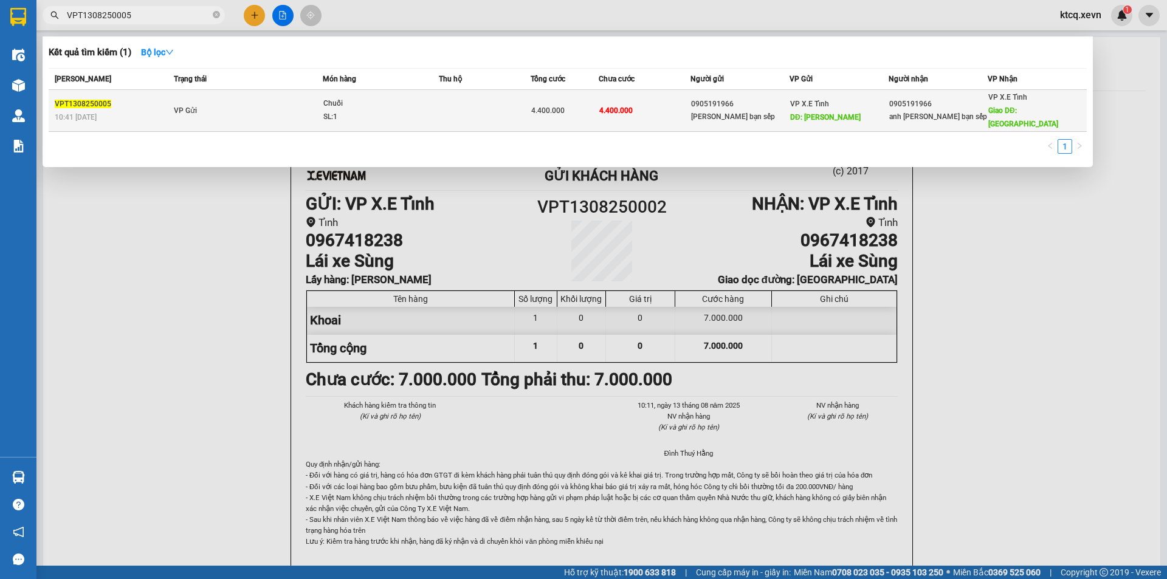
type input "VPT1308250005"
click at [441, 100] on td at bounding box center [484, 111] width 91 height 42
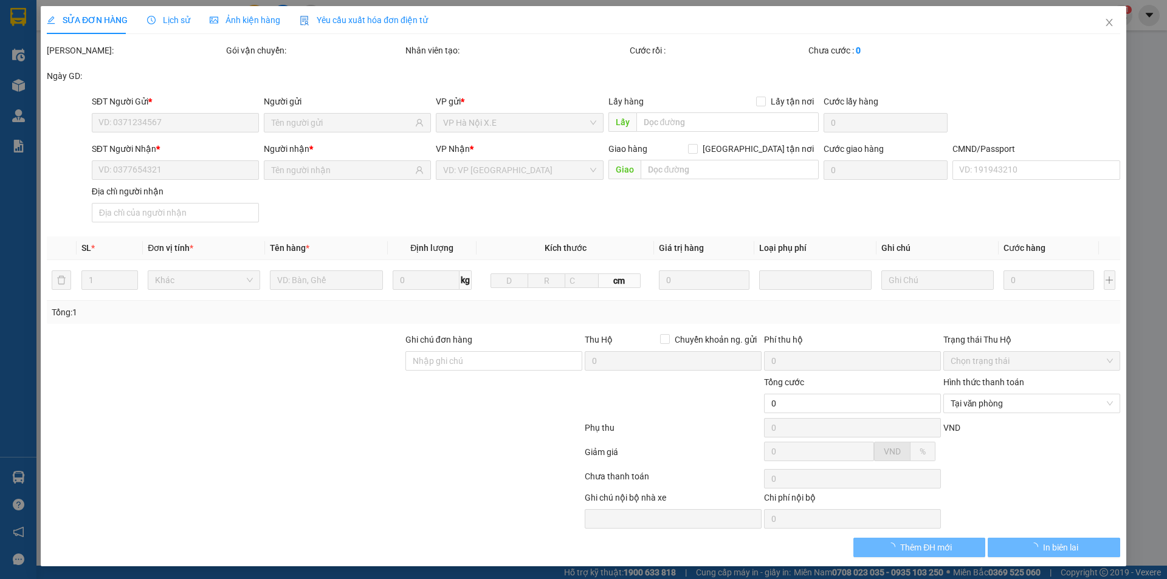
type input "0905191966"
type input "[PERSON_NAME] bạn sếp"
type input "[PERSON_NAME]"
type input "0905191966"
type input "anh [PERSON_NAME] bạn sếp"
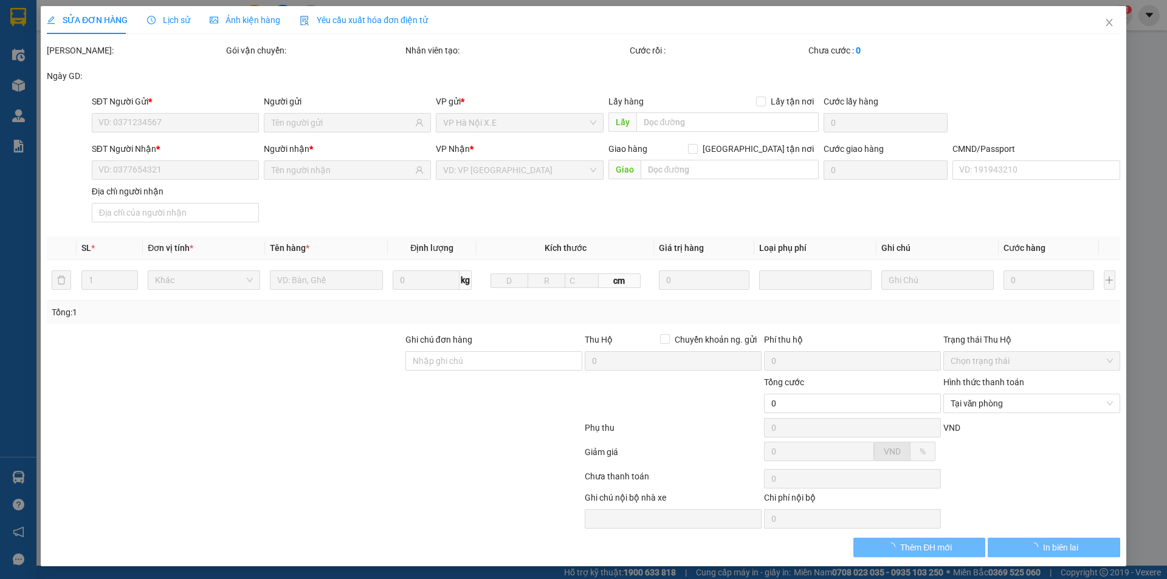
type input "Nghệ An"
type input "4.400.000"
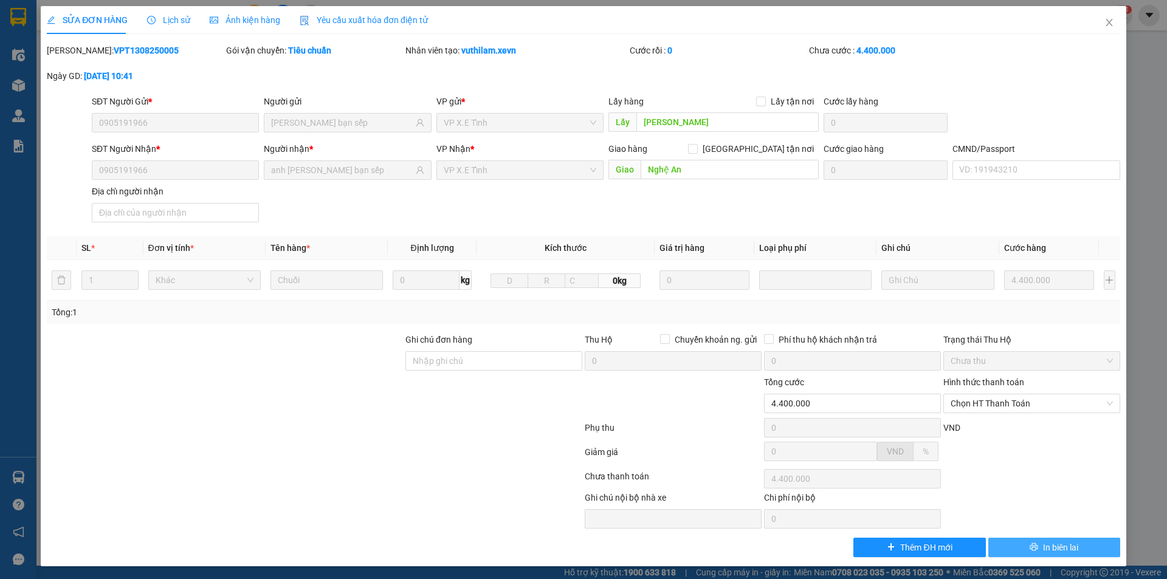
click at [1031, 547] on icon "printer" at bounding box center [1035, 548] width 8 height 8
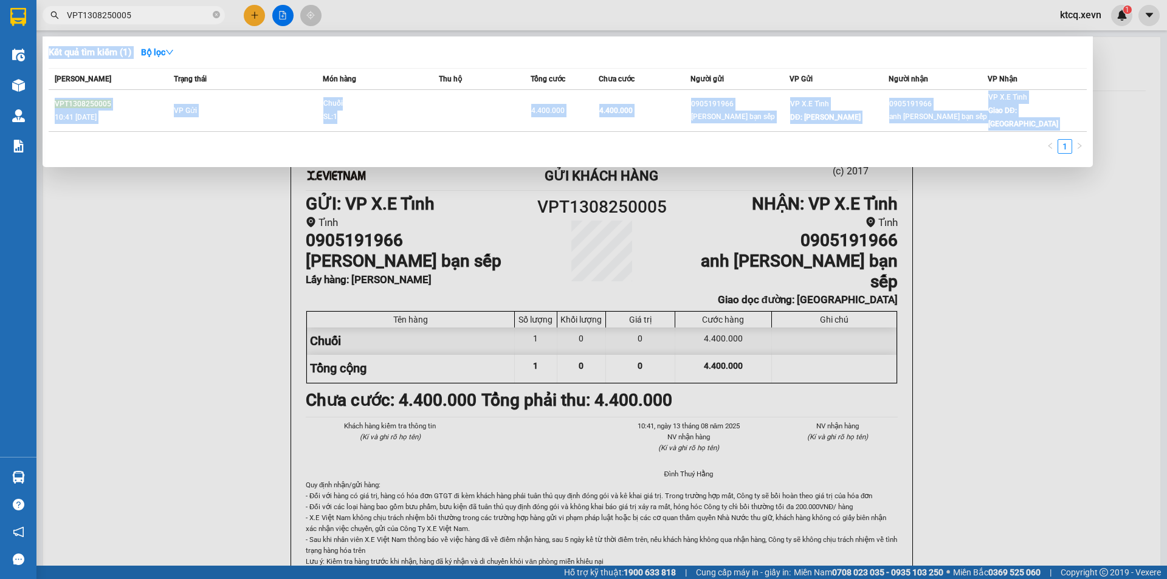
drag, startPoint x: 157, startPoint y: 22, endPoint x: 88, endPoint y: 7, distance: 71.4
click at [79, 5] on div "Kết quả tìm kiếm ( 1 ) Bộ lọc Mã ĐH Trạng thái Món hàng Thu hộ Tổng cước Chưa c…" at bounding box center [118, 15] width 237 height 21
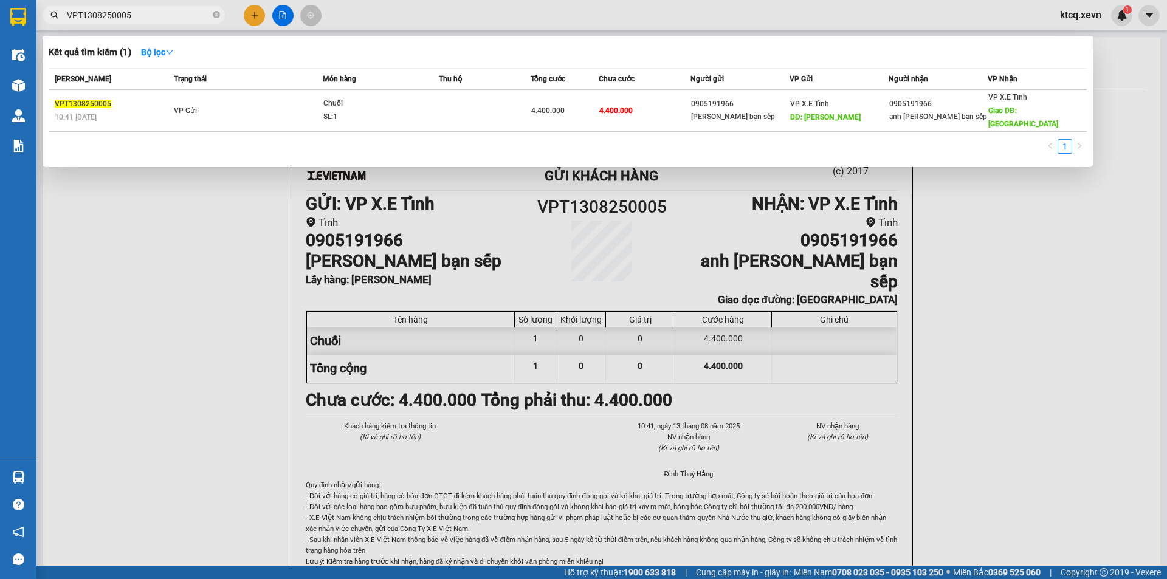
click at [154, 16] on input "VPT1308250005" at bounding box center [139, 15] width 144 height 13
drag, startPoint x: 158, startPoint y: 14, endPoint x: 40, endPoint y: 15, distance: 118.6
click at [40, 15] on div "VPT1308250005" at bounding box center [118, 15] width 237 height 18
paste input "7"
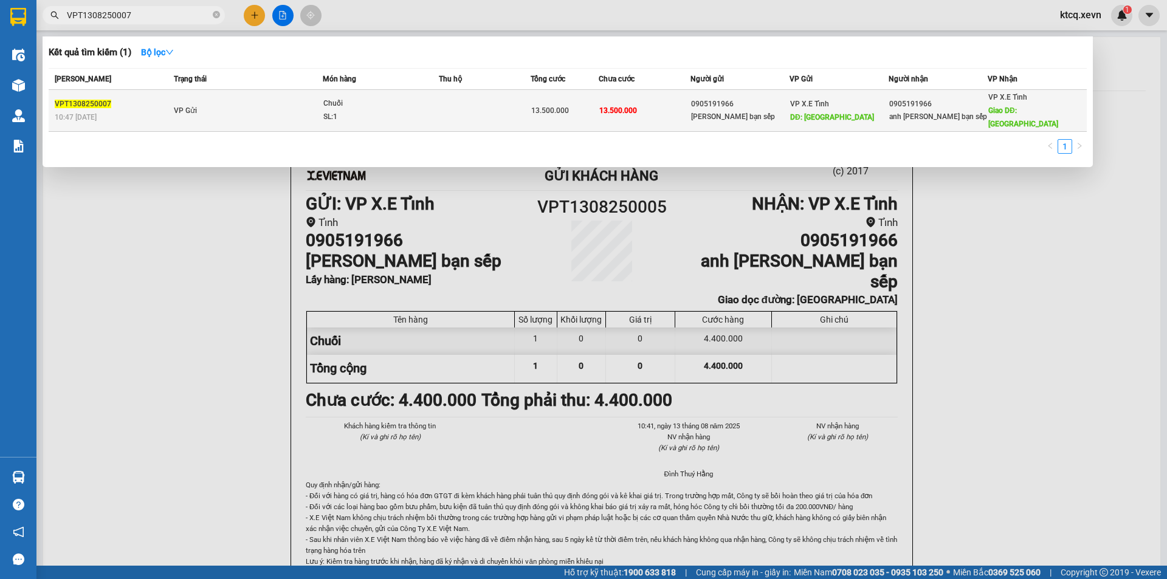
type input "VPT1308250007"
click at [238, 101] on td "VP Gửi" at bounding box center [247, 111] width 153 height 42
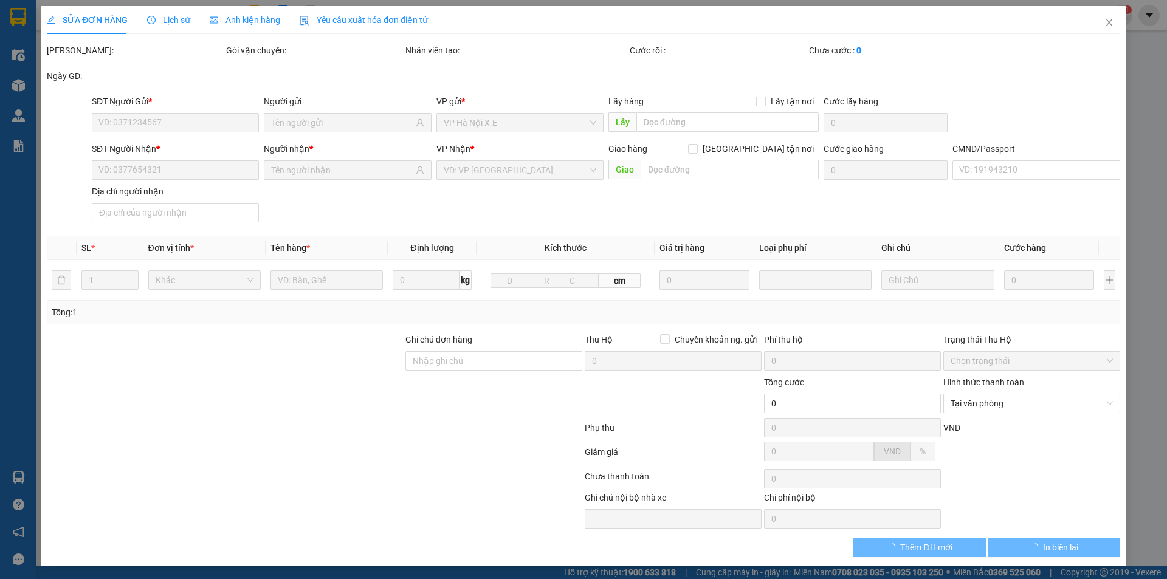
type input "0905191966"
type input "[PERSON_NAME] bạn sếp"
type input "[GEOGRAPHIC_DATA]"
type input "0905191966"
type input "anh [PERSON_NAME] bạn sếp"
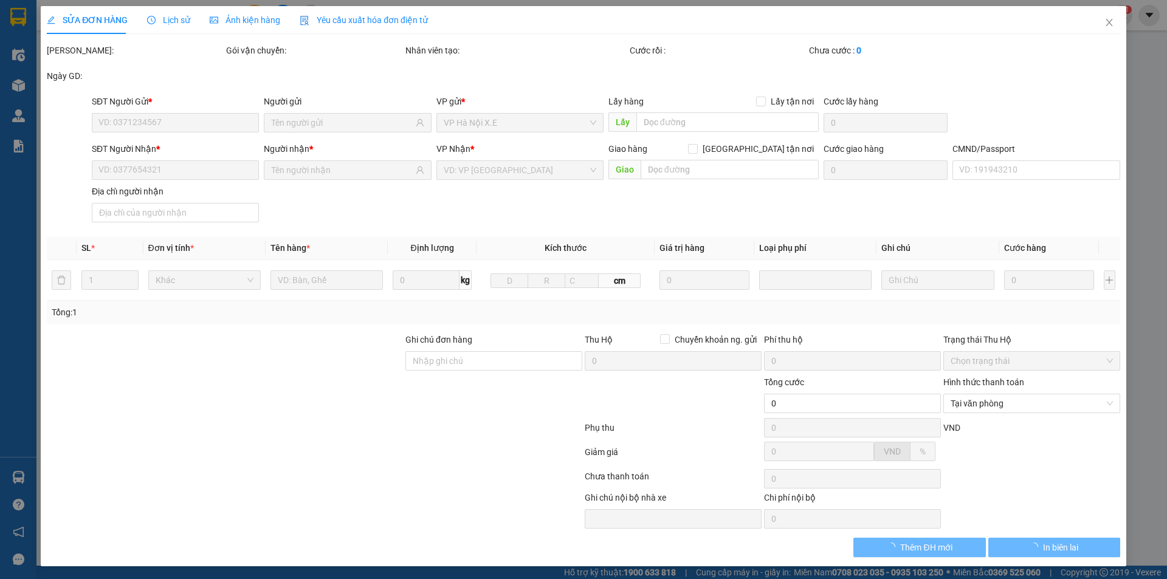
type input "Hà"
type input "13.500.000"
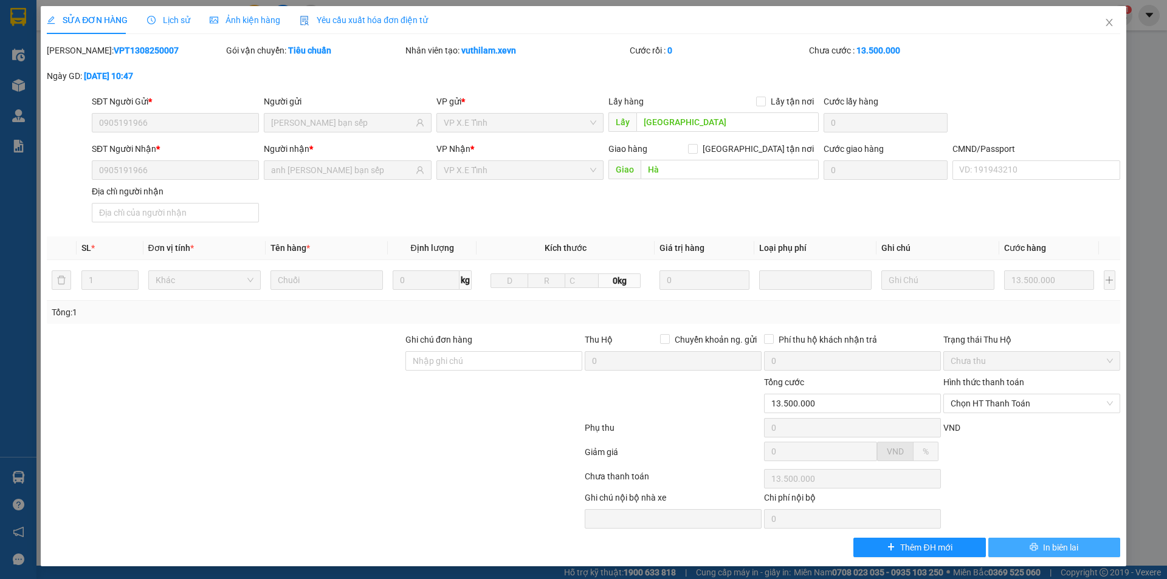
click at [1030, 552] on button "In biên lai" at bounding box center [1055, 547] width 132 height 19
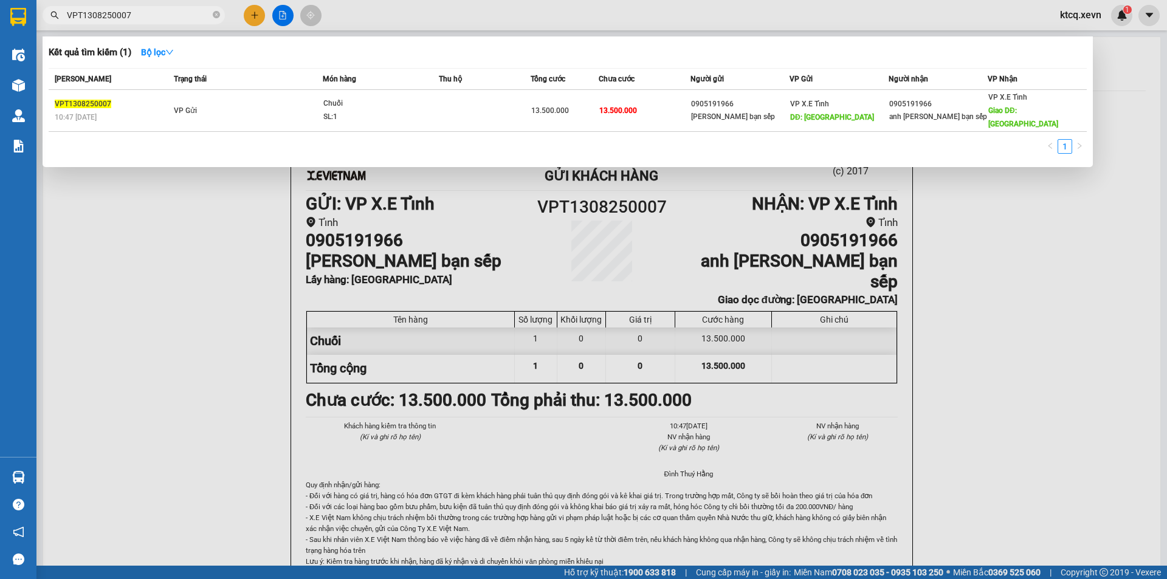
drag, startPoint x: 161, startPoint y: 16, endPoint x: 40, endPoint y: 16, distance: 120.4
click at [40, 16] on div "VPT1308250007" at bounding box center [118, 15] width 237 height 18
paste input "8"
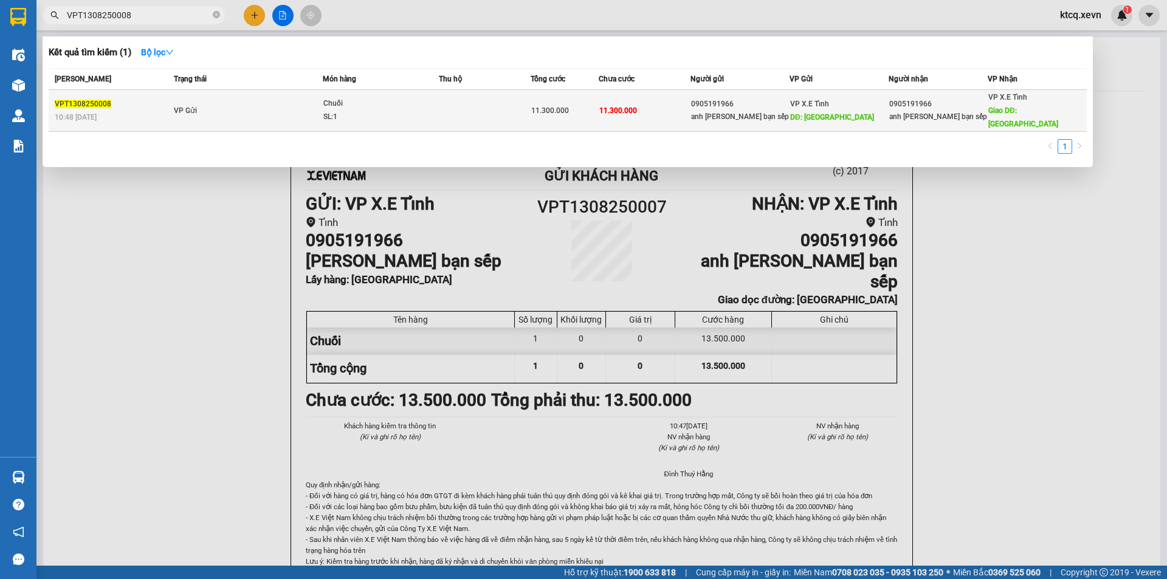
type input "VPT1308250008"
click at [255, 102] on td "VP Gửi" at bounding box center [247, 111] width 153 height 42
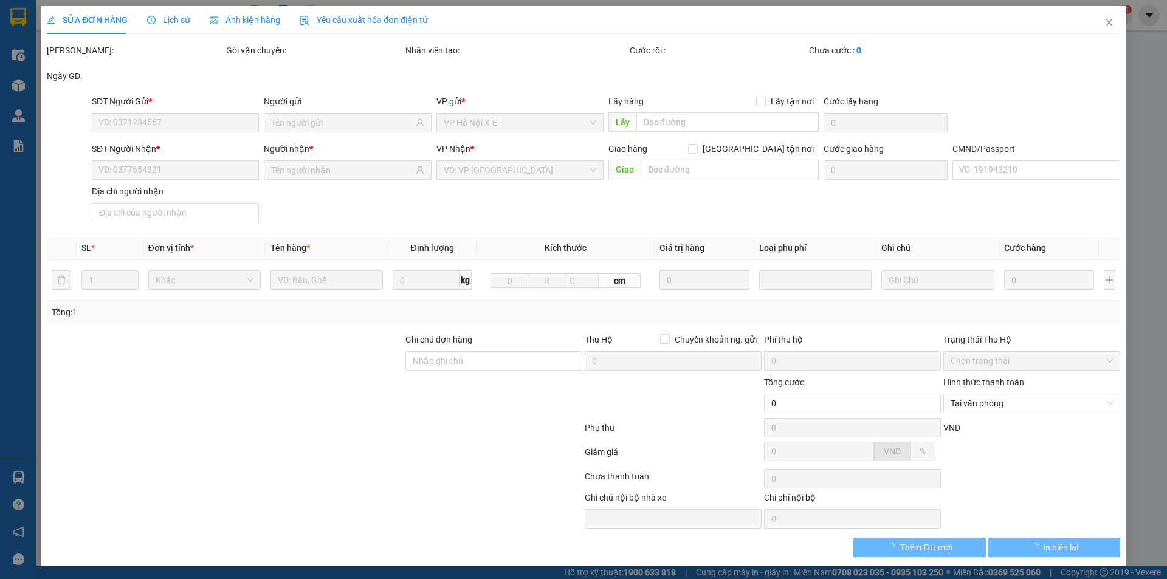
type input "0905191966"
type input "anh [PERSON_NAME] bạn sếp"
type input "[GEOGRAPHIC_DATA]"
type input "0905191966"
type input "anh [PERSON_NAME] bạn sếp"
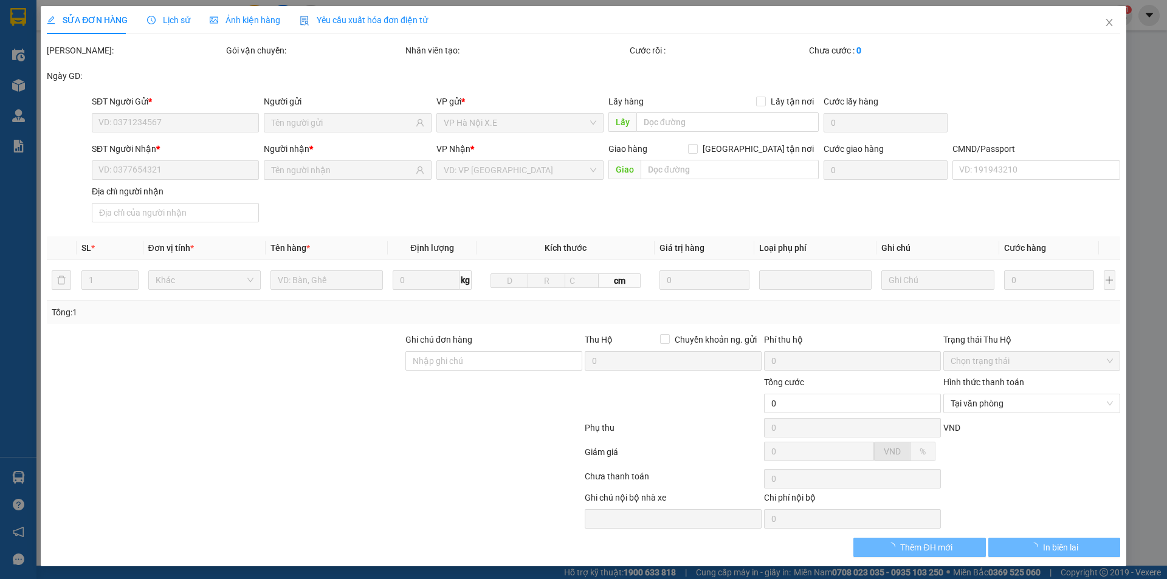
type input "[GEOGRAPHIC_DATA]"
type input "11.300.000"
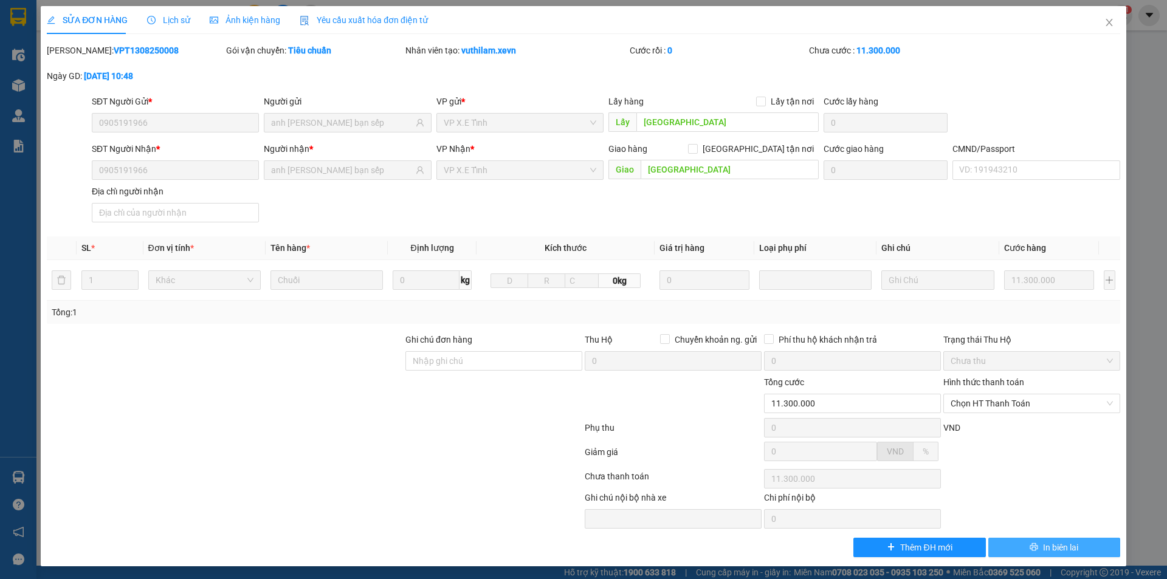
click at [1015, 548] on button "In biên lai" at bounding box center [1055, 547] width 132 height 19
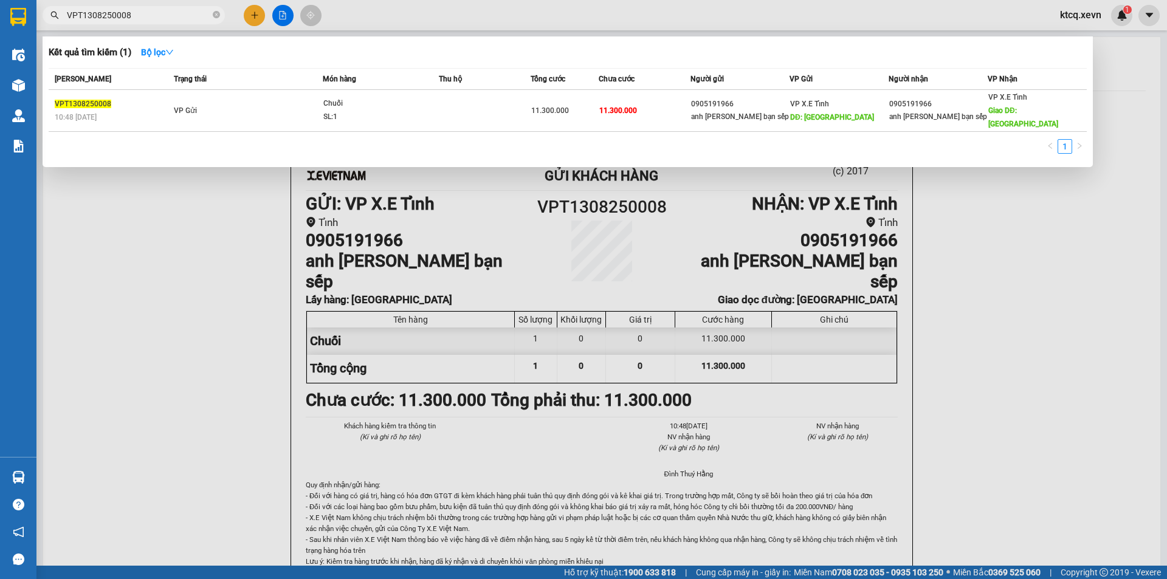
drag, startPoint x: 146, startPoint y: 17, endPoint x: 58, endPoint y: 13, distance: 88.3
click at [58, 13] on div "VPT1308250008" at bounding box center [118, 15] width 237 height 18
paste input "5"
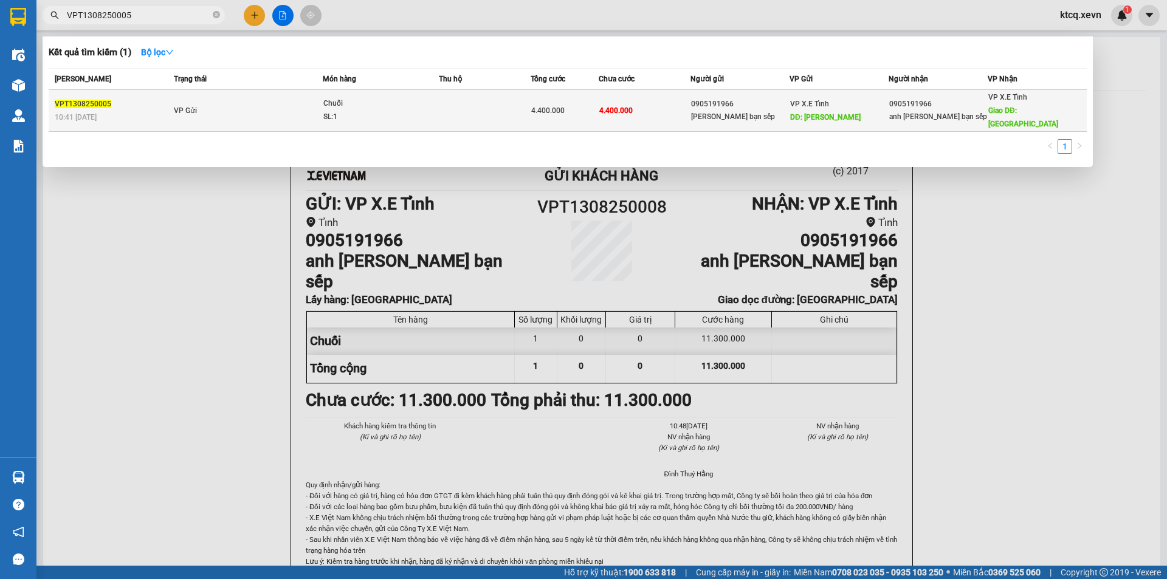
type input "VPT1308250005"
click at [188, 106] on span "VP Gửi" at bounding box center [185, 110] width 23 height 9
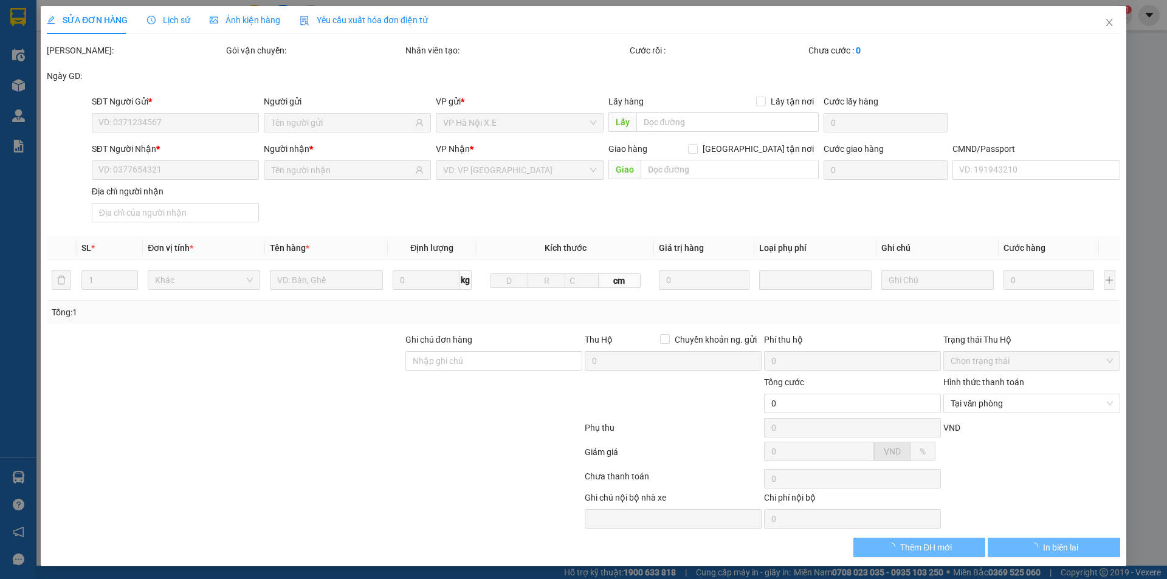
type input "0905191966"
type input "[PERSON_NAME] bạn sếp"
type input "[PERSON_NAME]"
type input "0905191966"
type input "anh [PERSON_NAME] bạn sếp"
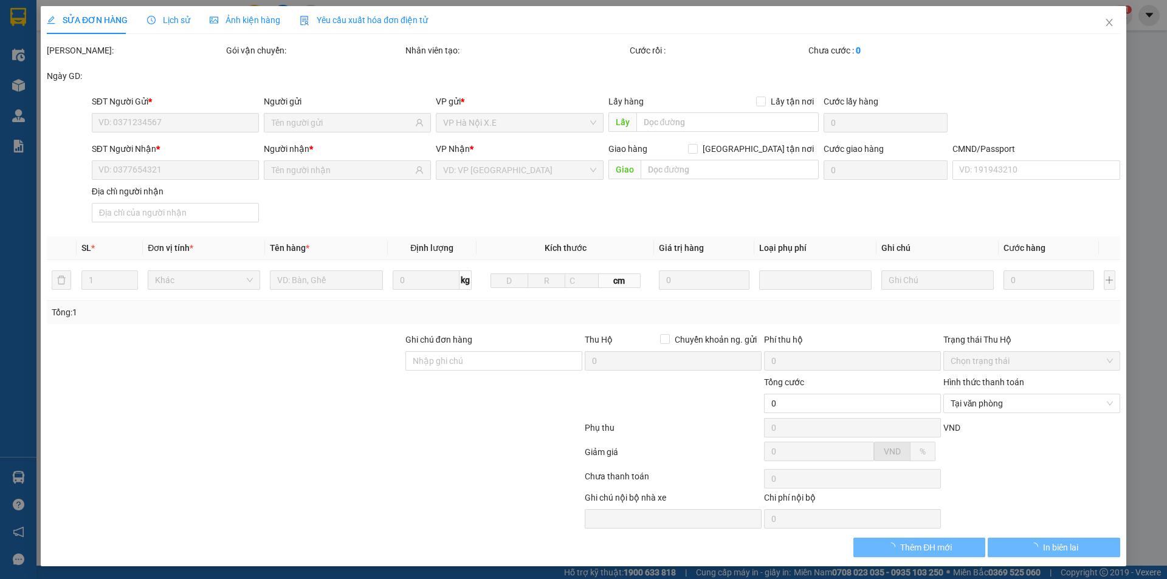
type input "Nghệ An"
type input "4.400.000"
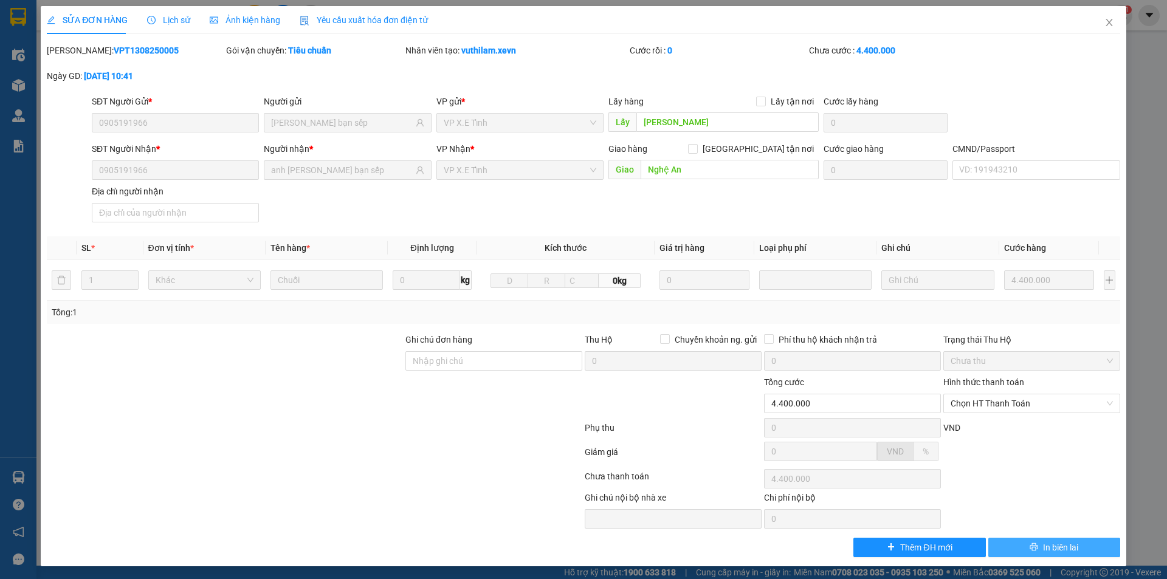
click at [1045, 544] on span "In biên lai" at bounding box center [1060, 547] width 35 height 13
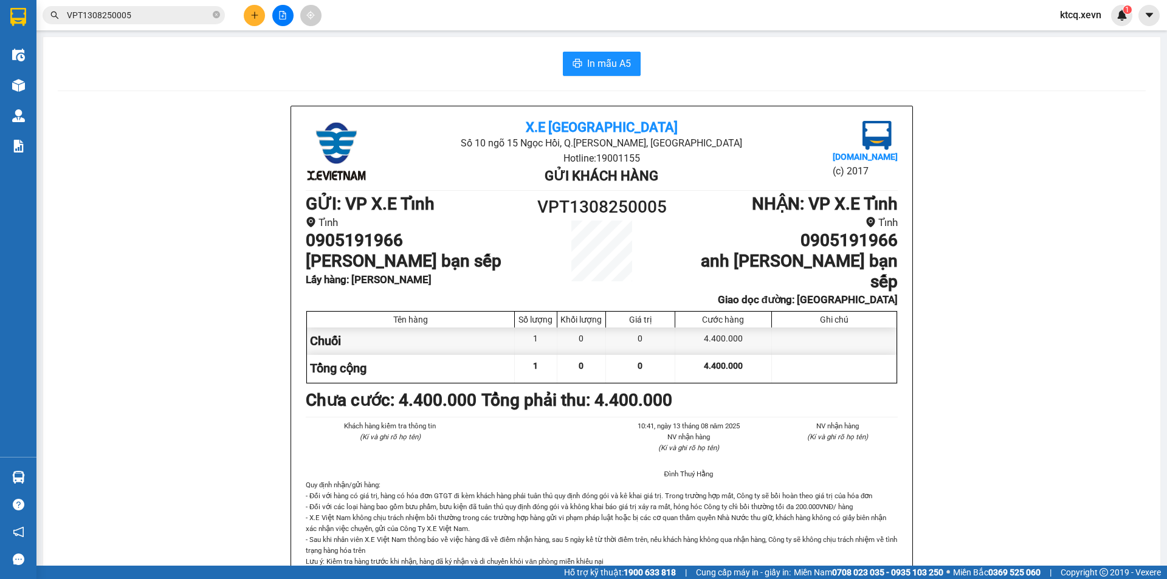
click at [126, 21] on input "VPT1308250005" at bounding box center [139, 15] width 144 height 13
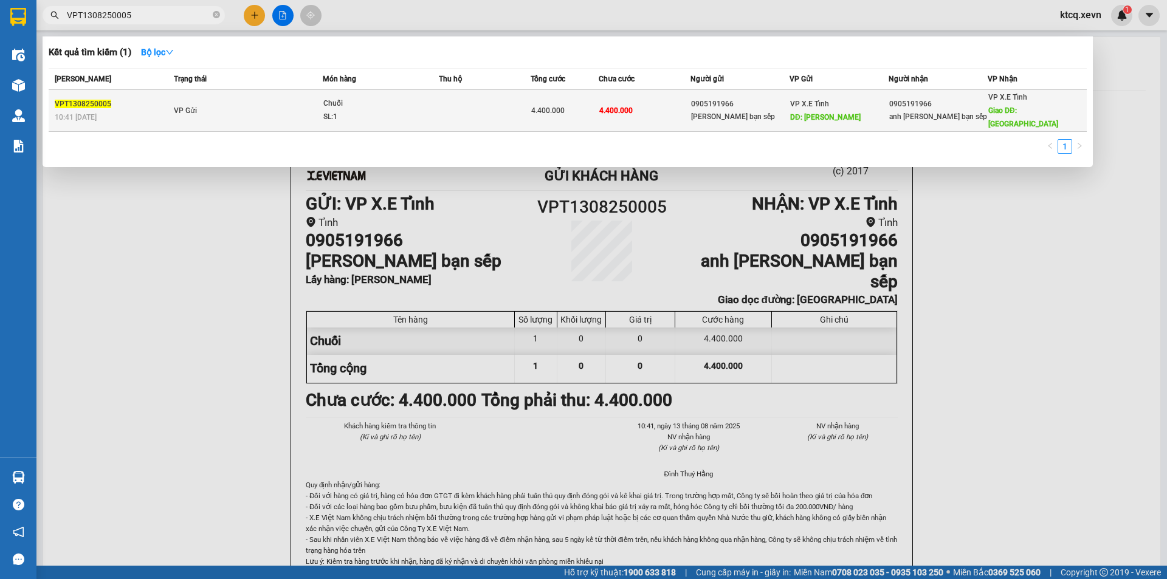
click at [171, 100] on td "VP Gửi" at bounding box center [247, 111] width 153 height 42
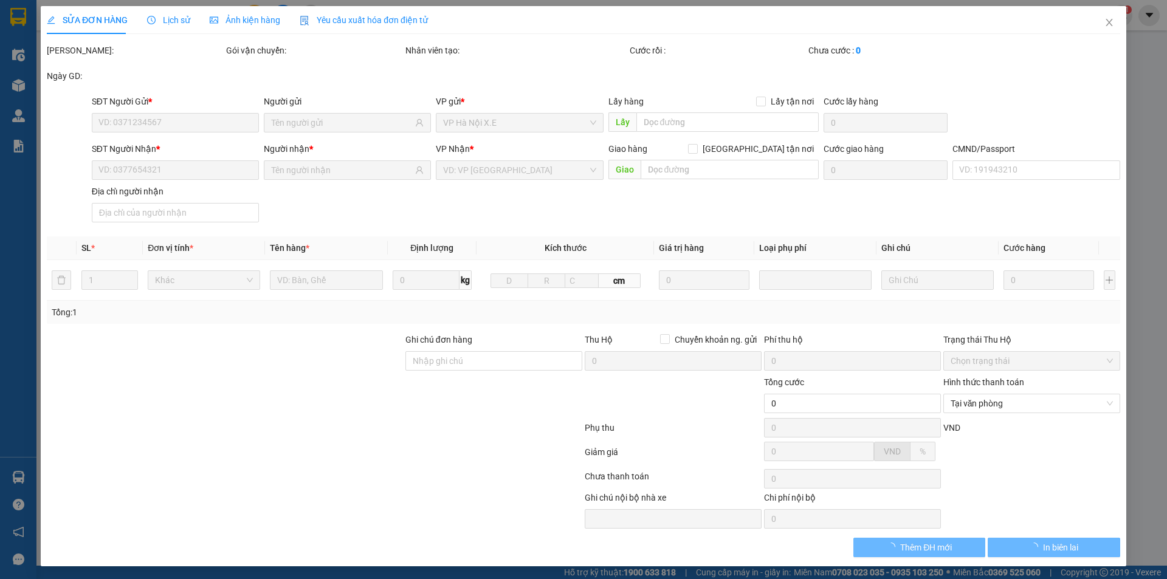
type input "0905191966"
type input "[PERSON_NAME] bạn sếp"
type input "[PERSON_NAME]"
type input "0905191966"
type input "anh [PERSON_NAME] bạn sếp"
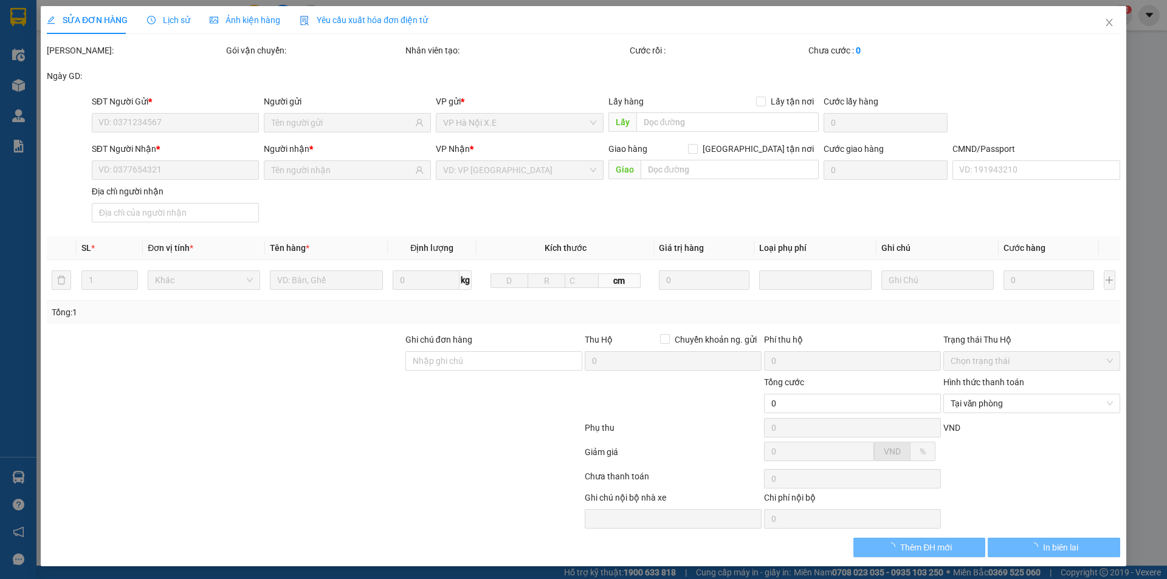
type input "Nghệ An"
type input "4.400.000"
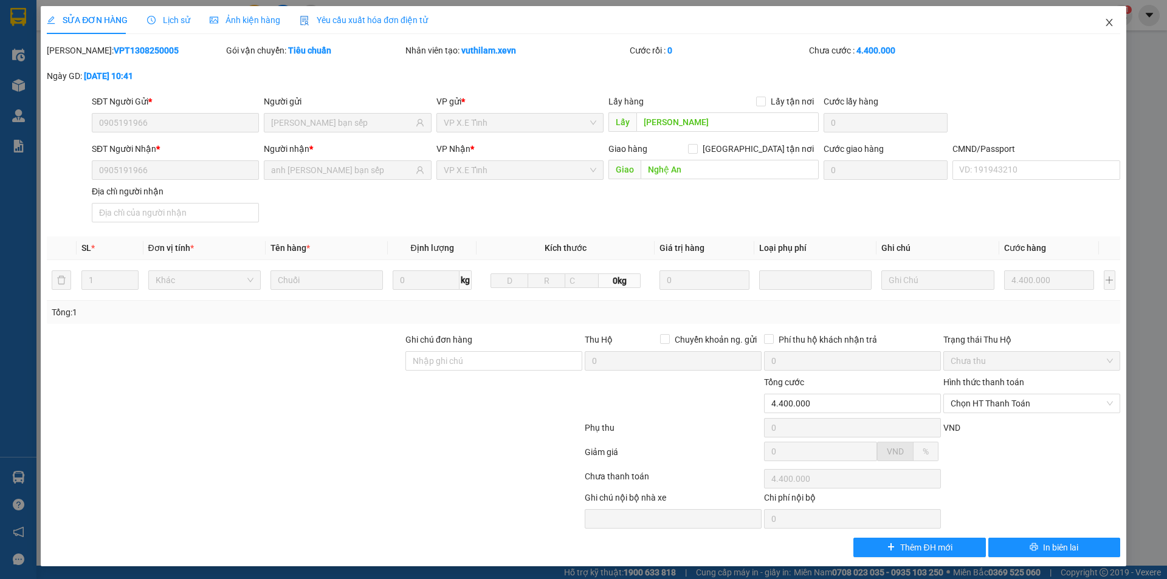
drag, startPoint x: 1104, startPoint y: 22, endPoint x: 1071, endPoint y: 15, distance: 34.2
click at [1105, 22] on icon "close" at bounding box center [1110, 23] width 10 height 10
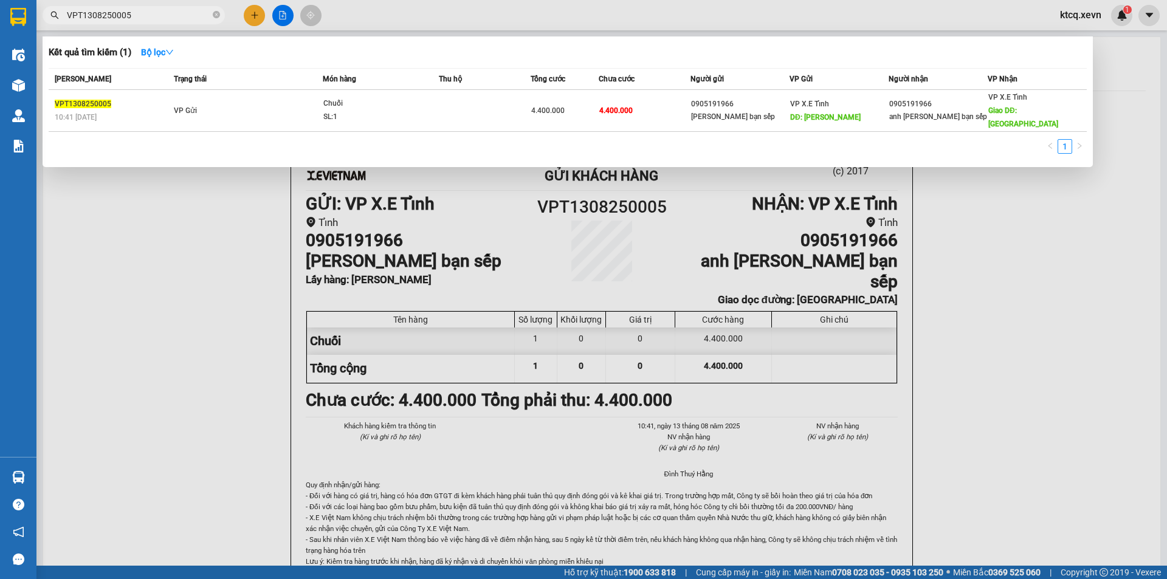
drag, startPoint x: 187, startPoint y: 22, endPoint x: 108, endPoint y: 13, distance: 79.6
click at [110, 13] on span "VPT1308250005" at bounding box center [134, 15] width 182 height 18
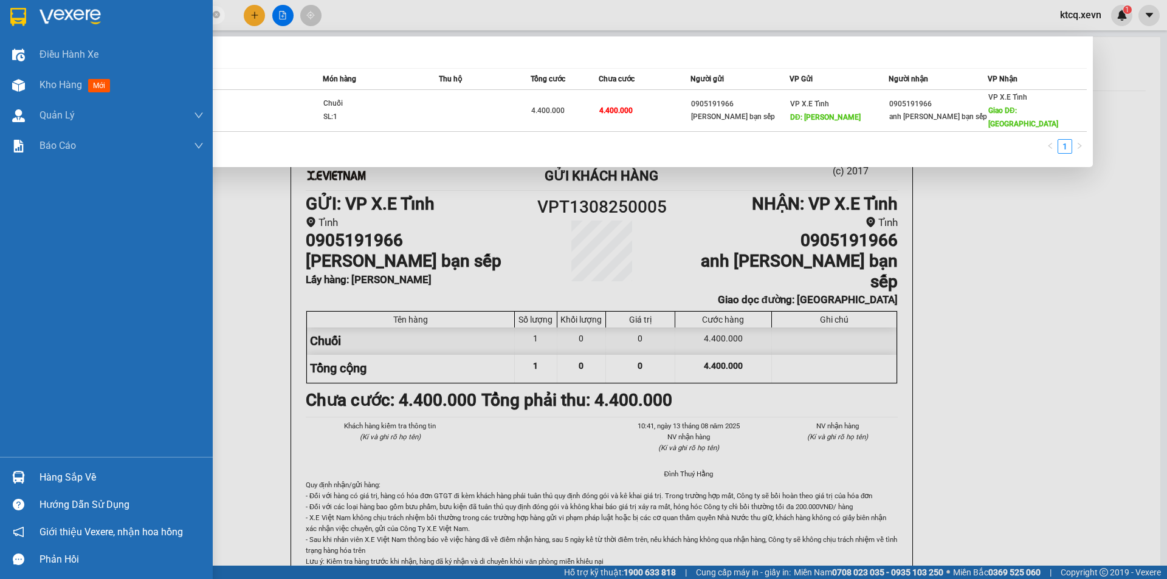
drag, startPoint x: 133, startPoint y: 20, endPoint x: 23, endPoint y: 18, distance: 109.5
click at [23, 18] on section "Kết quả tìm kiếm ( 1 ) Bộ lọc Mã ĐH Trạng thái Món hàng Thu hộ Tổng cước Chưa c…" at bounding box center [583, 289] width 1167 height 579
paste input "8"
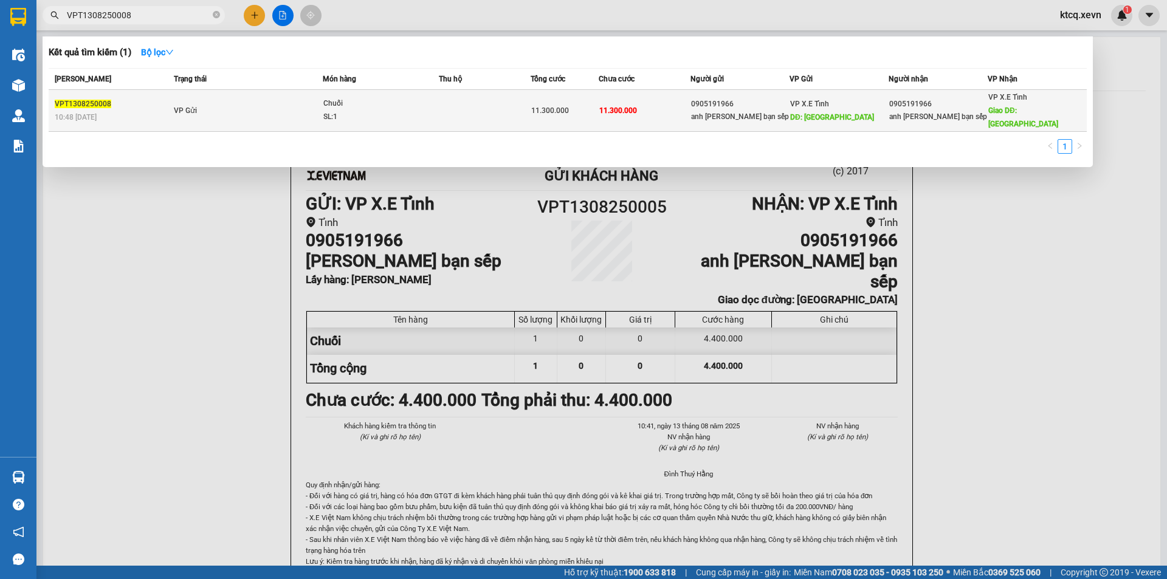
type input "VPT1308250008"
click at [197, 101] on td "VP Gửi" at bounding box center [247, 111] width 153 height 42
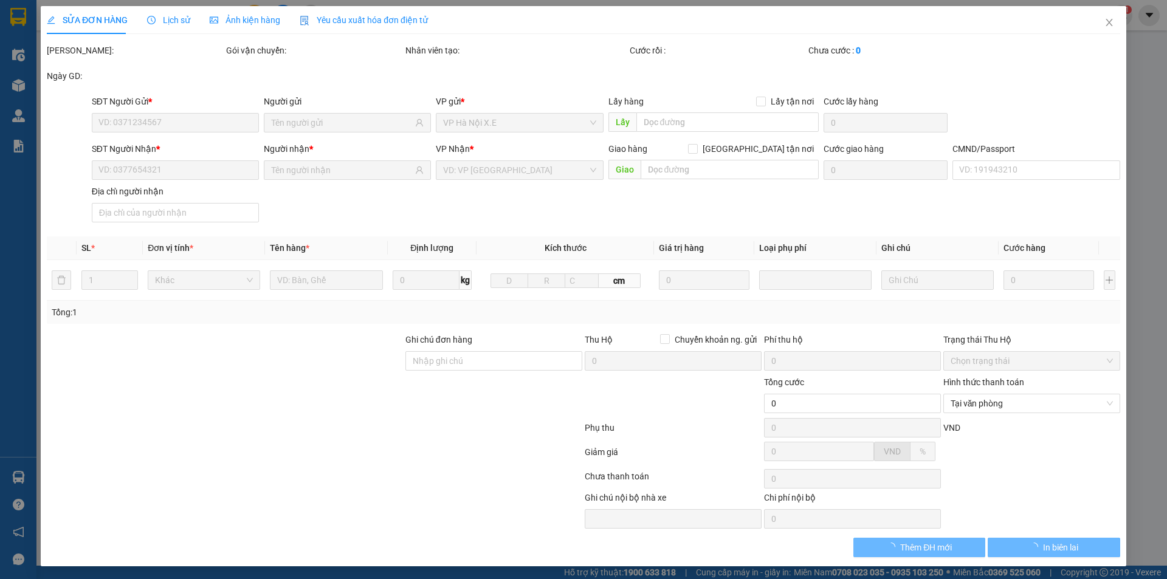
type input "0905191966"
type input "anh [PERSON_NAME] bạn sếp"
type input "[GEOGRAPHIC_DATA]"
type input "0905191966"
type input "anh [PERSON_NAME] bạn sếp"
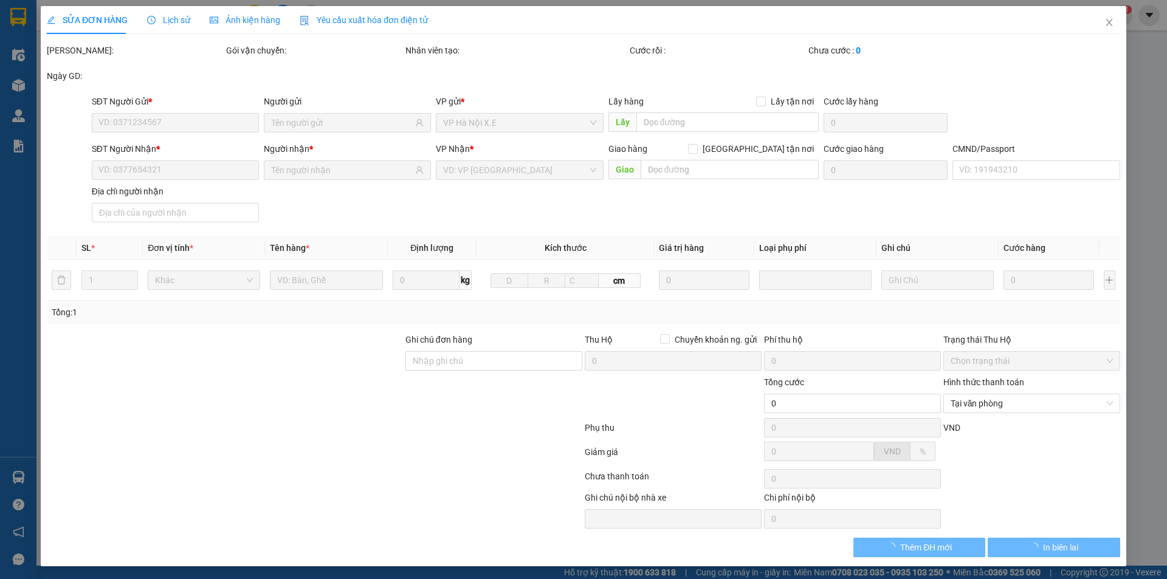
type input "[GEOGRAPHIC_DATA]"
type input "11.300.000"
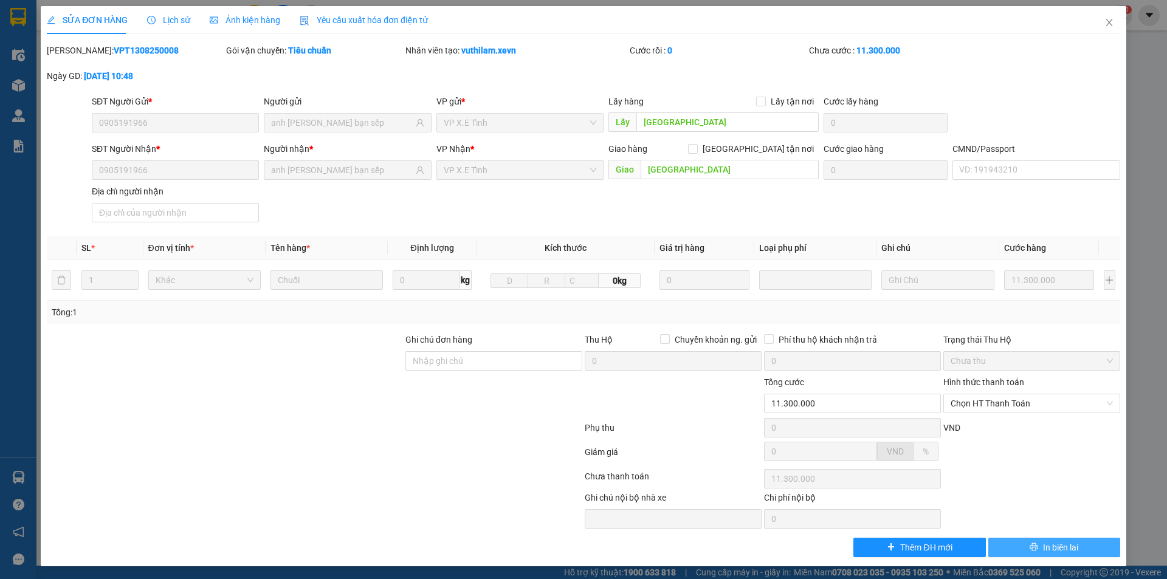
click at [1043, 542] on span "In biên lai" at bounding box center [1060, 547] width 35 height 13
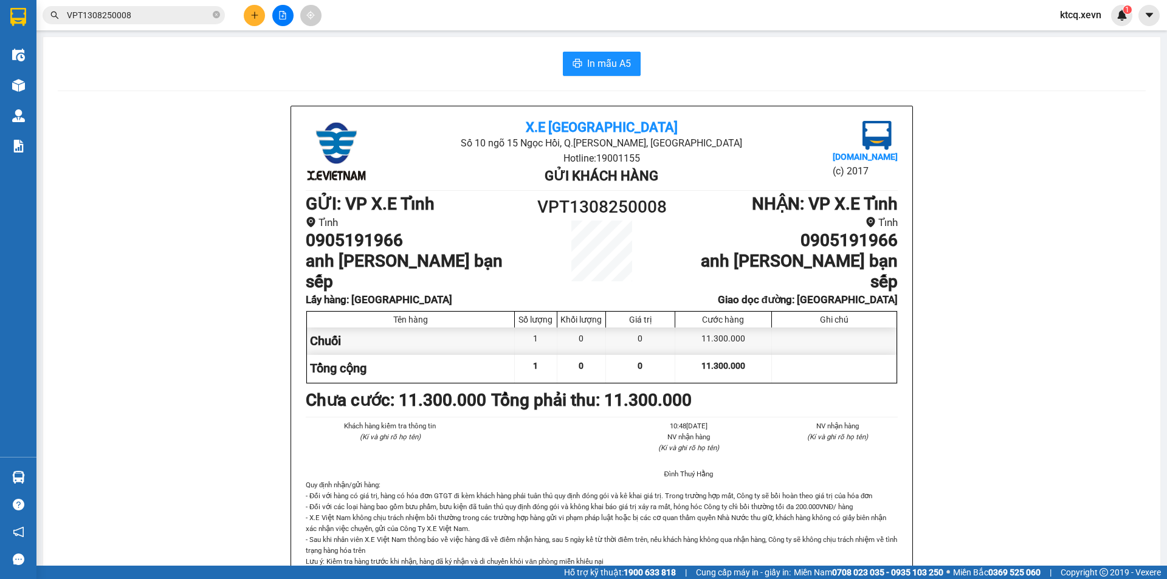
drag, startPoint x: 229, startPoint y: 45, endPoint x: 73, endPoint y: 199, distance: 219.3
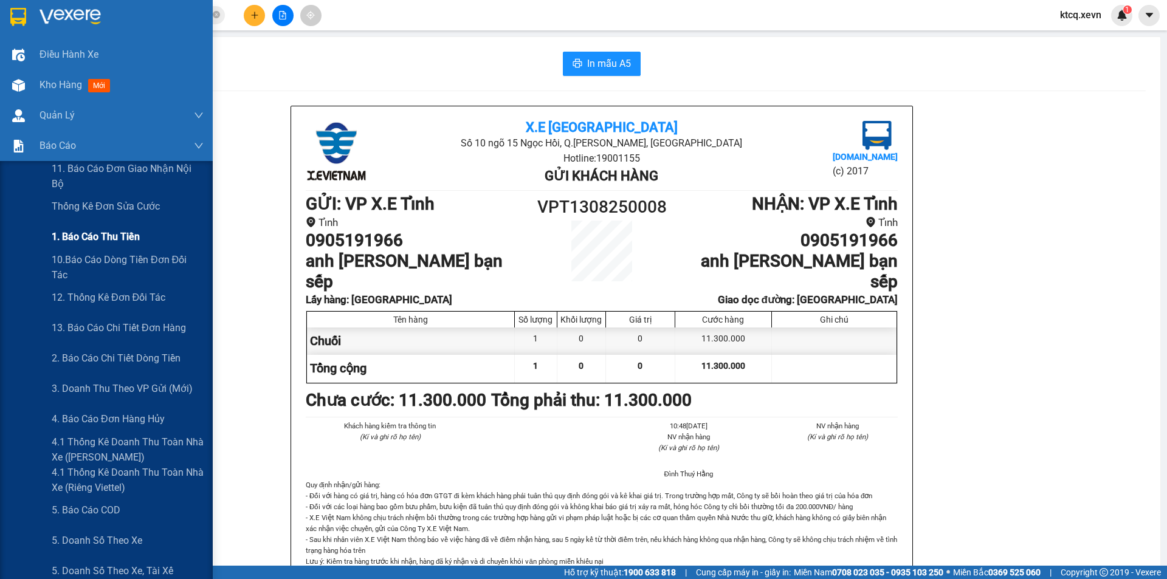
click at [85, 238] on span "1. Báo cáo thu tiền" at bounding box center [96, 236] width 88 height 15
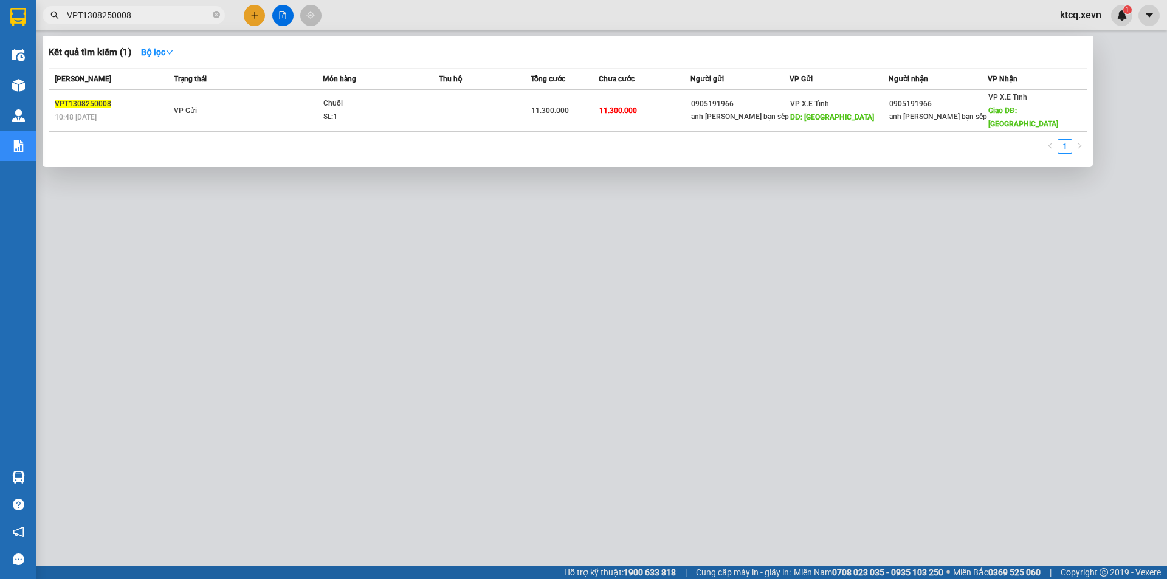
drag, startPoint x: 167, startPoint y: 15, endPoint x: 4, endPoint y: 11, distance: 163.0
click at [4, 11] on section "Kết quả tìm kiếm ( 1 ) Bộ lọc Mã ĐH Trạng thái Món hàng Thu hộ Tổng cước Chưa c…" at bounding box center [583, 289] width 1167 height 579
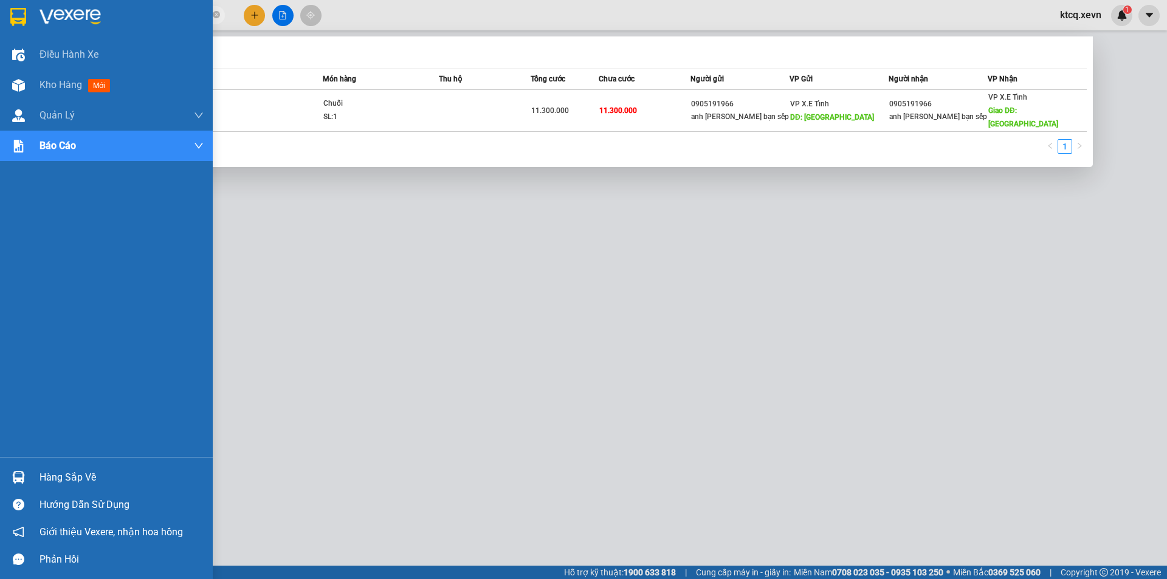
paste input "HNXE1308250001"
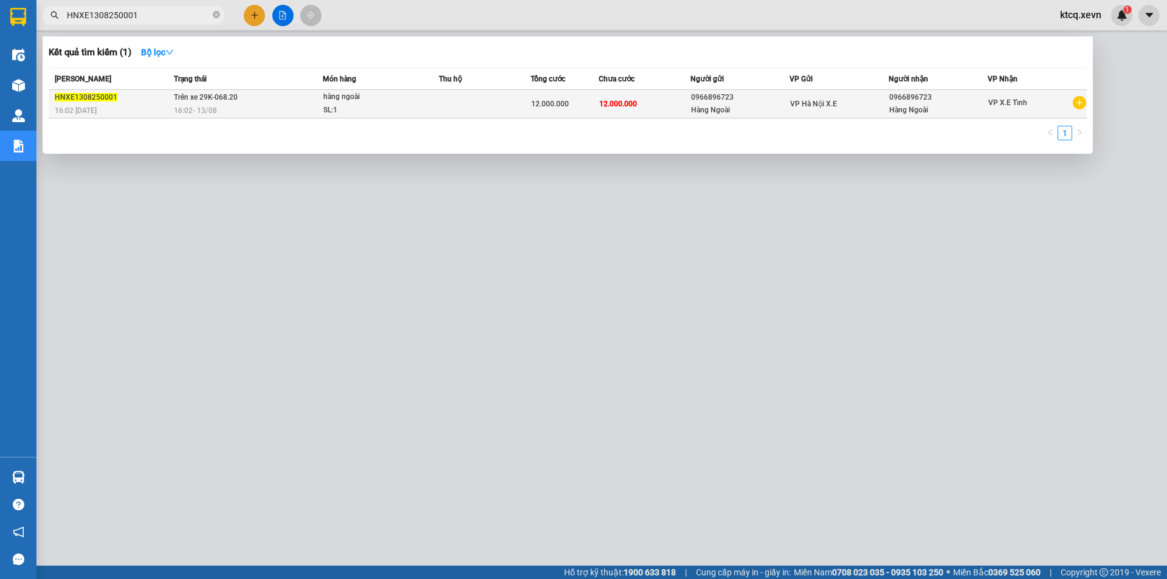
type input "HNXE1308250001"
click at [270, 109] on div "16:02 [DATE]" at bounding box center [248, 110] width 149 height 13
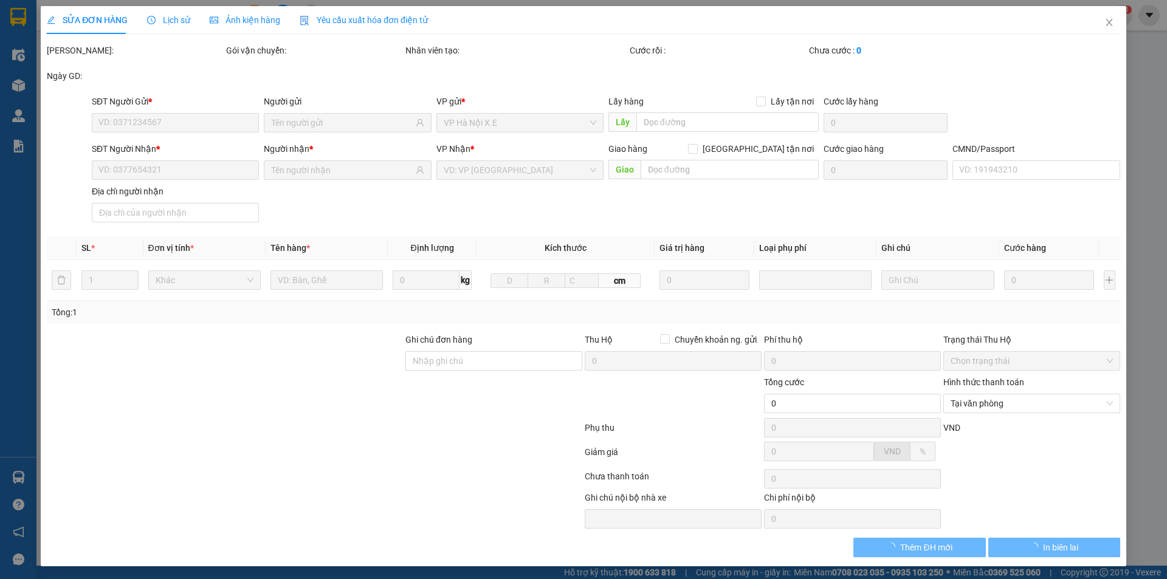
type input "0966896723"
type input "Hàng Ngoài"
type input "0966896723"
type input "Hàng Ngoài"
type input "12.000.000"
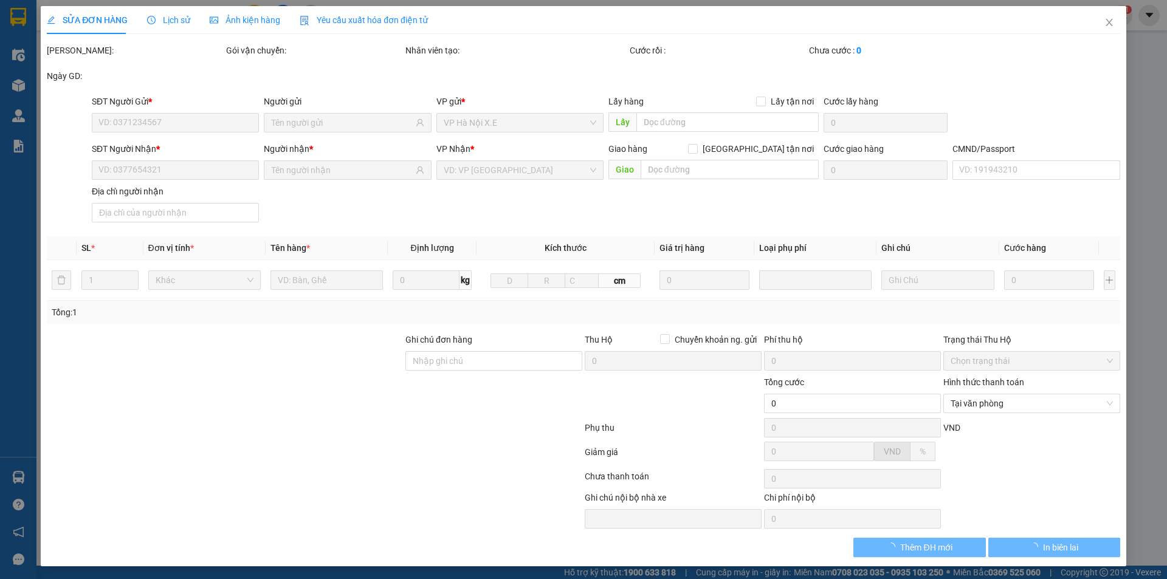
type input "12.000.000"
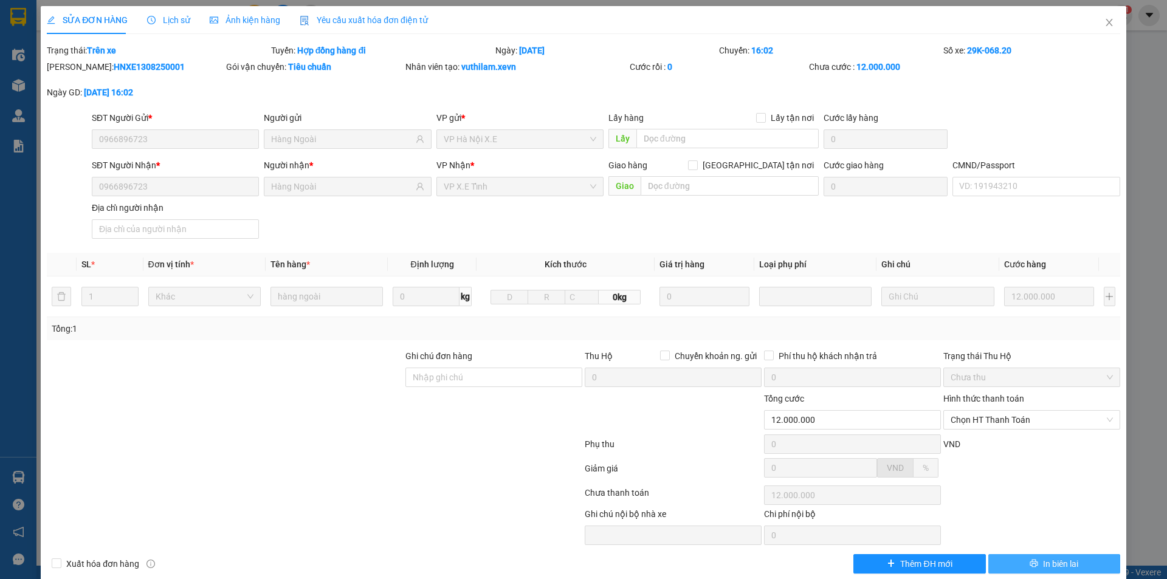
click at [1060, 563] on span "In biên lai" at bounding box center [1060, 564] width 35 height 13
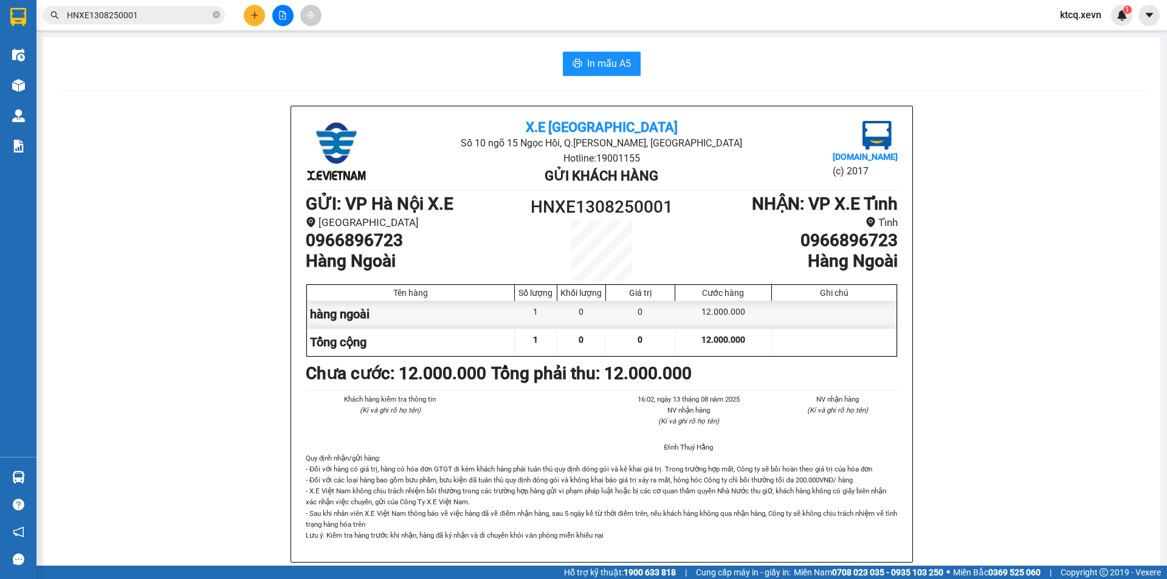
click at [153, 7] on span "HNXE1308250001" at bounding box center [134, 15] width 182 height 18
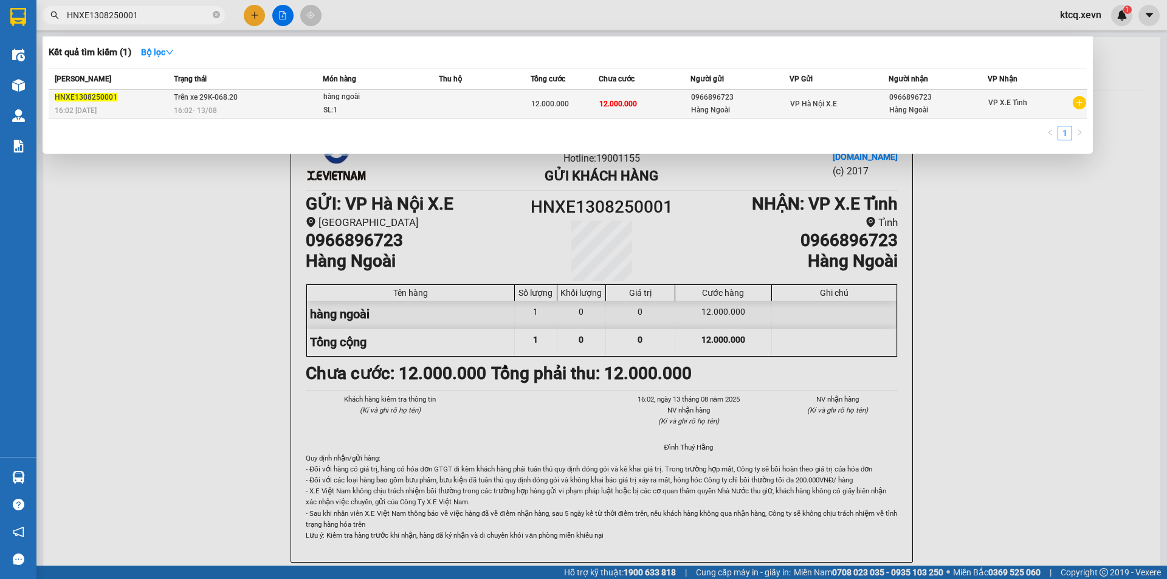
click at [244, 109] on div "16:02 [DATE]" at bounding box center [248, 110] width 149 height 13
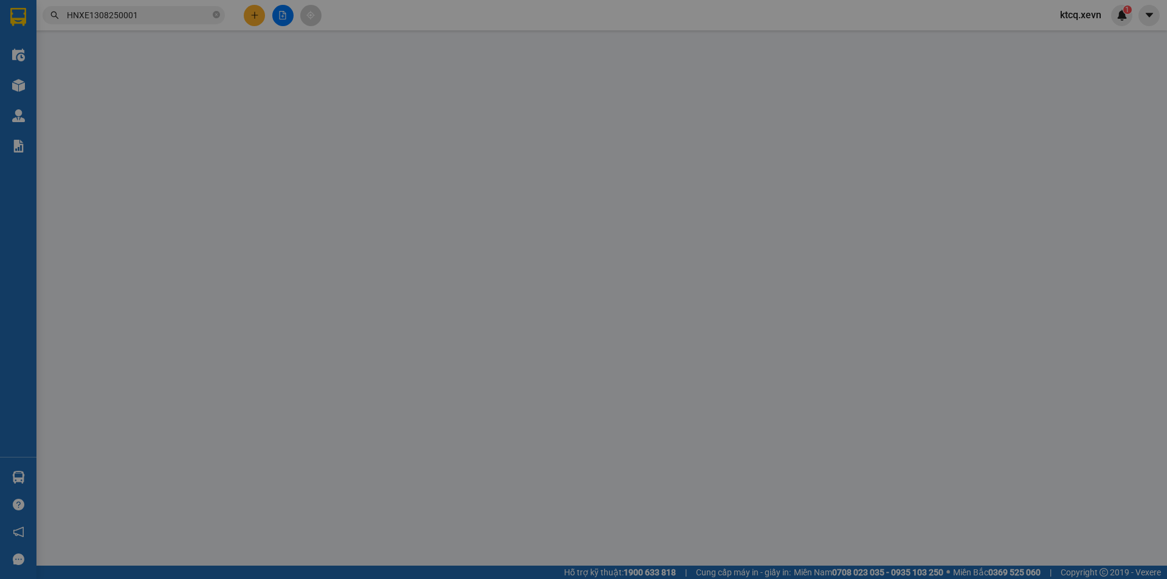
type input "0966896723"
type input "Hàng Ngoài"
type input "0966896723"
type input "Hàng Ngoài"
type input "12.000.000"
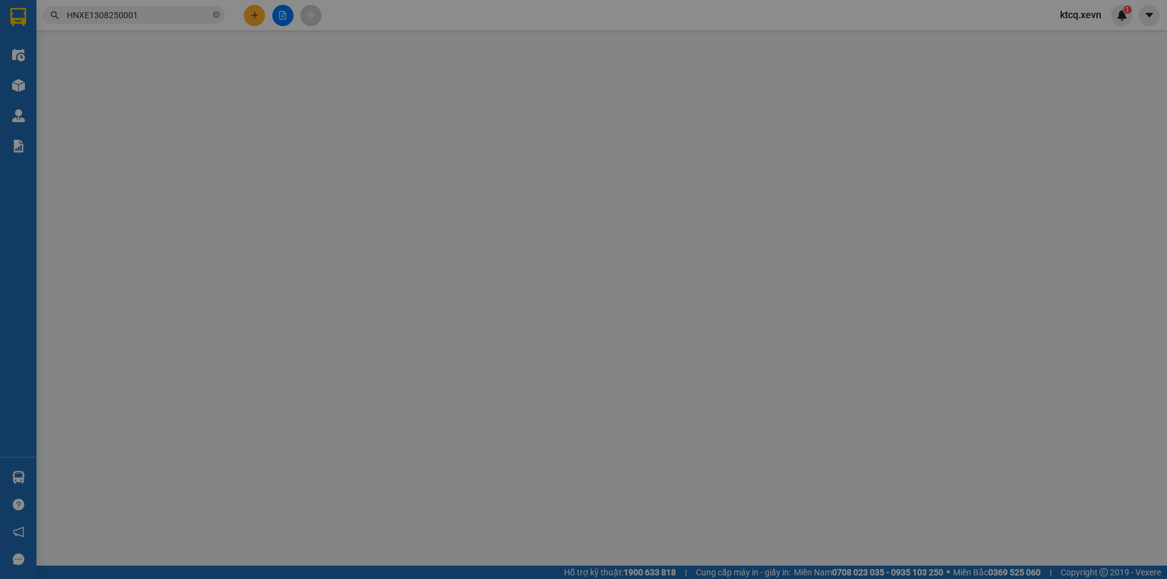
type input "12.000.000"
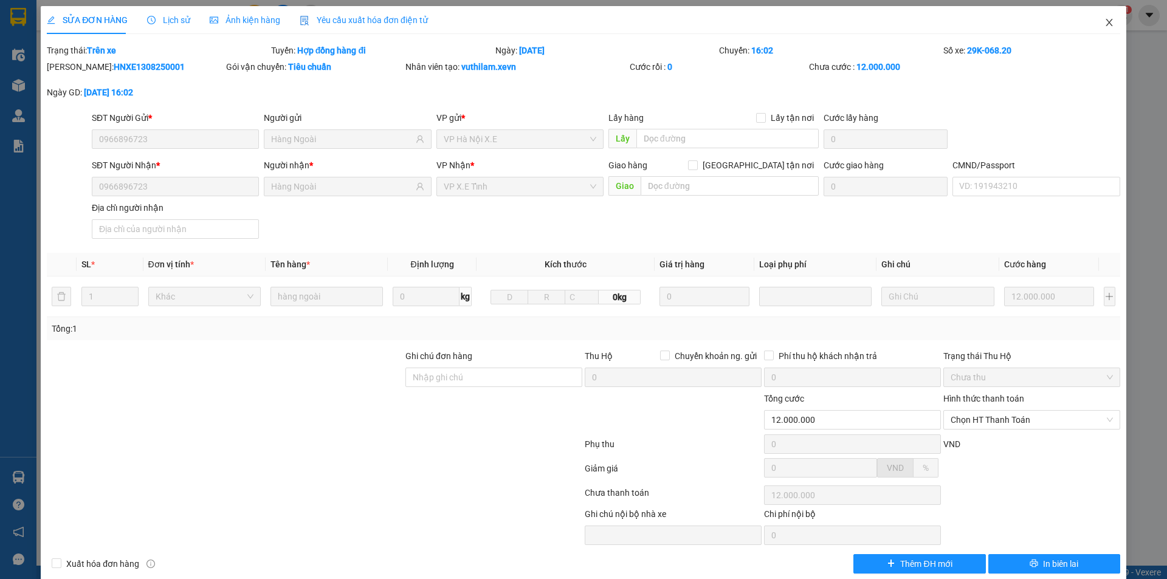
click at [1105, 21] on icon "close" at bounding box center [1110, 23] width 10 height 10
